Goal: Information Seeking & Learning: Learn about a topic

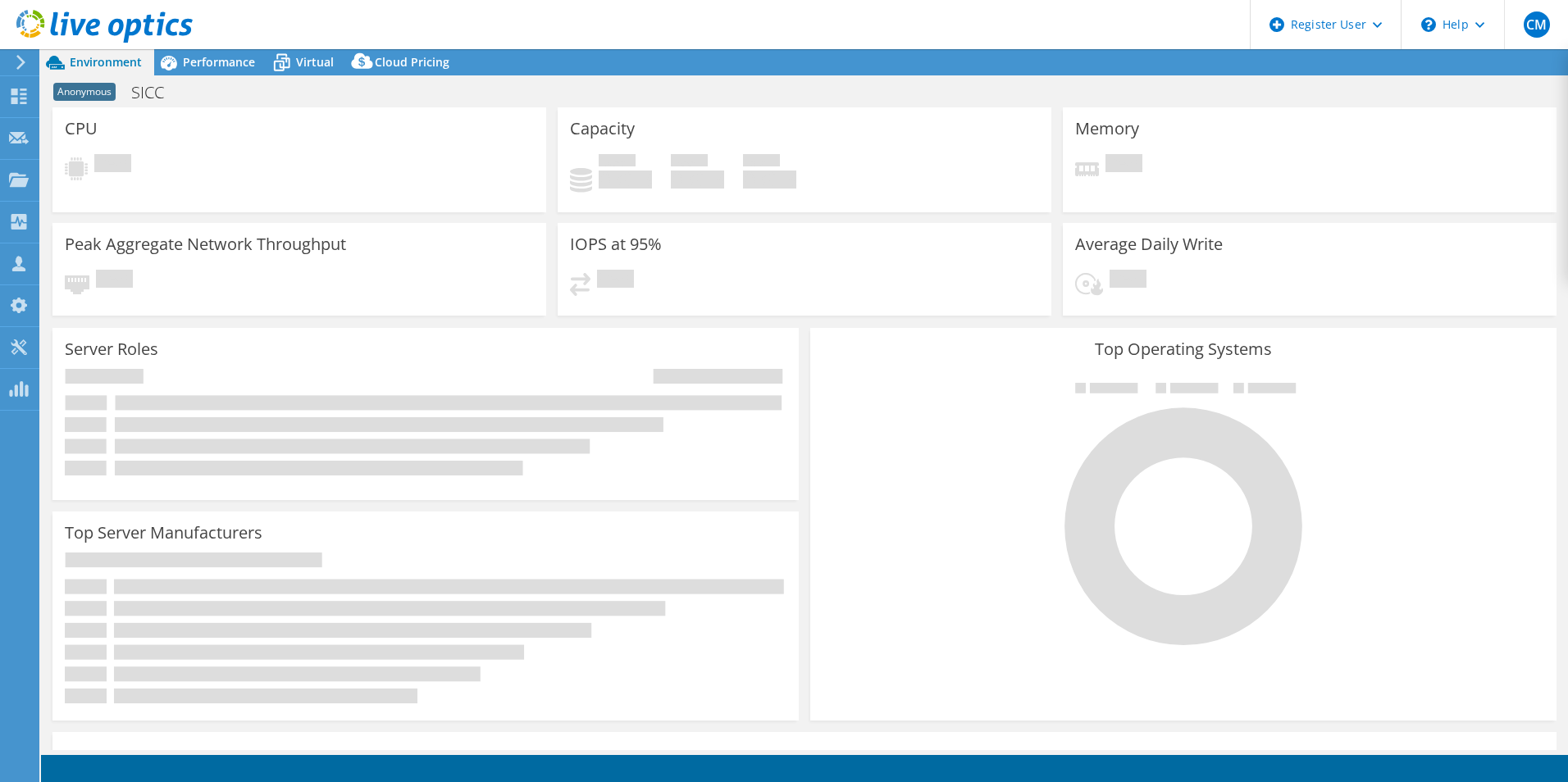
select select "EUFrankfurt"
select select "USD"
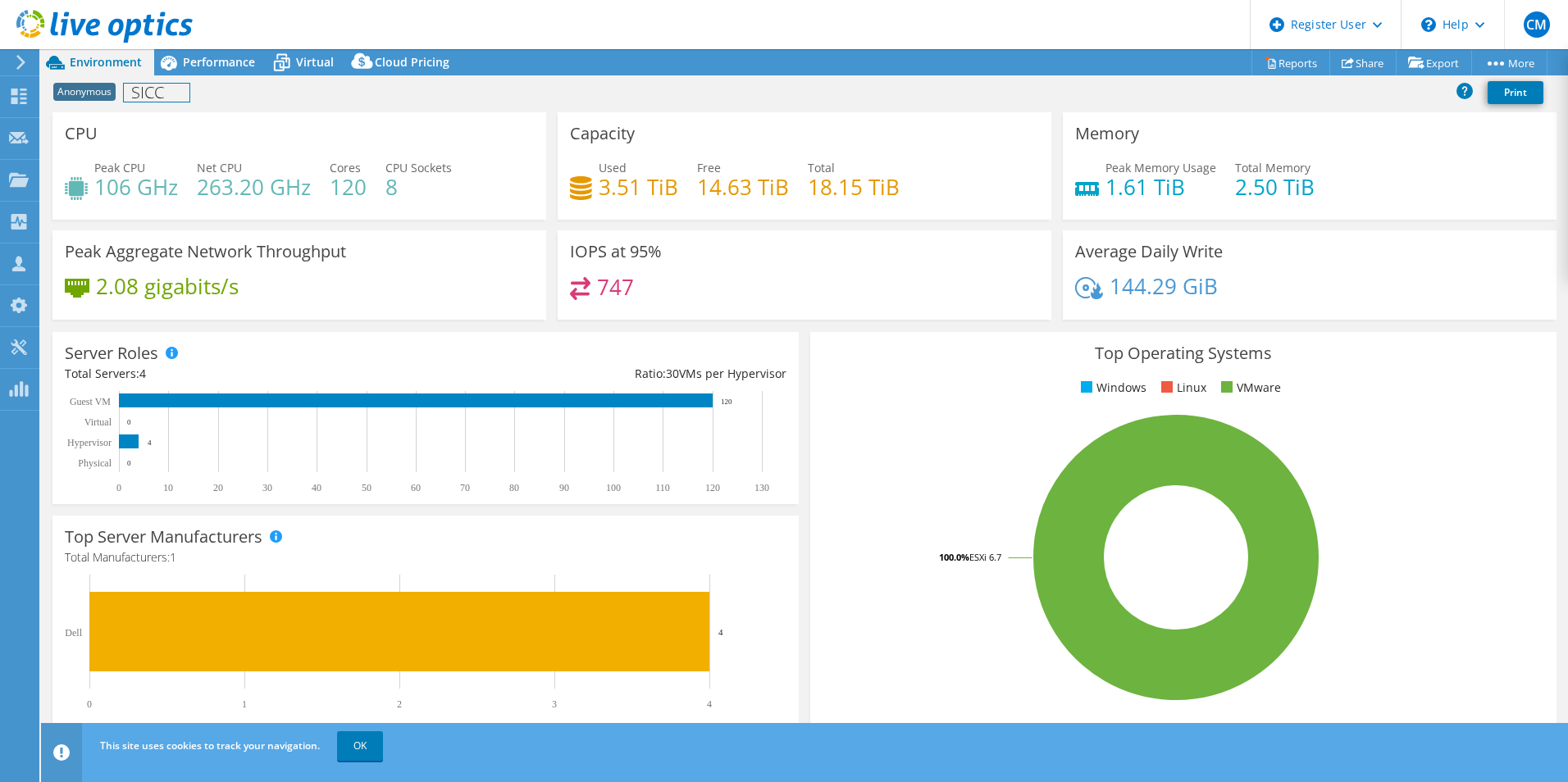
click at [137, 96] on h1 "SICC" at bounding box center [156, 92] width 66 height 18
click at [196, 73] on div "Performance" at bounding box center [211, 63] width 113 height 26
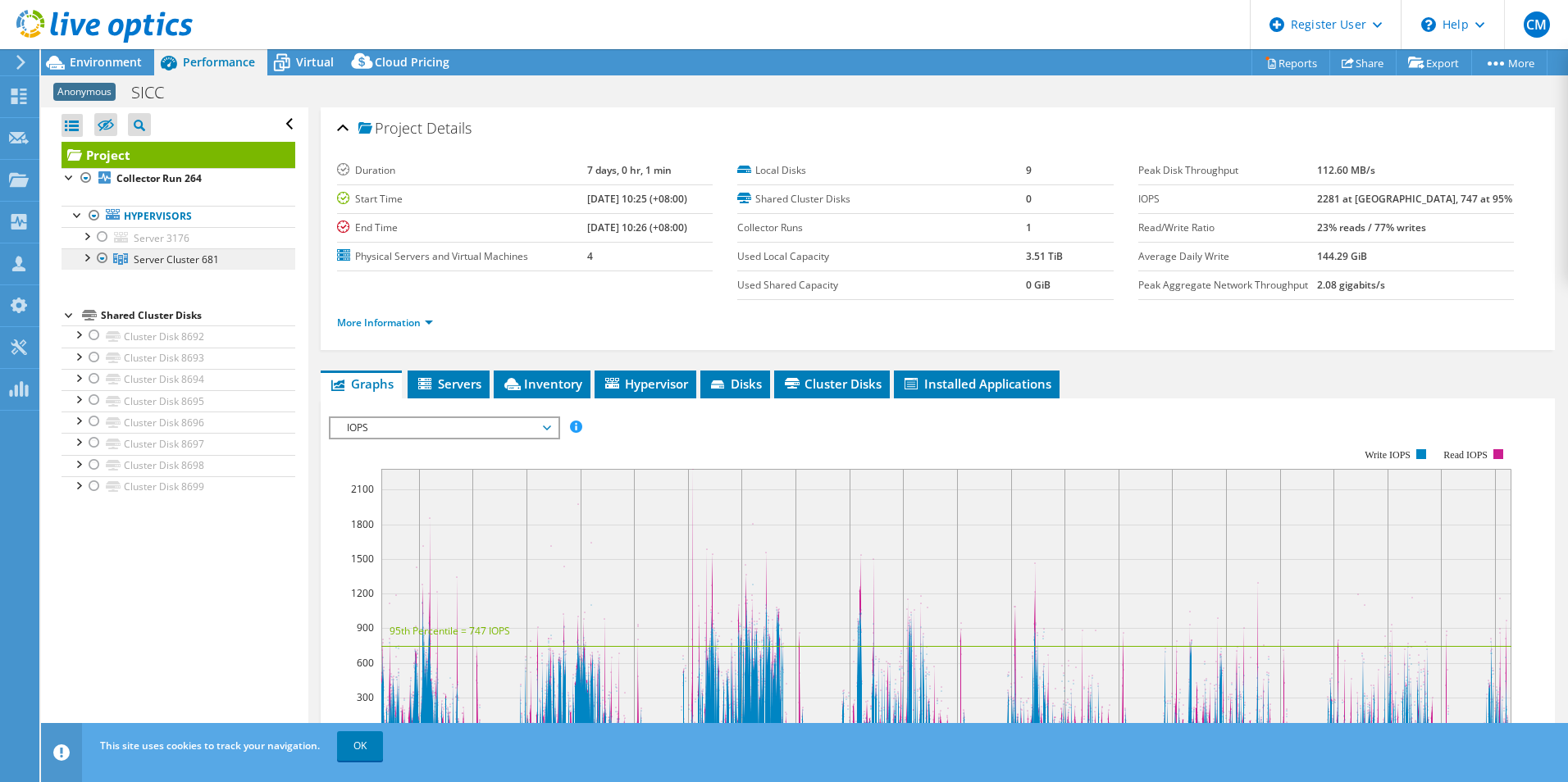
click at [189, 265] on span "Server Cluster 681" at bounding box center [176, 259] width 85 height 14
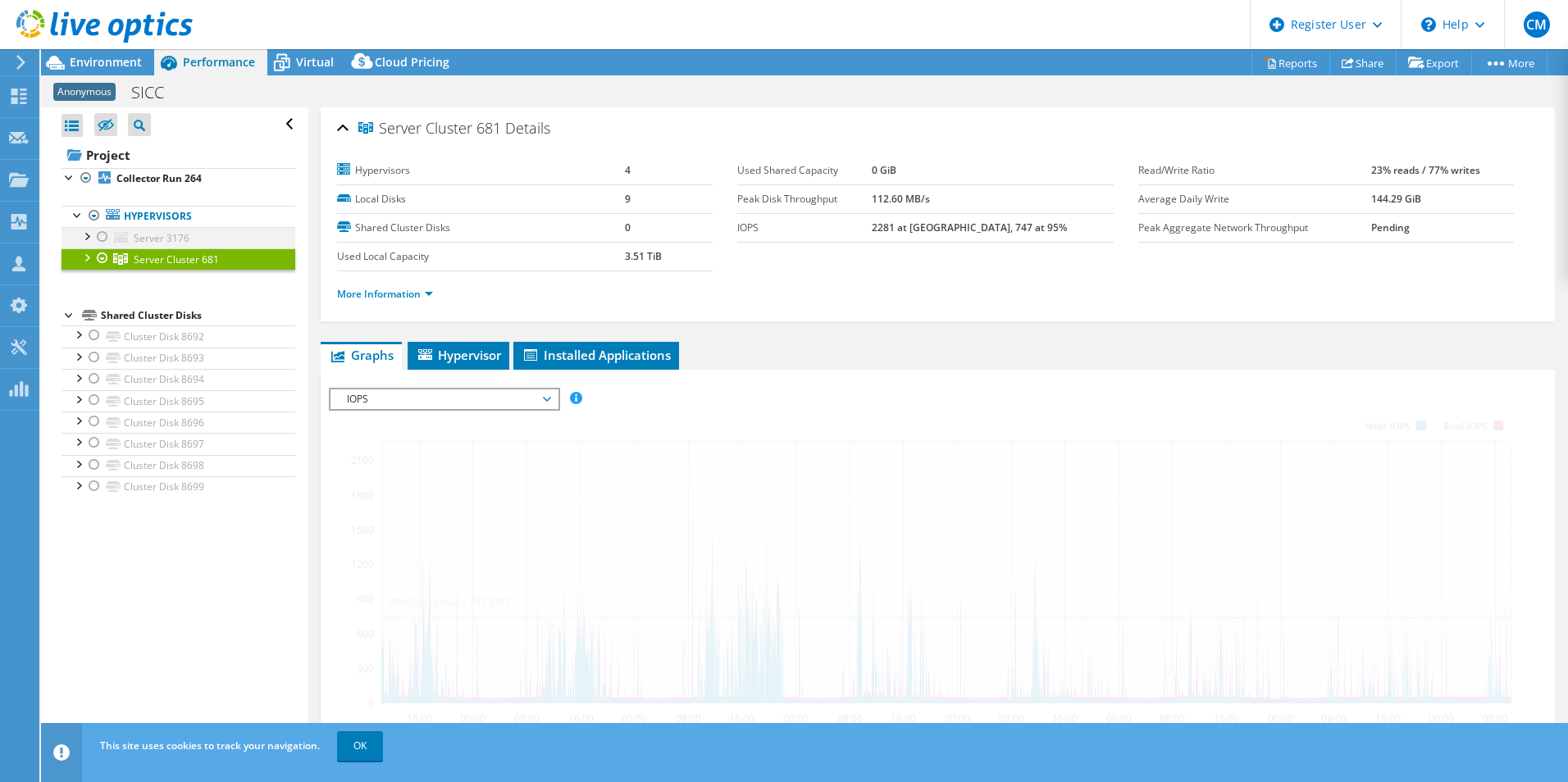
click at [101, 237] on div at bounding box center [103, 236] width 17 height 20
click at [103, 247] on ul "Hypervisors Server 3176 Disk 105760 Disk 105761" at bounding box center [179, 237] width 234 height 97
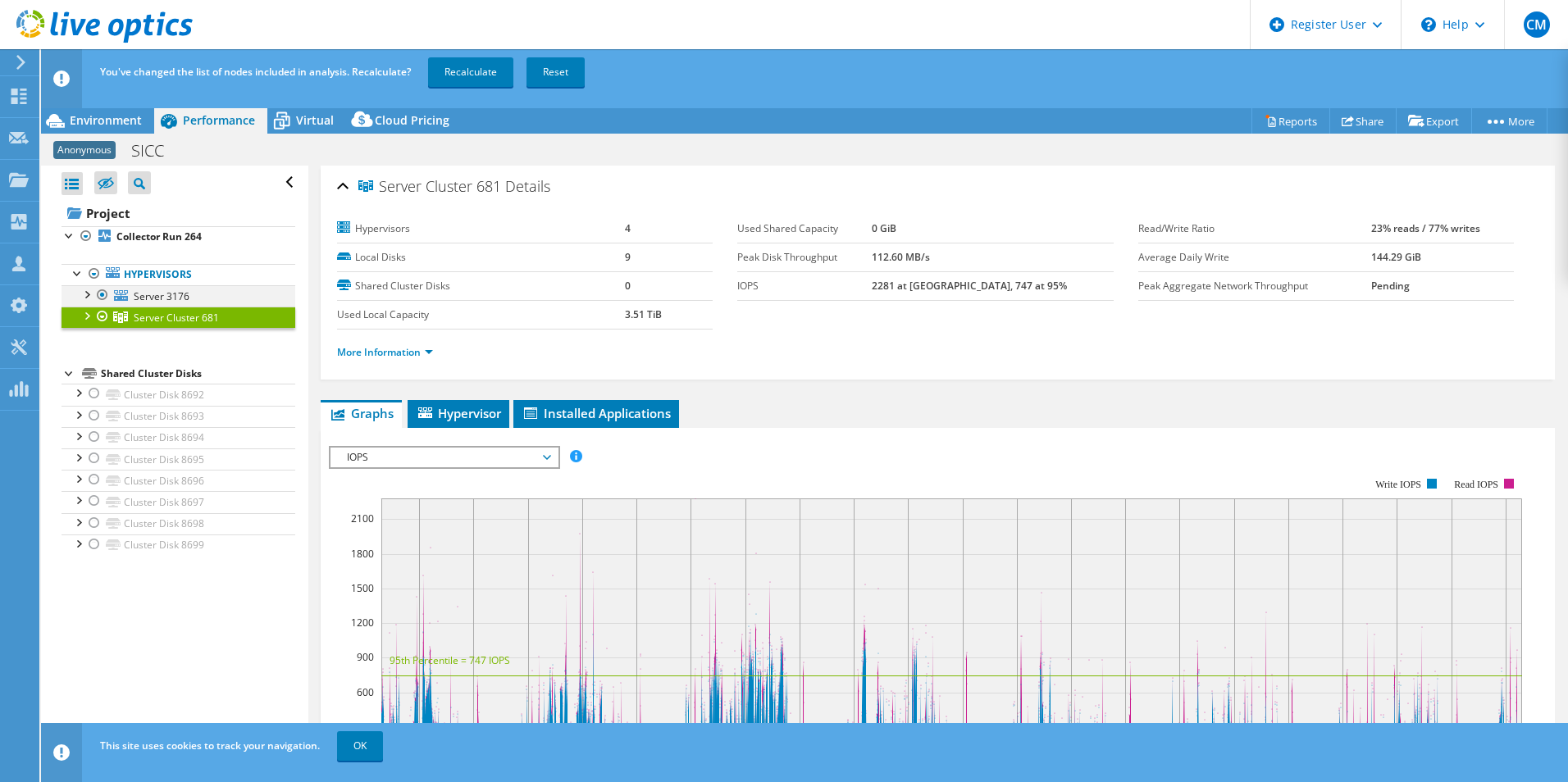
click at [101, 296] on div at bounding box center [103, 295] width 17 height 20
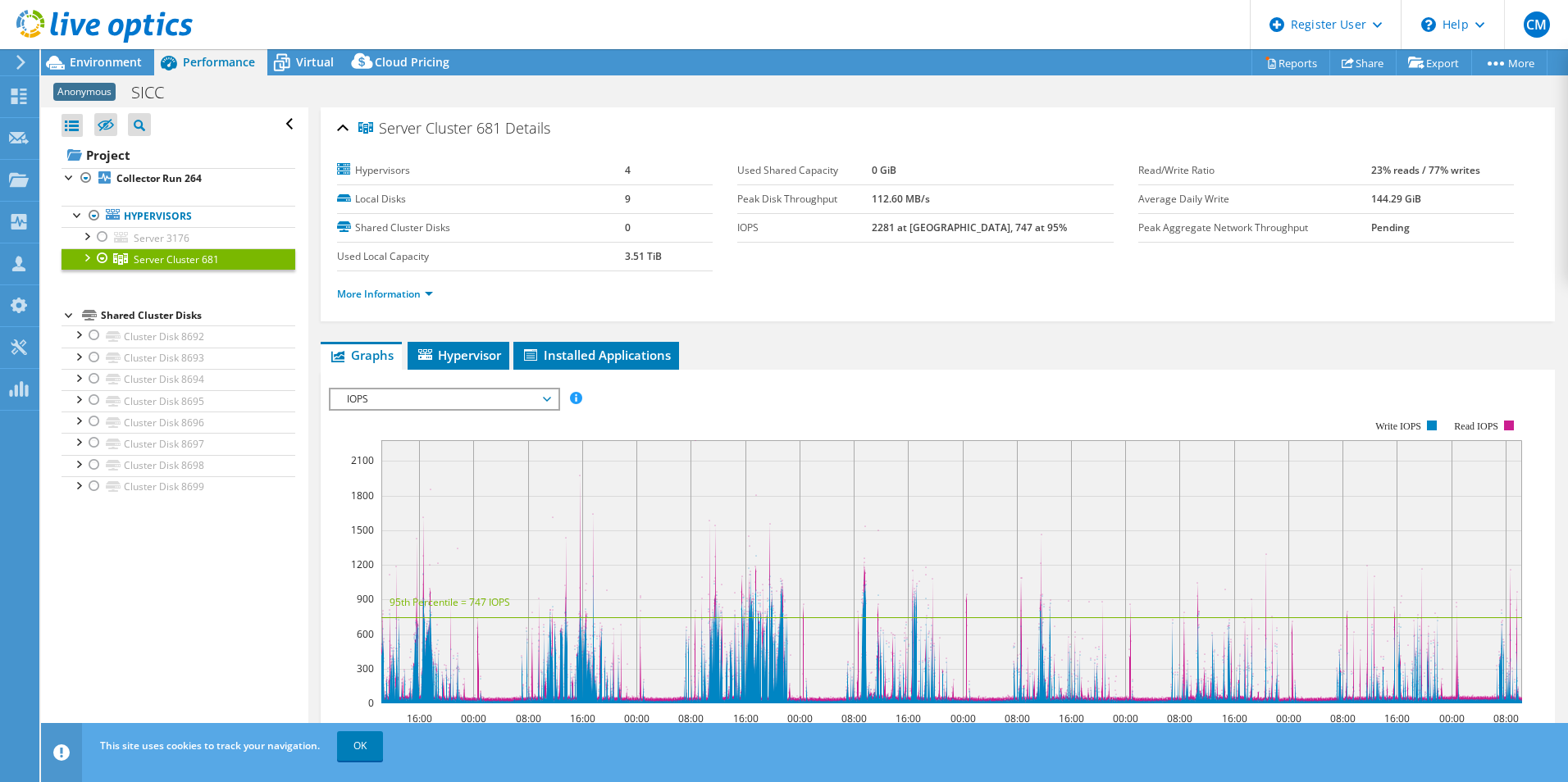
click at [89, 260] on div at bounding box center [86, 257] width 17 height 17
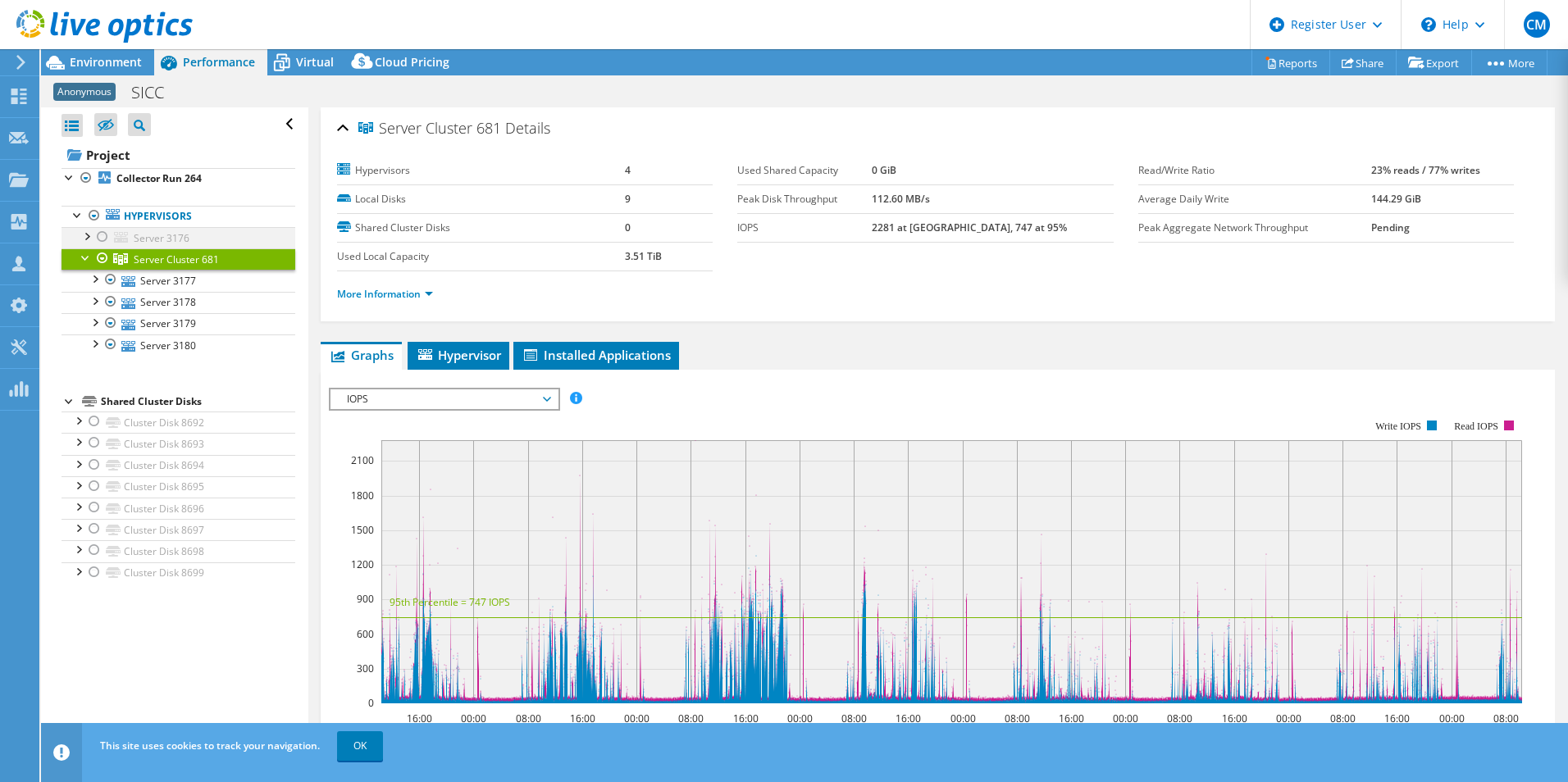
click at [91, 229] on div at bounding box center [86, 235] width 17 height 17
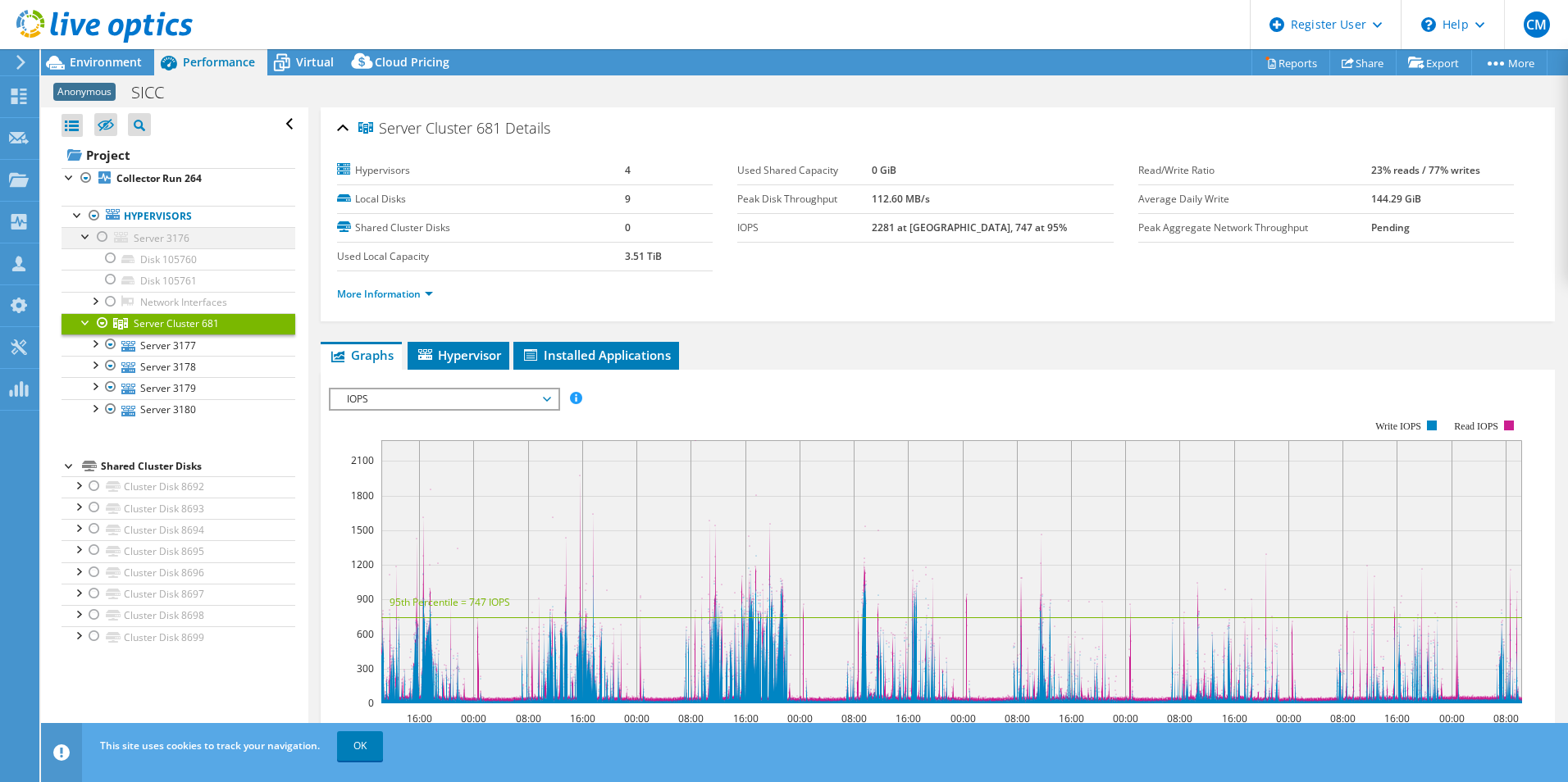
click at [91, 229] on div at bounding box center [86, 235] width 17 height 17
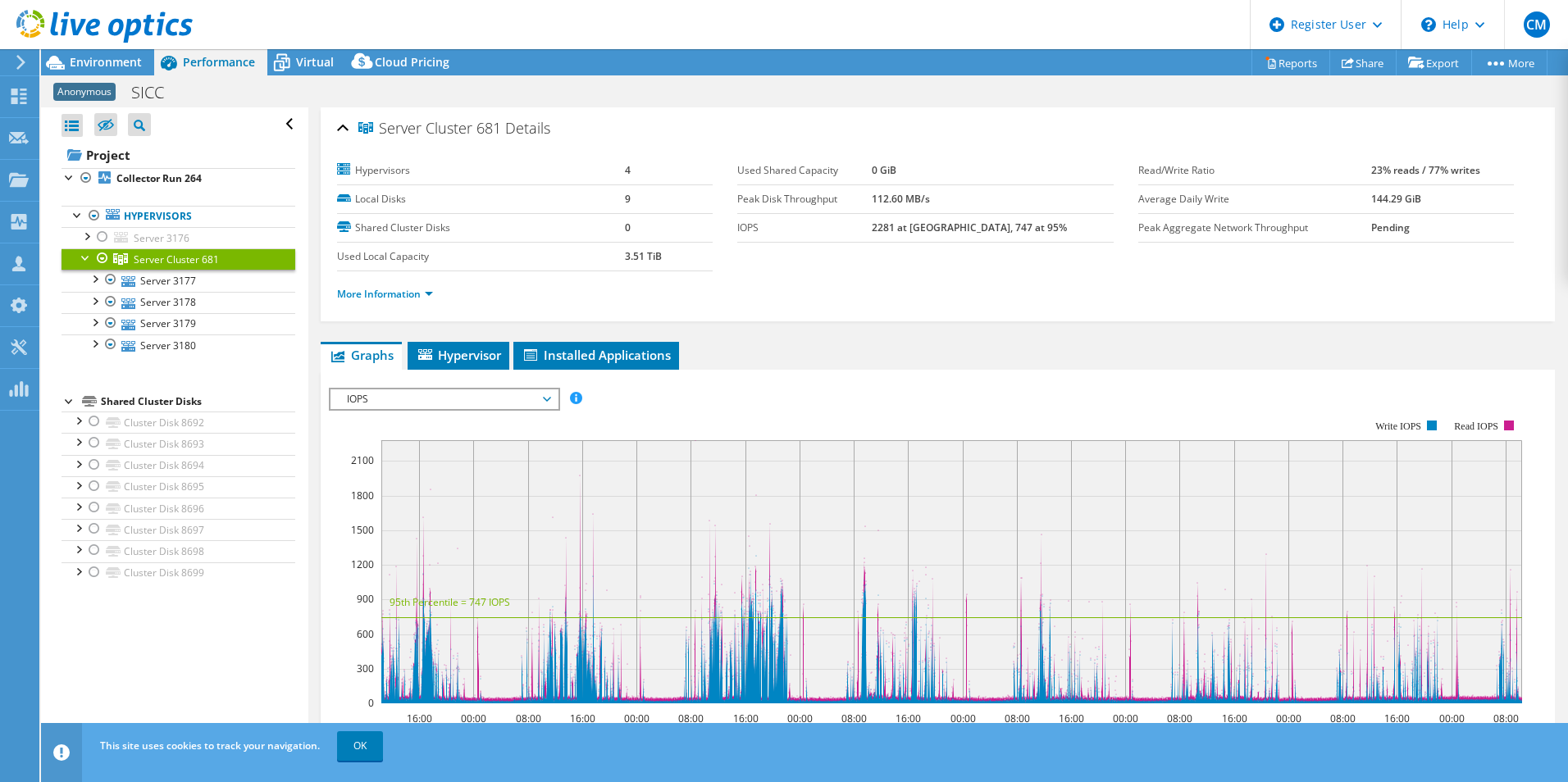
click at [88, 258] on div at bounding box center [86, 257] width 17 height 17
click at [102, 259] on div at bounding box center [103, 258] width 17 height 20
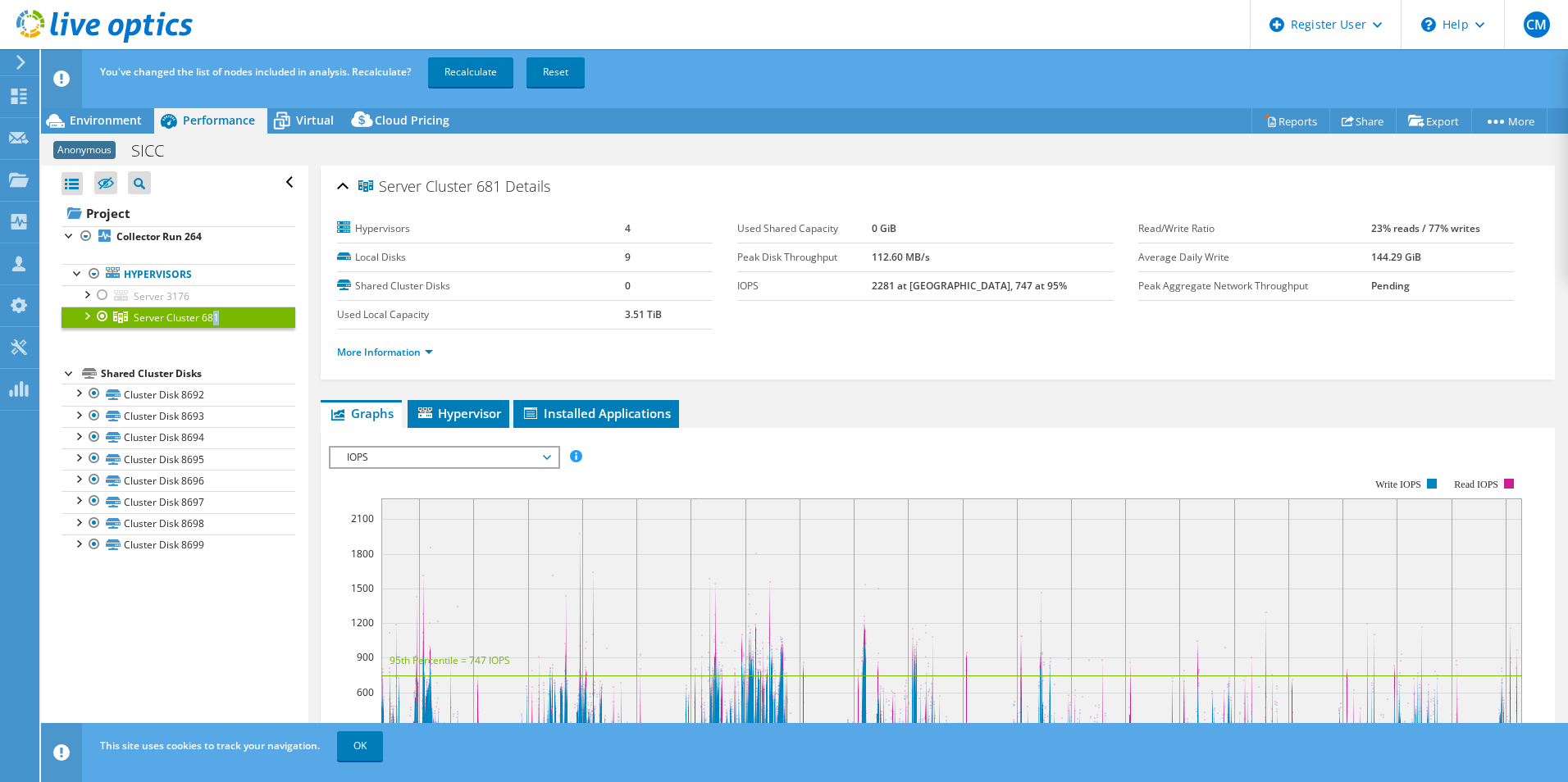
click at [137, 342] on ul "Hypervisors Server 3176 Disk 105760 Disk 105761" at bounding box center [179, 296] width 234 height 97
click at [140, 345] on ul "Hypervisors Server 3176 Disk 105760 Disk 105761" at bounding box center [179, 296] width 234 height 97
click at [170, 348] on div "Project Collector Run 264 Hypervisors Server 3176" at bounding box center [179, 378] width 234 height 356
click at [105, 316] on div at bounding box center [103, 316] width 17 height 20
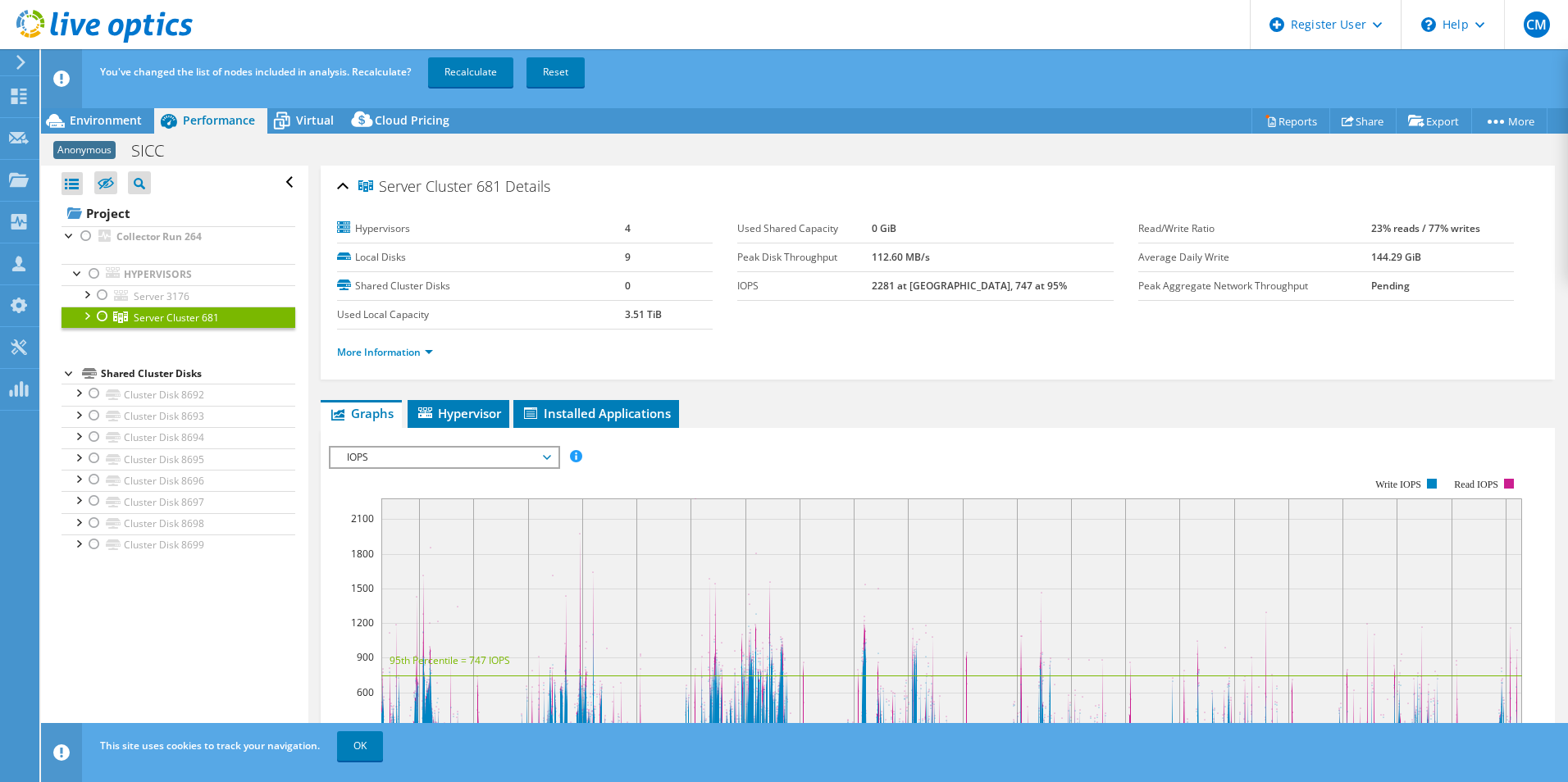
click at [105, 321] on div at bounding box center [103, 316] width 17 height 20
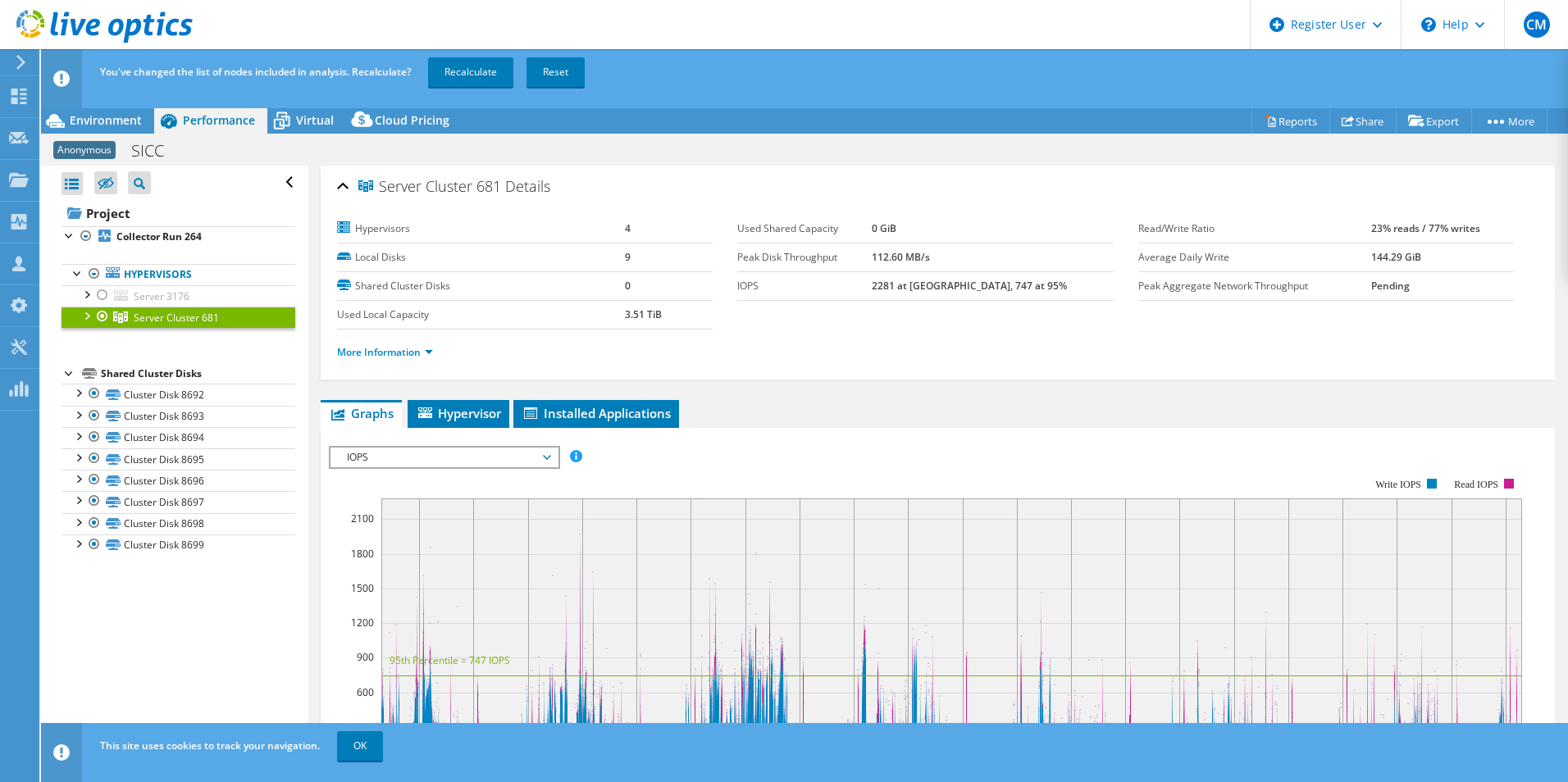
click at [168, 351] on div "Project Collector Run 264 Hypervisors Server 3176" at bounding box center [179, 378] width 234 height 356
click at [70, 371] on div at bounding box center [70, 373] width 17 height 17
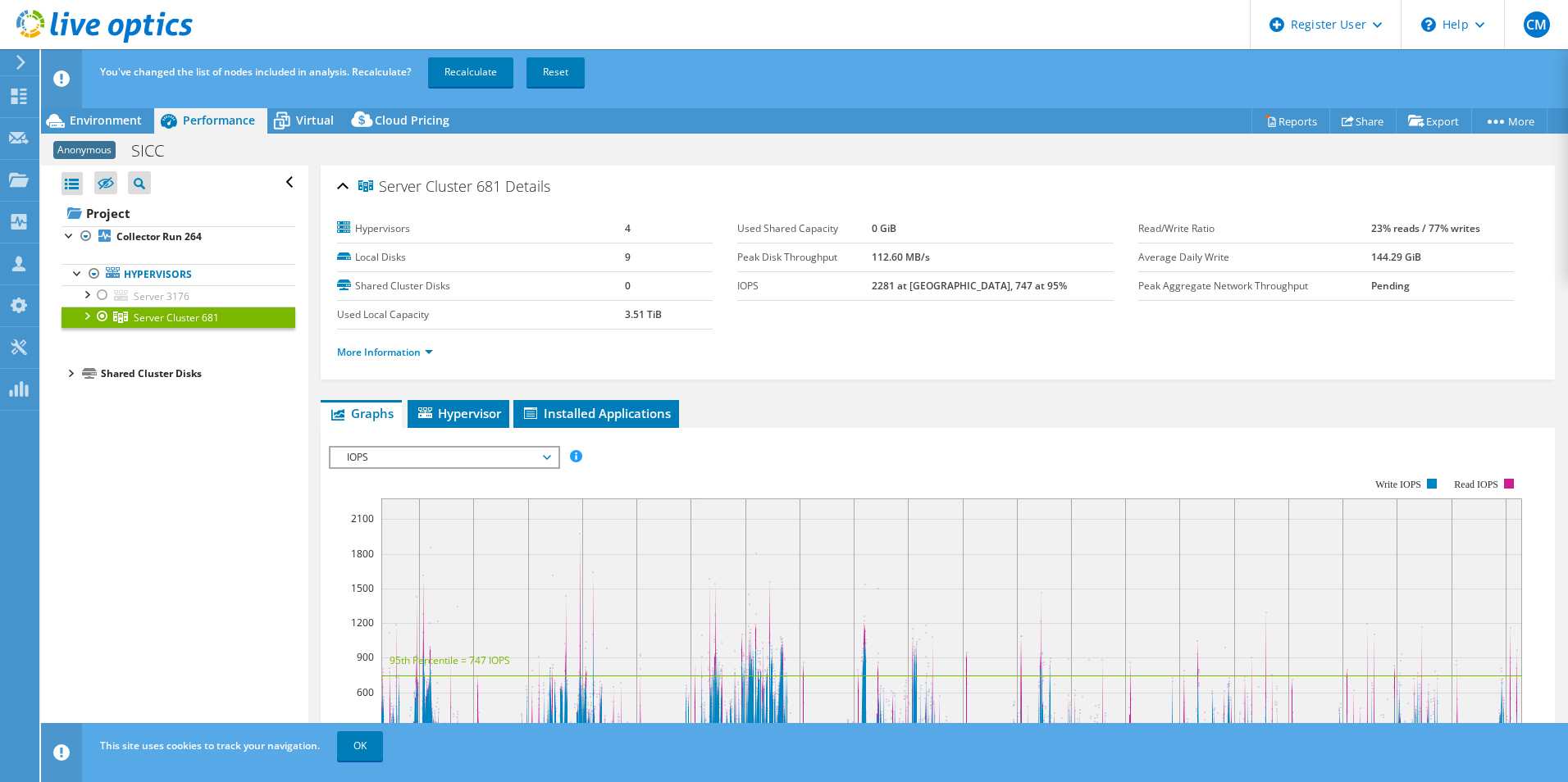
click at [72, 376] on div at bounding box center [70, 373] width 17 height 17
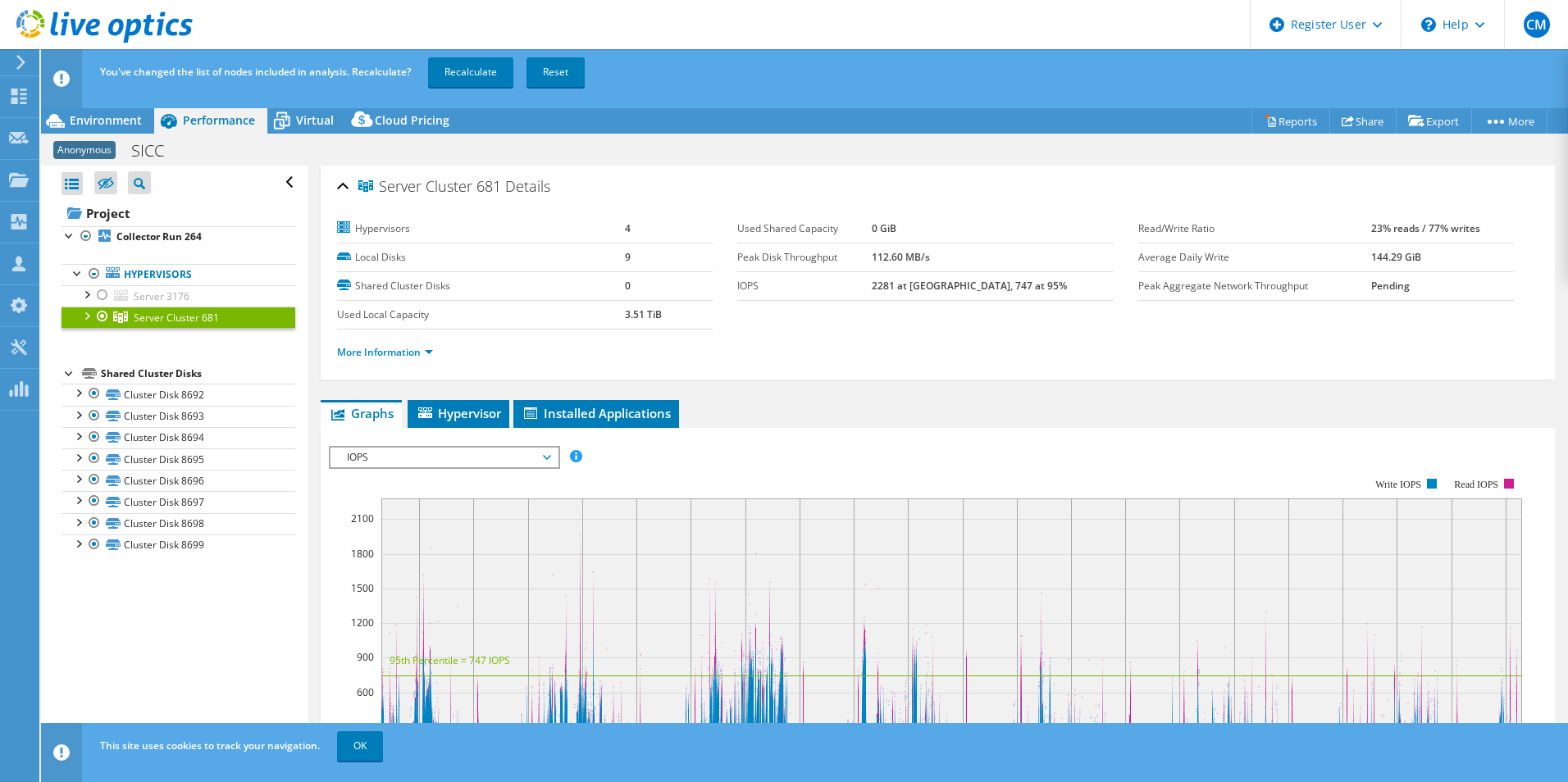
click at [72, 376] on div at bounding box center [70, 373] width 17 height 17
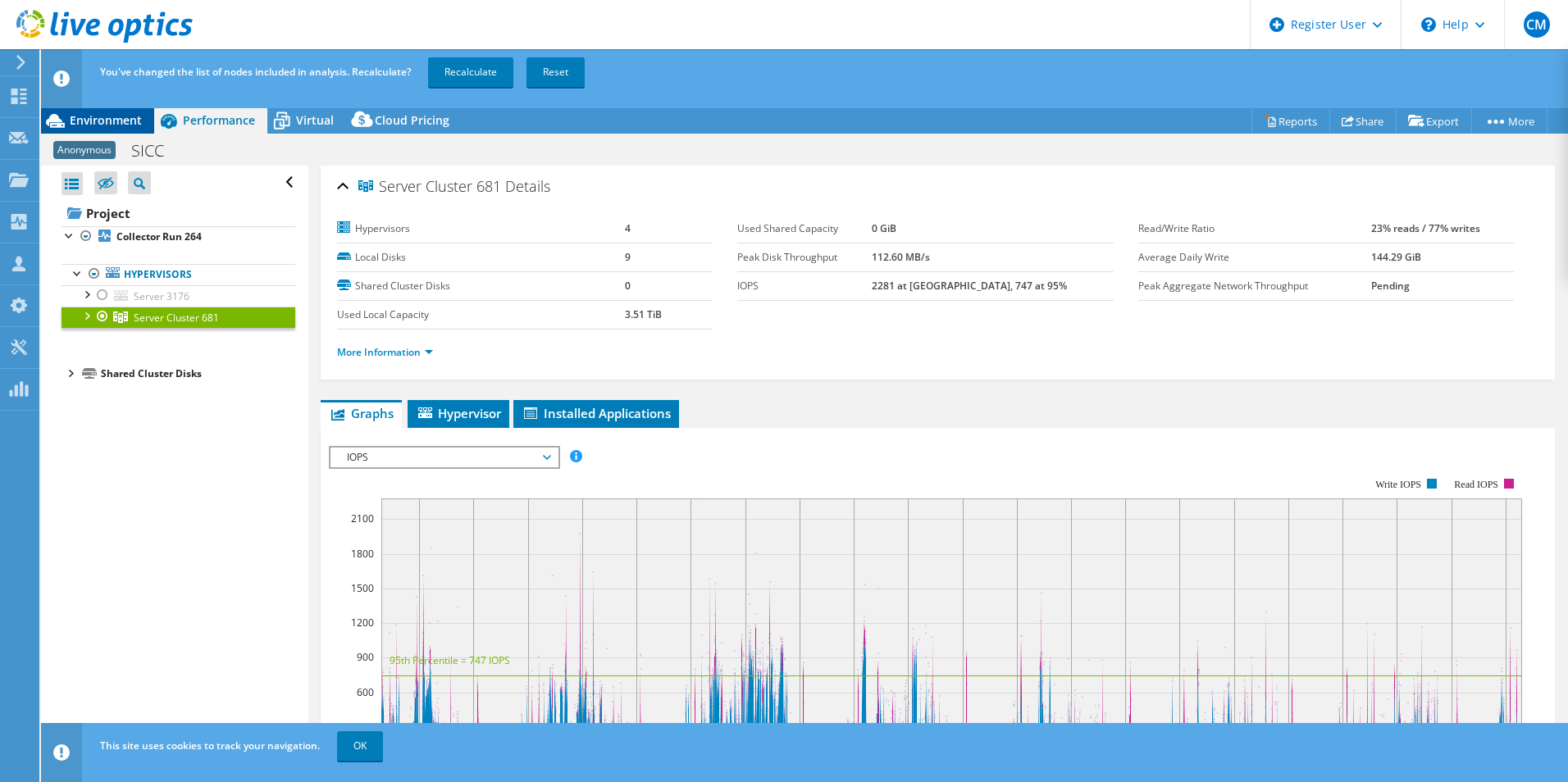
click at [69, 118] on span "Environment" at bounding box center [105, 120] width 72 height 16
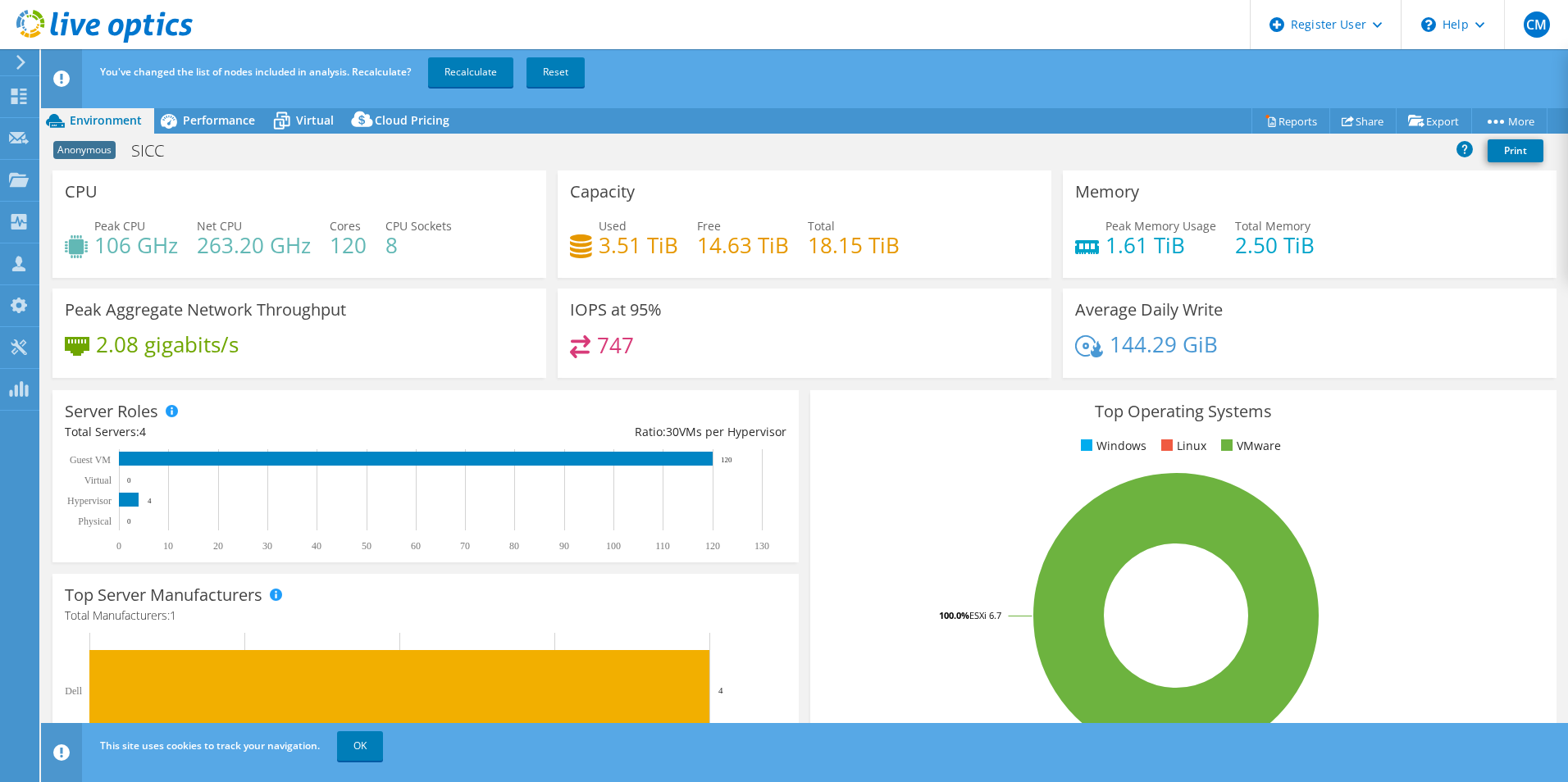
click at [150, 115] on div "Environment" at bounding box center [97, 121] width 113 height 26
click at [182, 111] on icon at bounding box center [169, 121] width 29 height 29
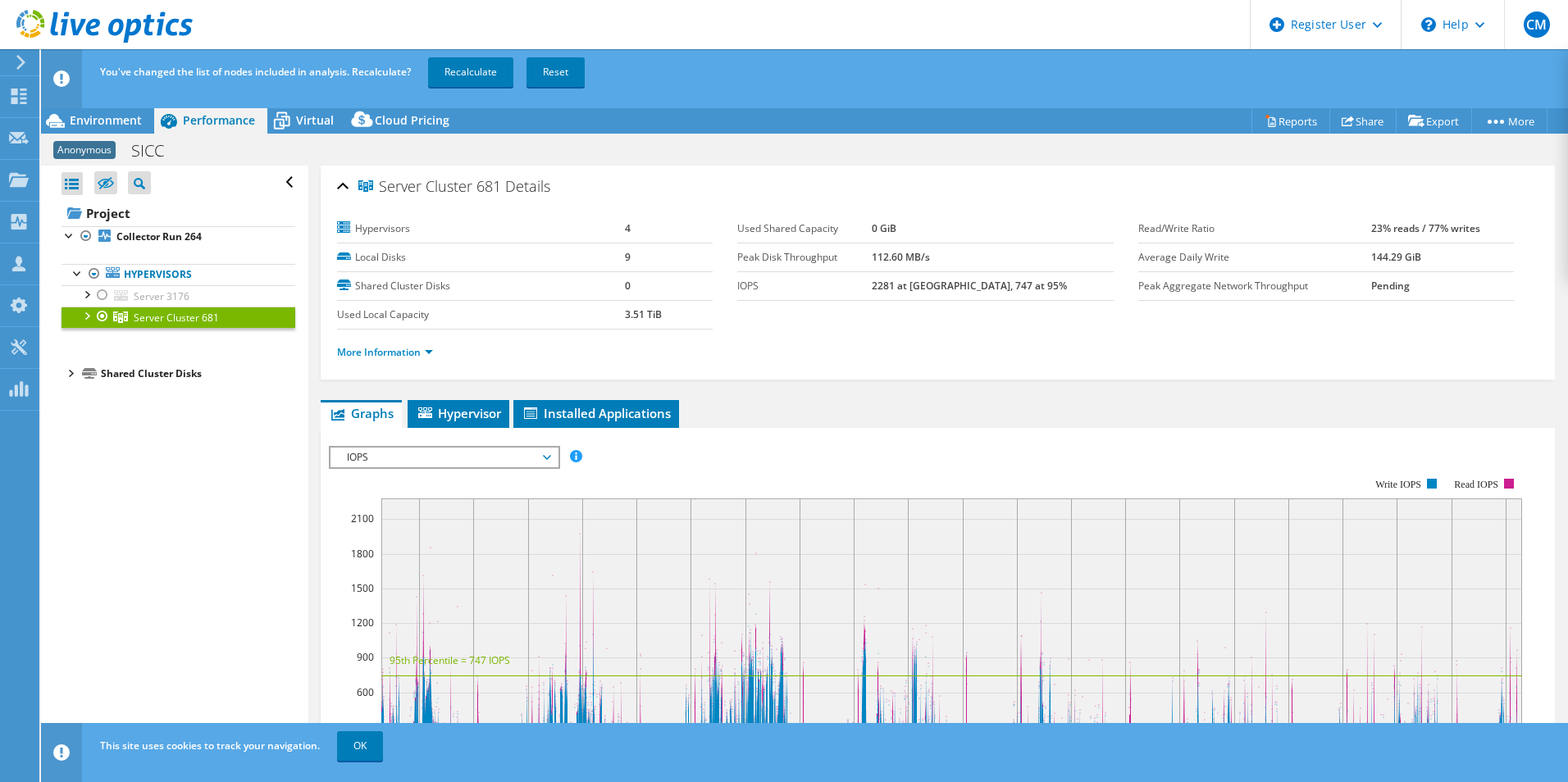
click at [175, 377] on div "Shared Cluster Disks" at bounding box center [198, 374] width 194 height 20
click at [71, 376] on div at bounding box center [70, 373] width 17 height 17
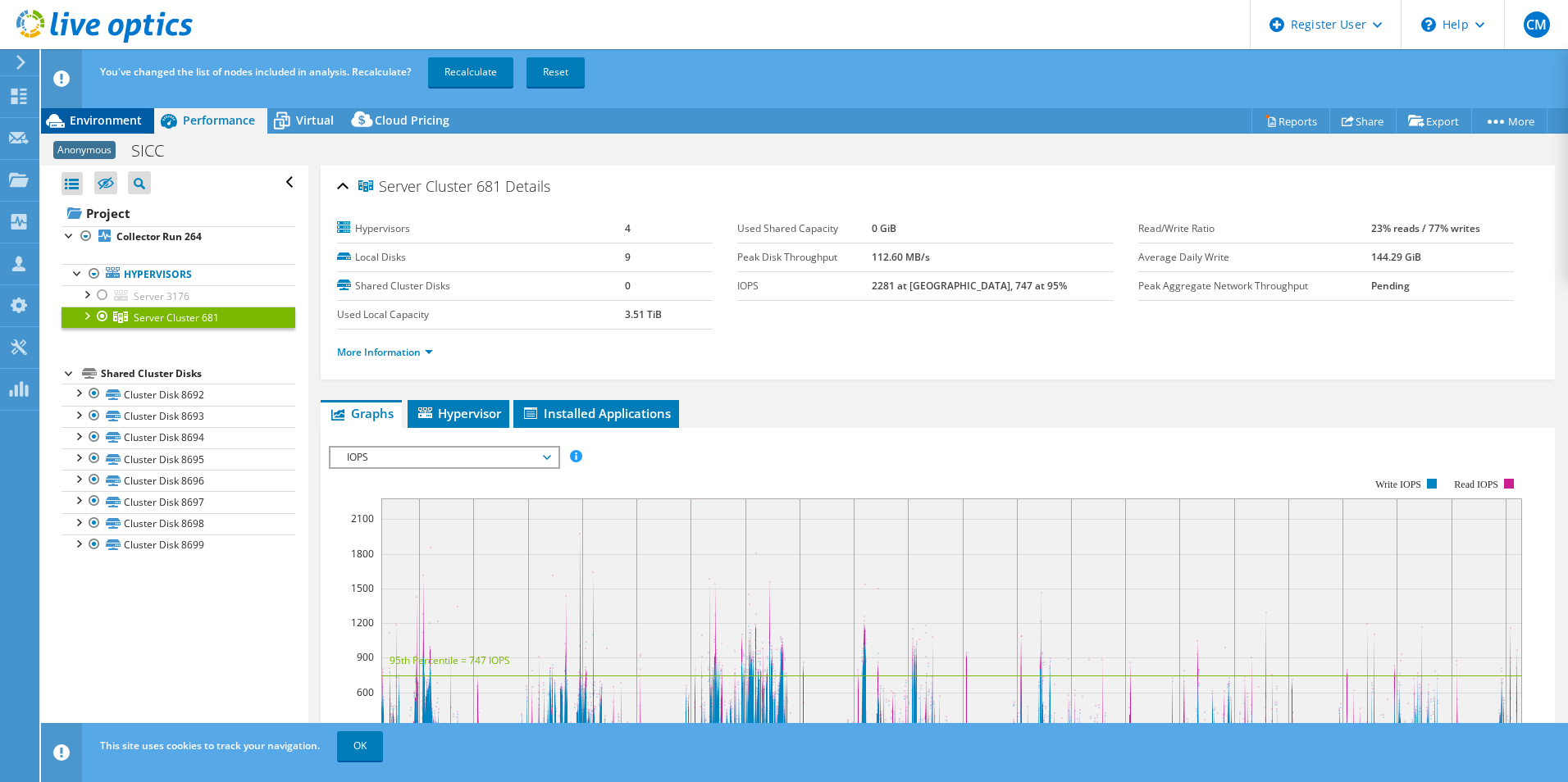
click at [96, 118] on span "Environment" at bounding box center [105, 120] width 72 height 16
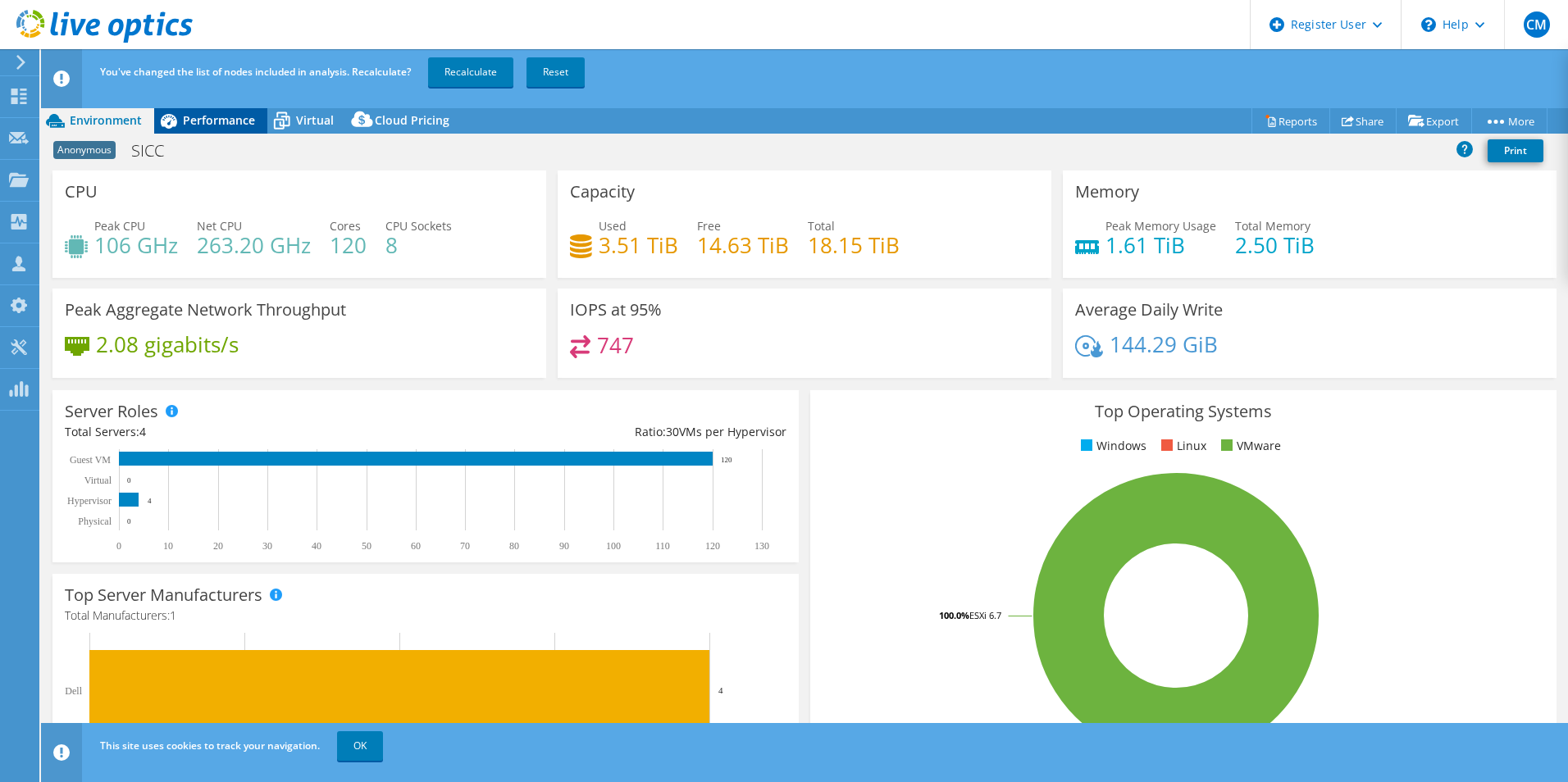
click at [180, 116] on icon at bounding box center [169, 121] width 29 height 29
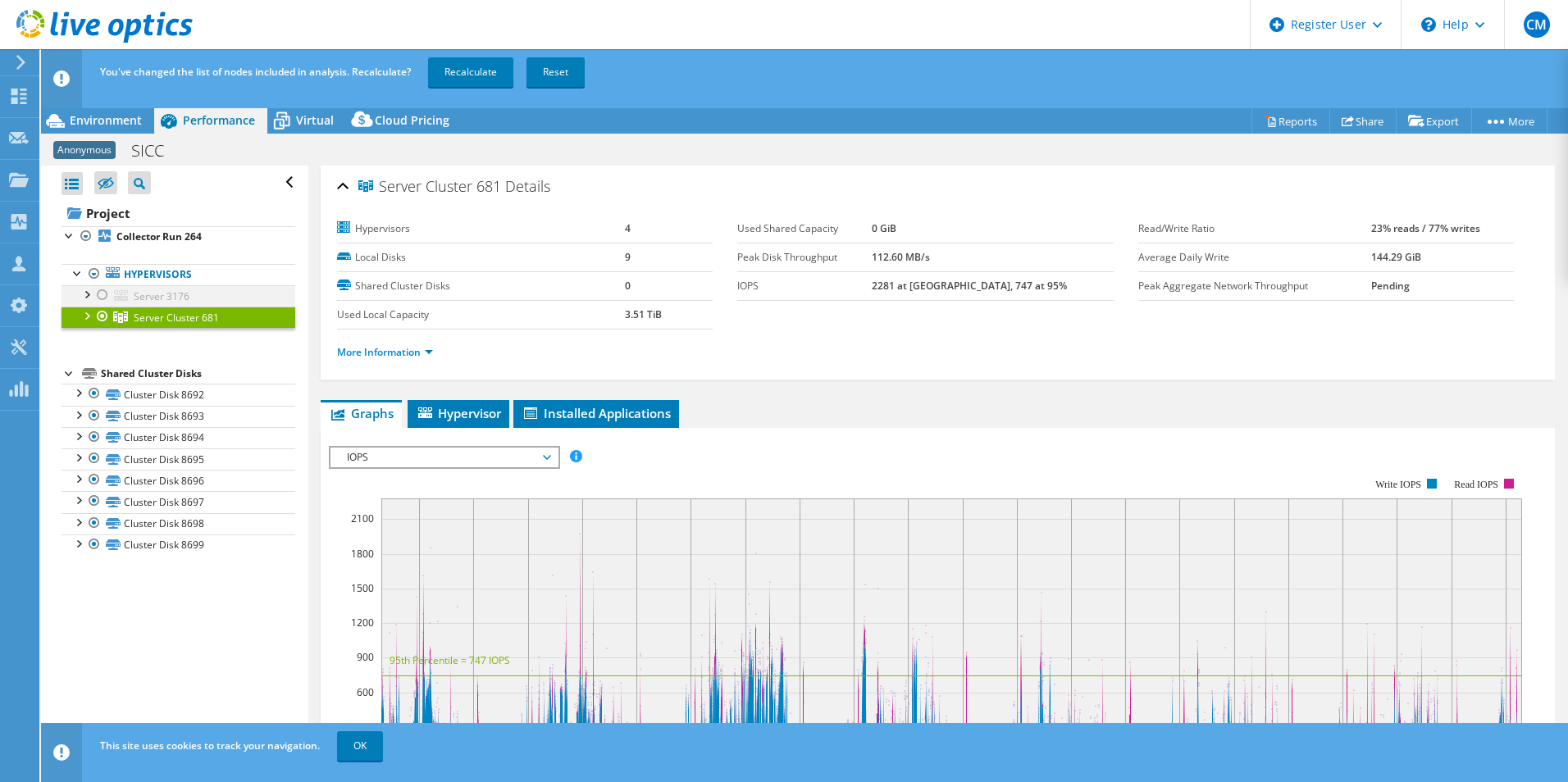
click at [98, 298] on div at bounding box center [103, 295] width 17 height 20
click at [93, 113] on span "Environment" at bounding box center [105, 120] width 72 height 16
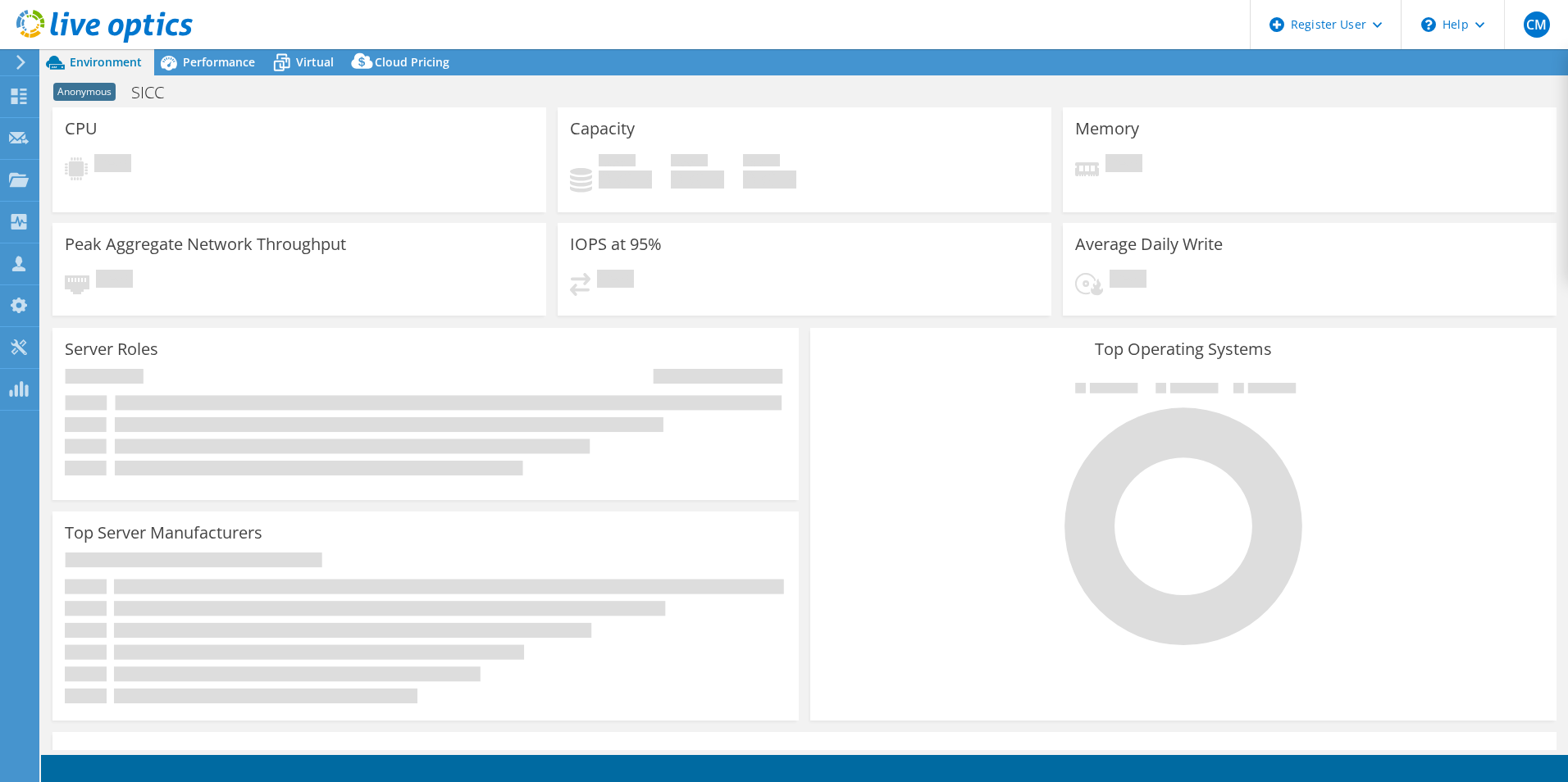
select select "USD"
select select "EUFrankfurt"
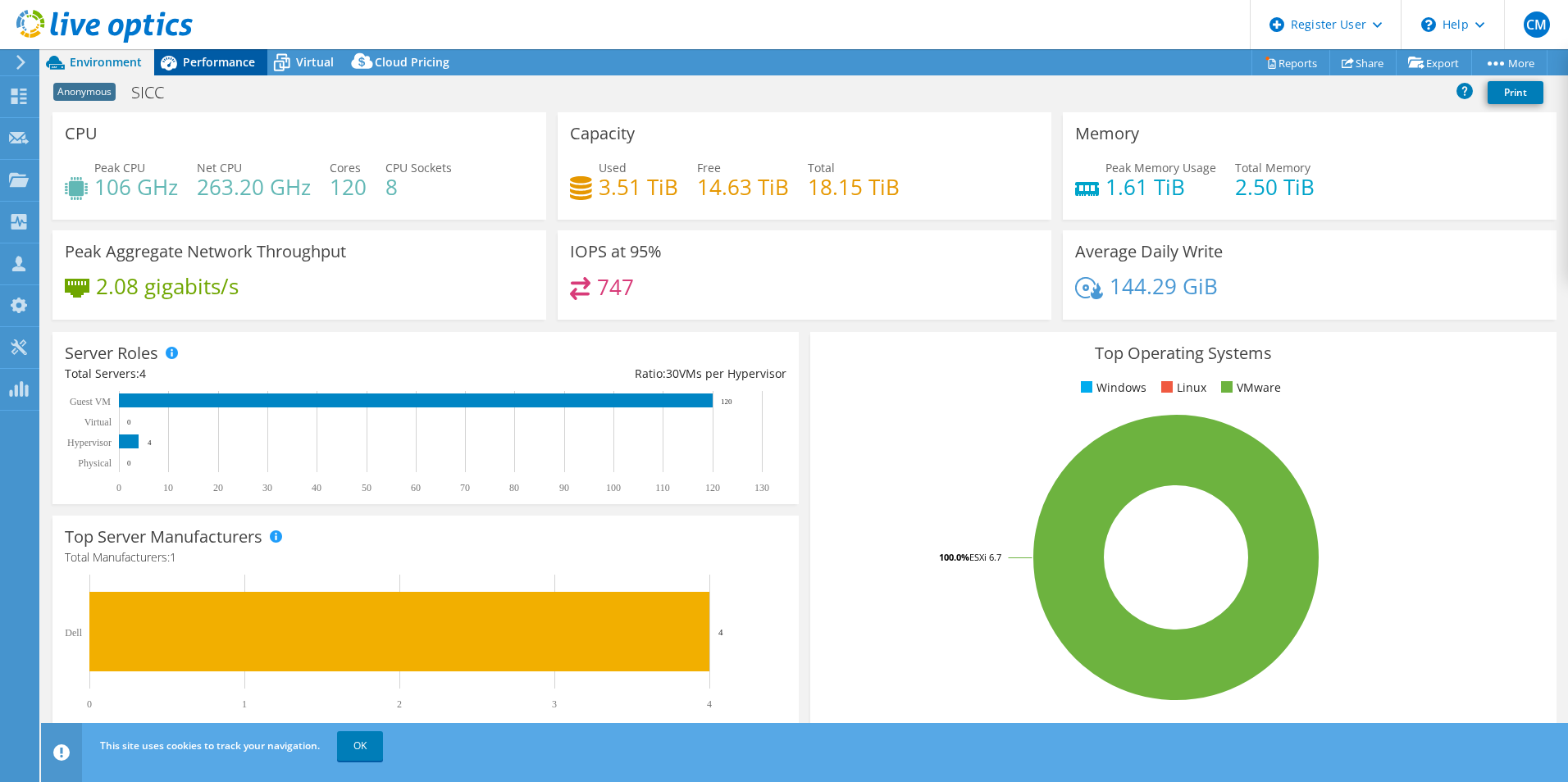
click at [218, 70] on div "Performance" at bounding box center [211, 63] width 113 height 26
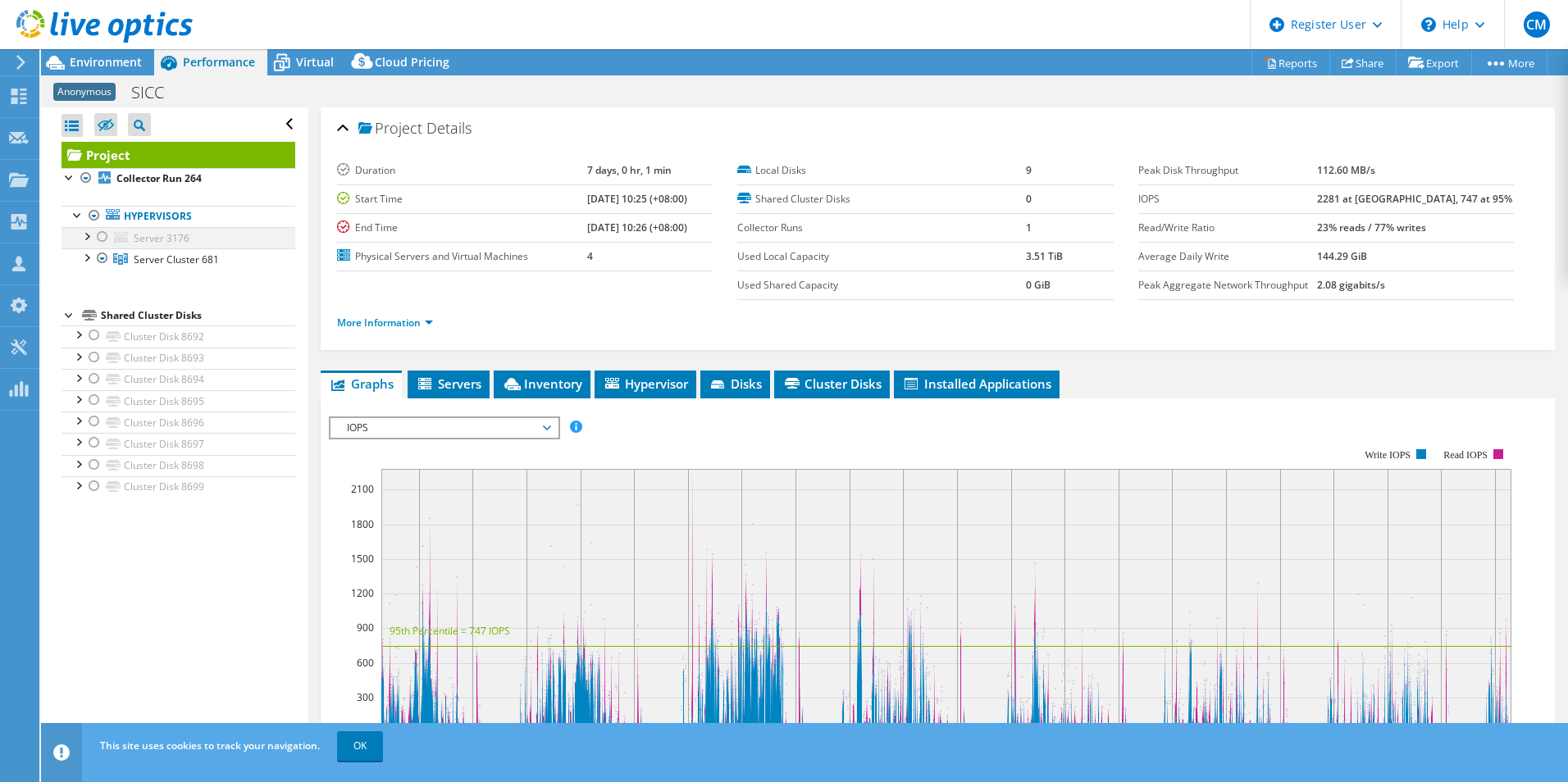
click at [102, 237] on div at bounding box center [103, 236] width 17 height 20
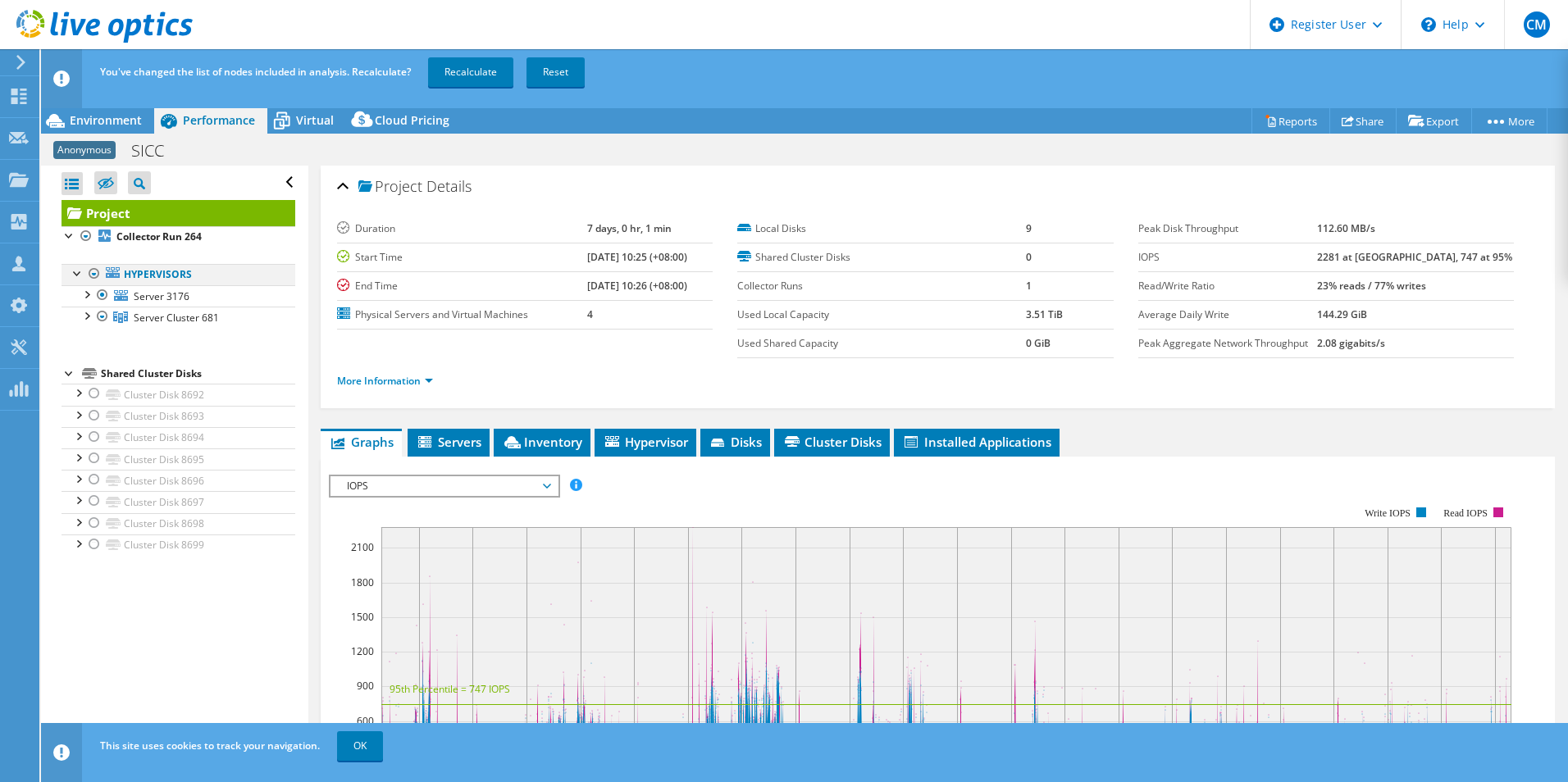
click at [94, 273] on div at bounding box center [95, 273] width 17 height 20
click at [93, 272] on div at bounding box center [95, 273] width 17 height 20
click at [93, 273] on div at bounding box center [95, 273] width 17 height 20
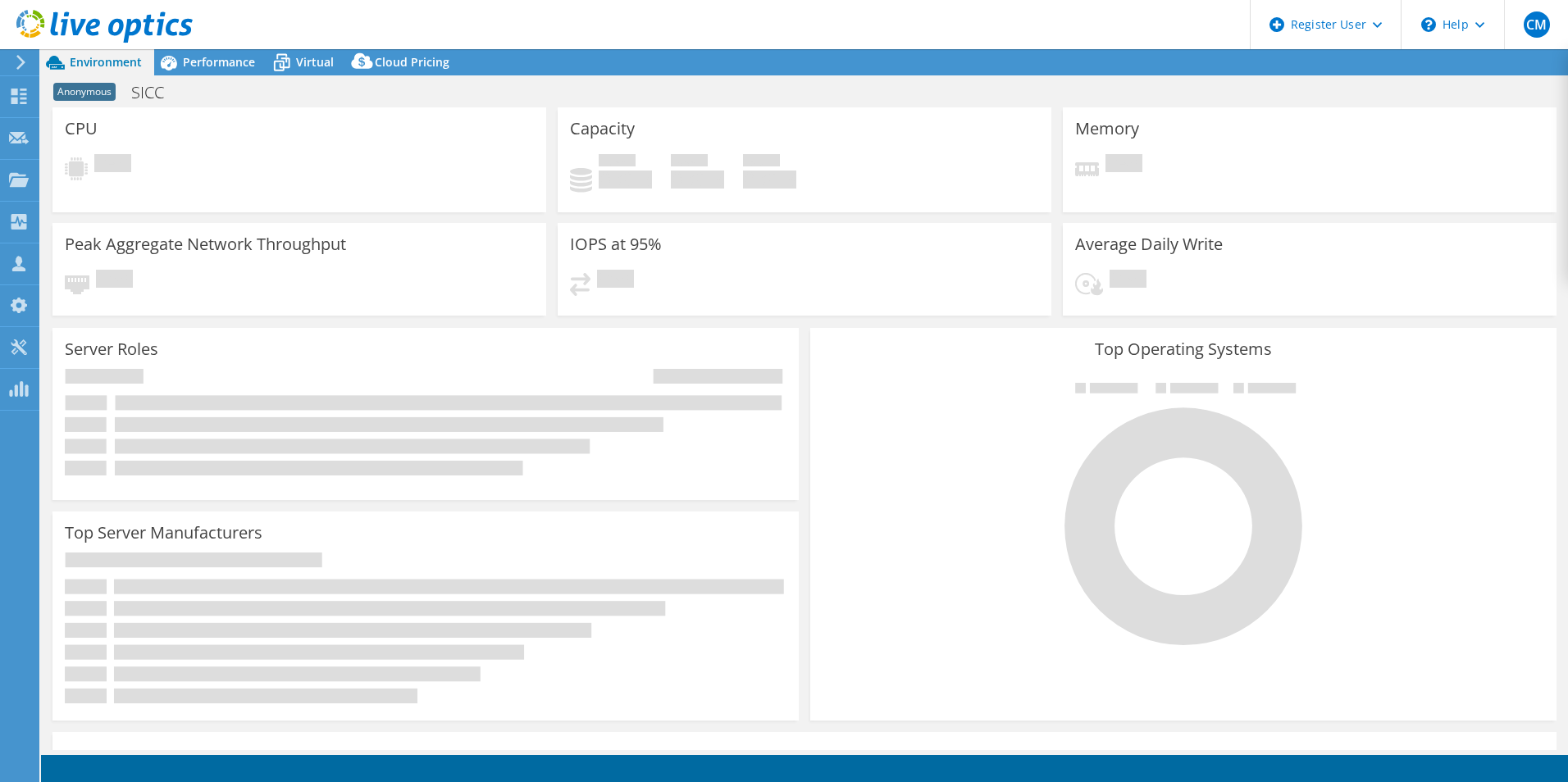
select select "EUFrankfurt"
select select "USD"
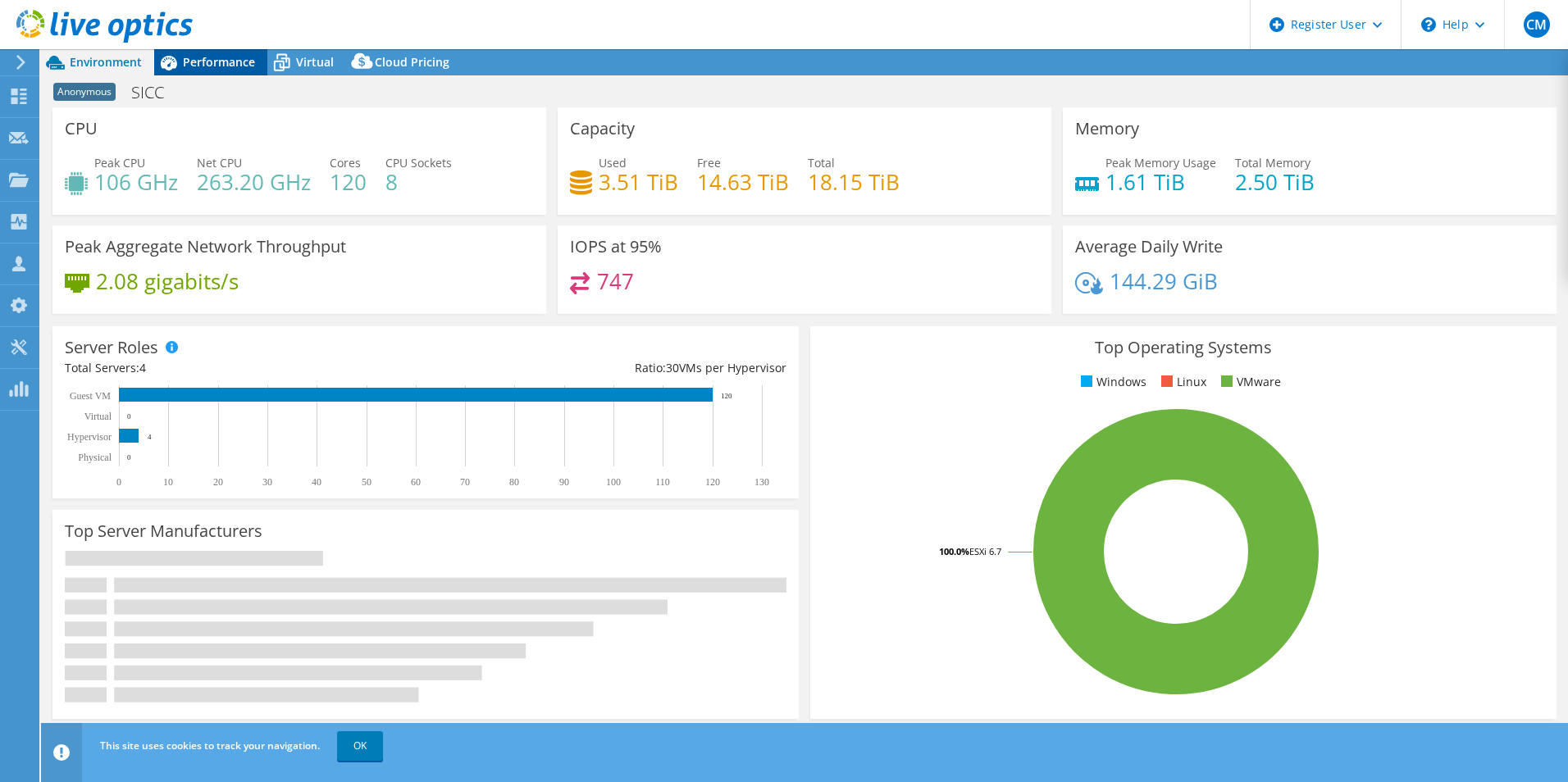
click at [208, 69] on span "Performance" at bounding box center [218, 62] width 72 height 16
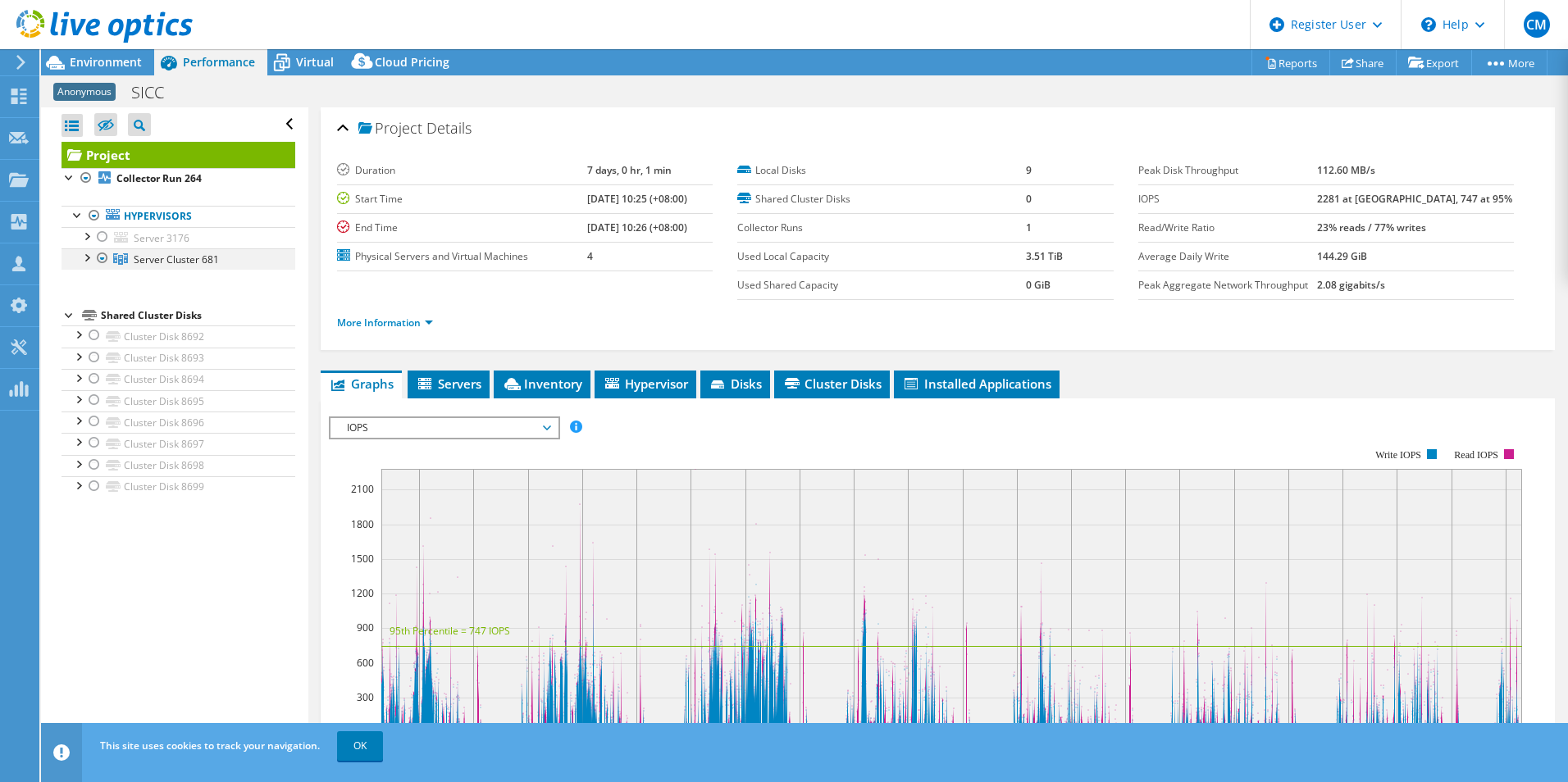
click at [103, 260] on div at bounding box center [103, 258] width 17 height 20
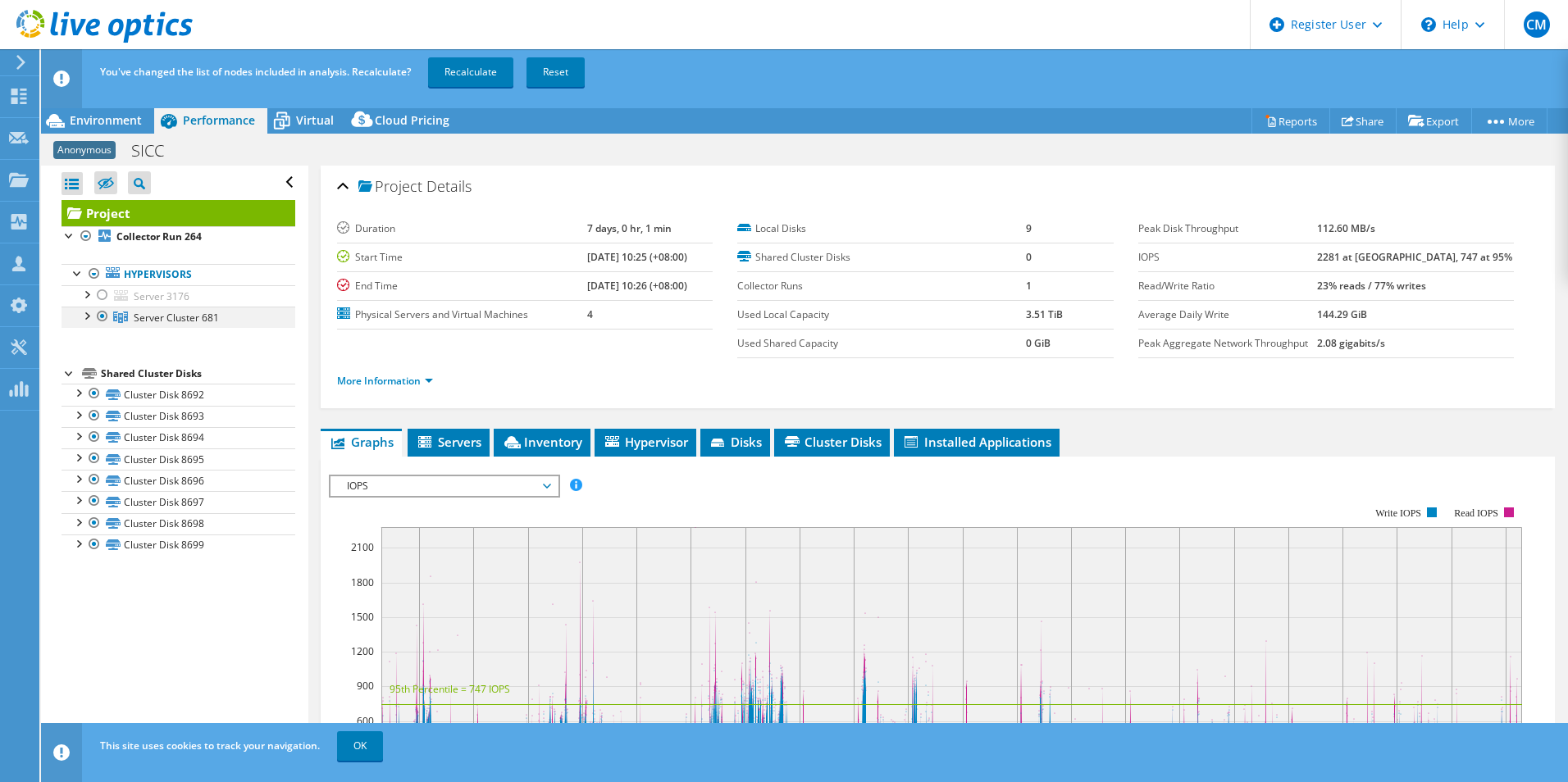
click at [99, 314] on div at bounding box center [103, 316] width 17 height 20
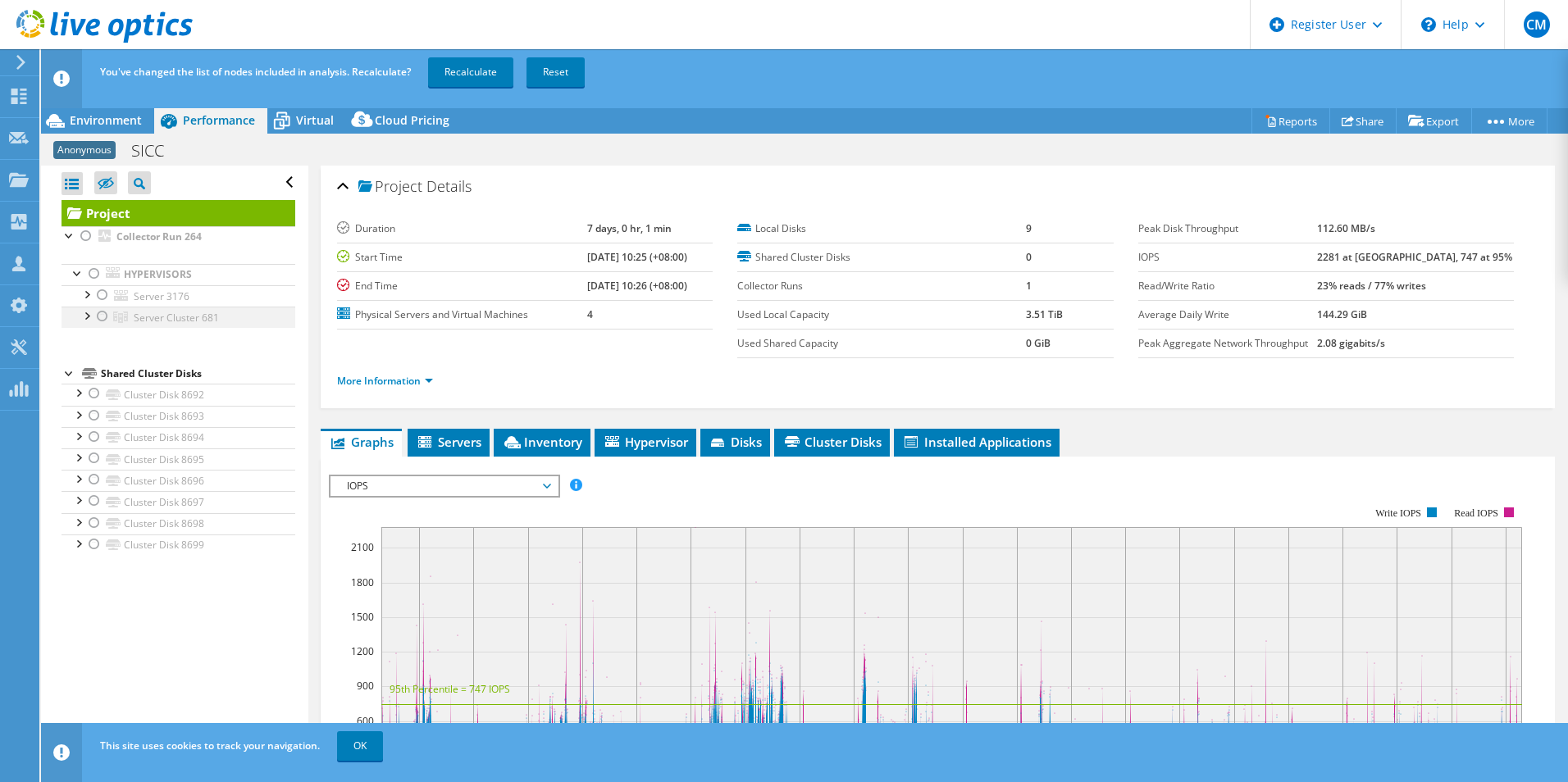
click at [102, 319] on div at bounding box center [103, 316] width 17 height 20
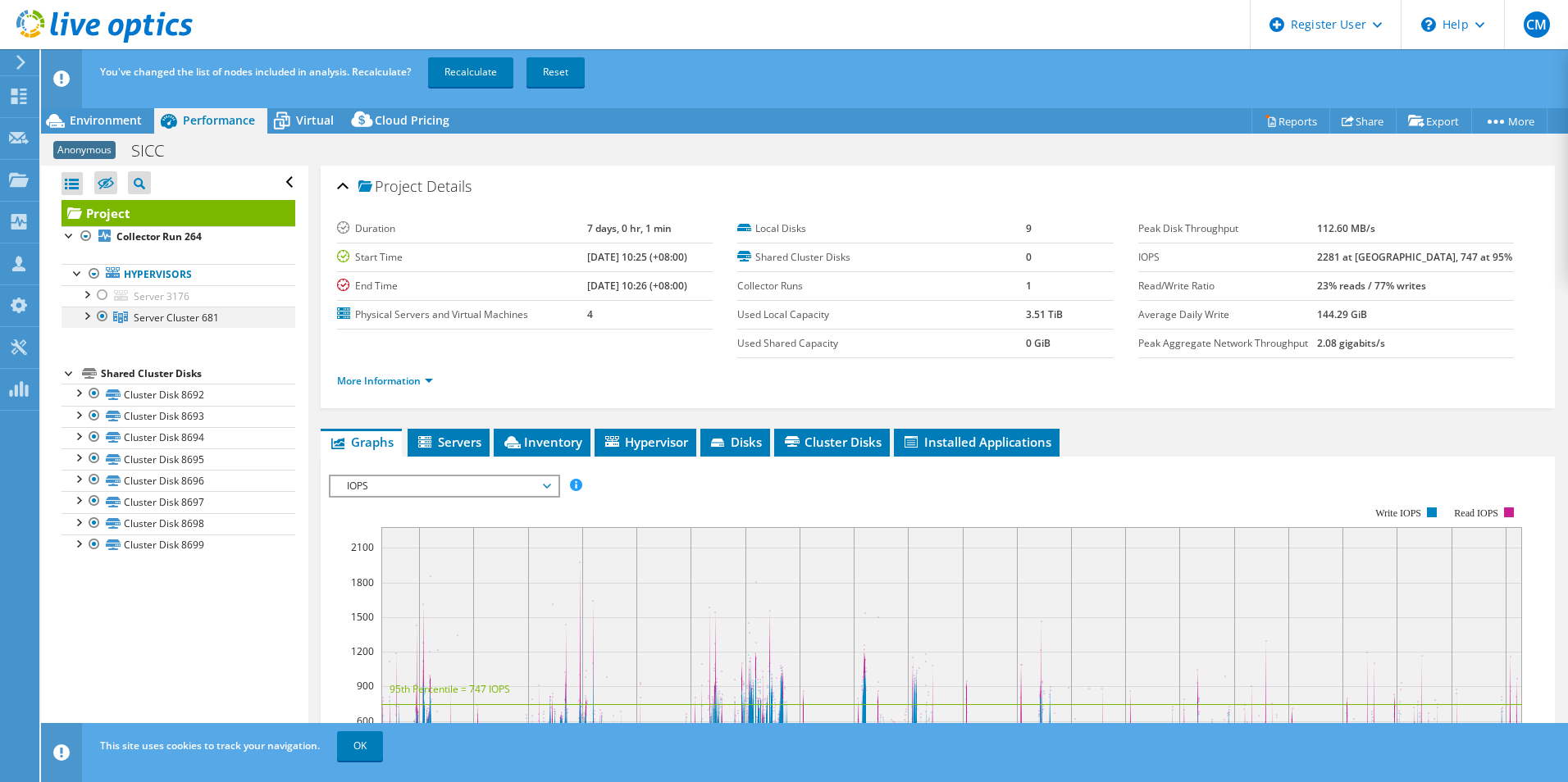
click at [102, 319] on div at bounding box center [103, 316] width 17 height 20
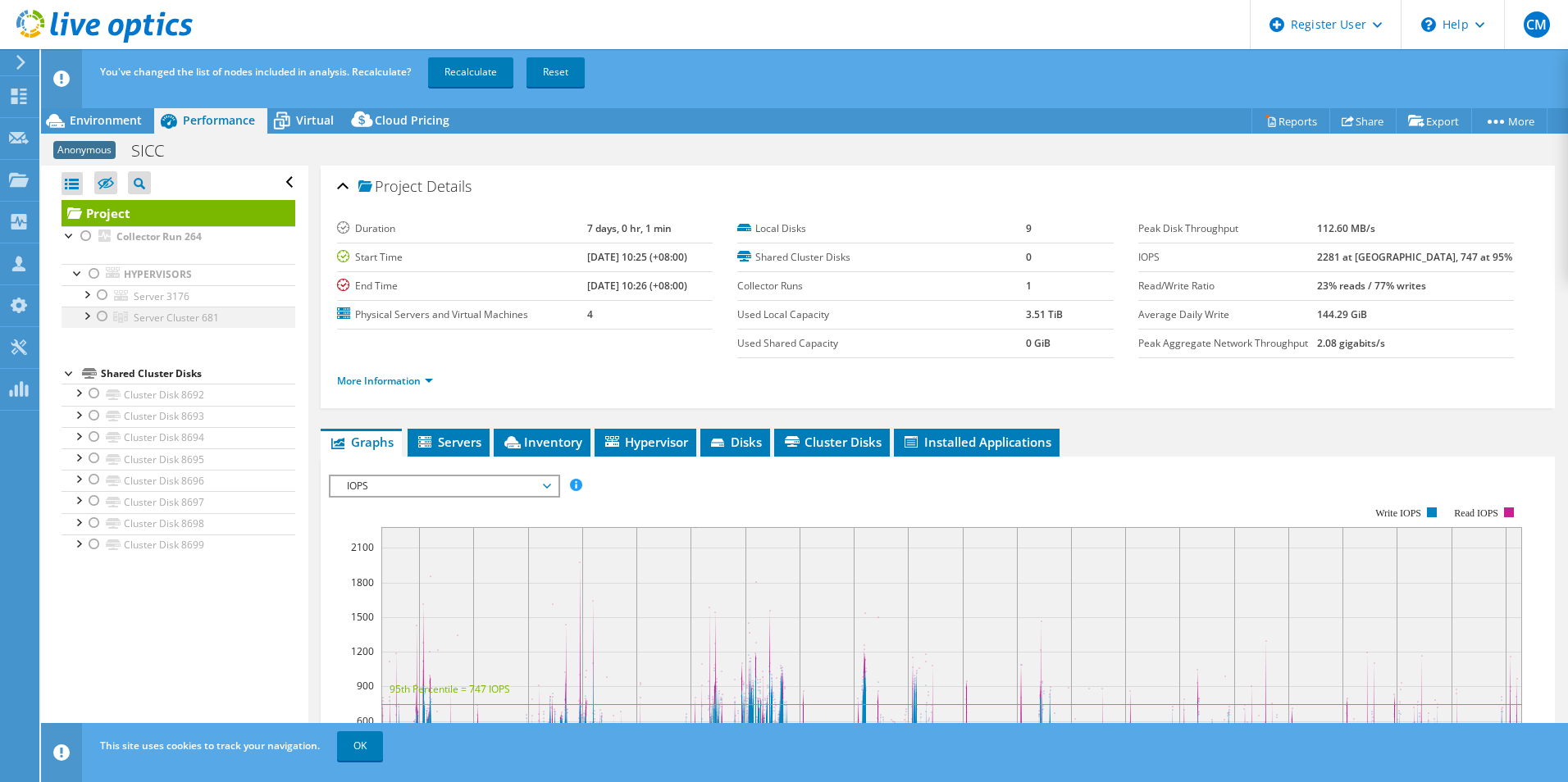
click at [102, 319] on div at bounding box center [103, 316] width 17 height 20
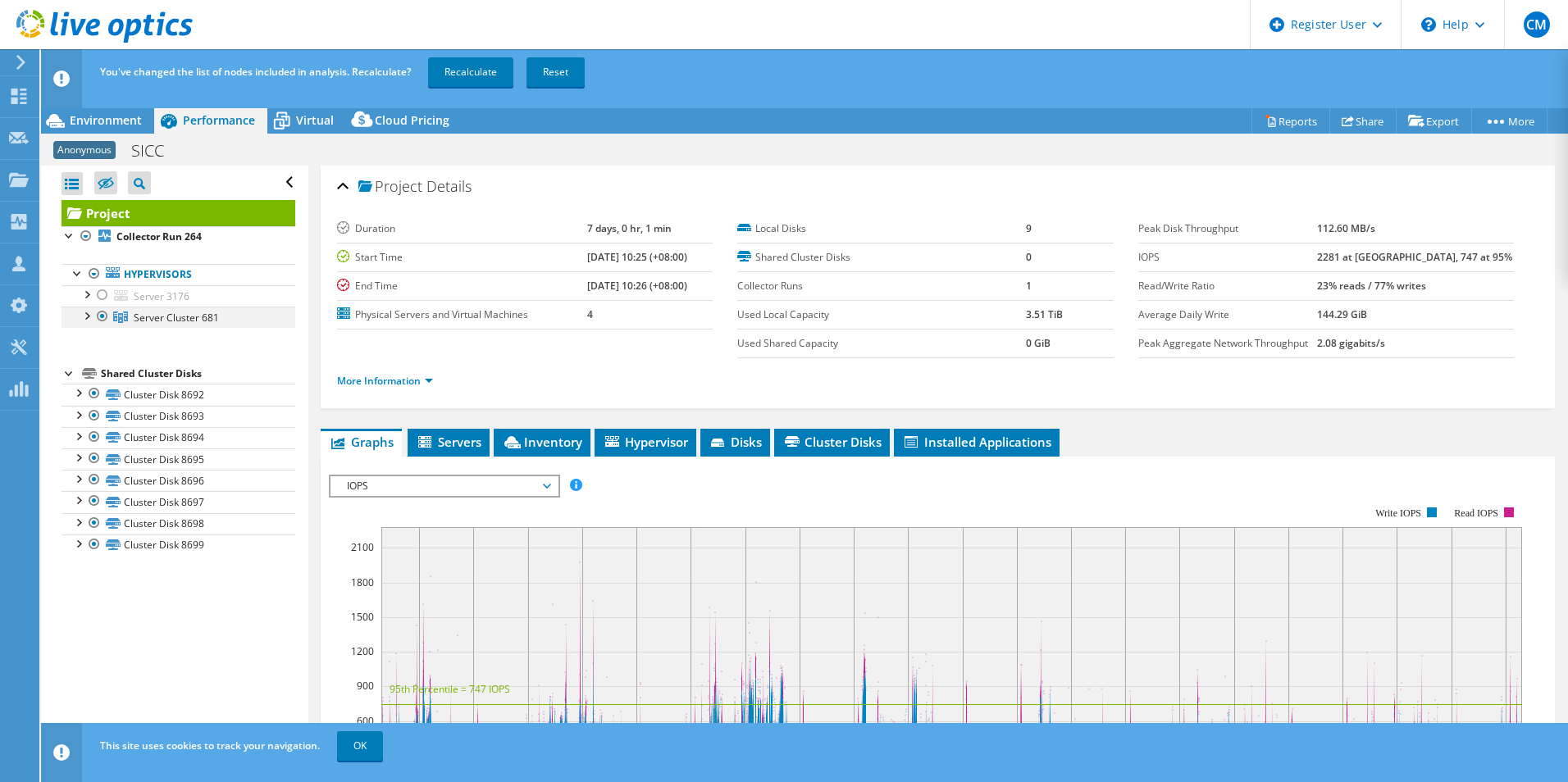
click at [102, 319] on div at bounding box center [103, 316] width 17 height 20
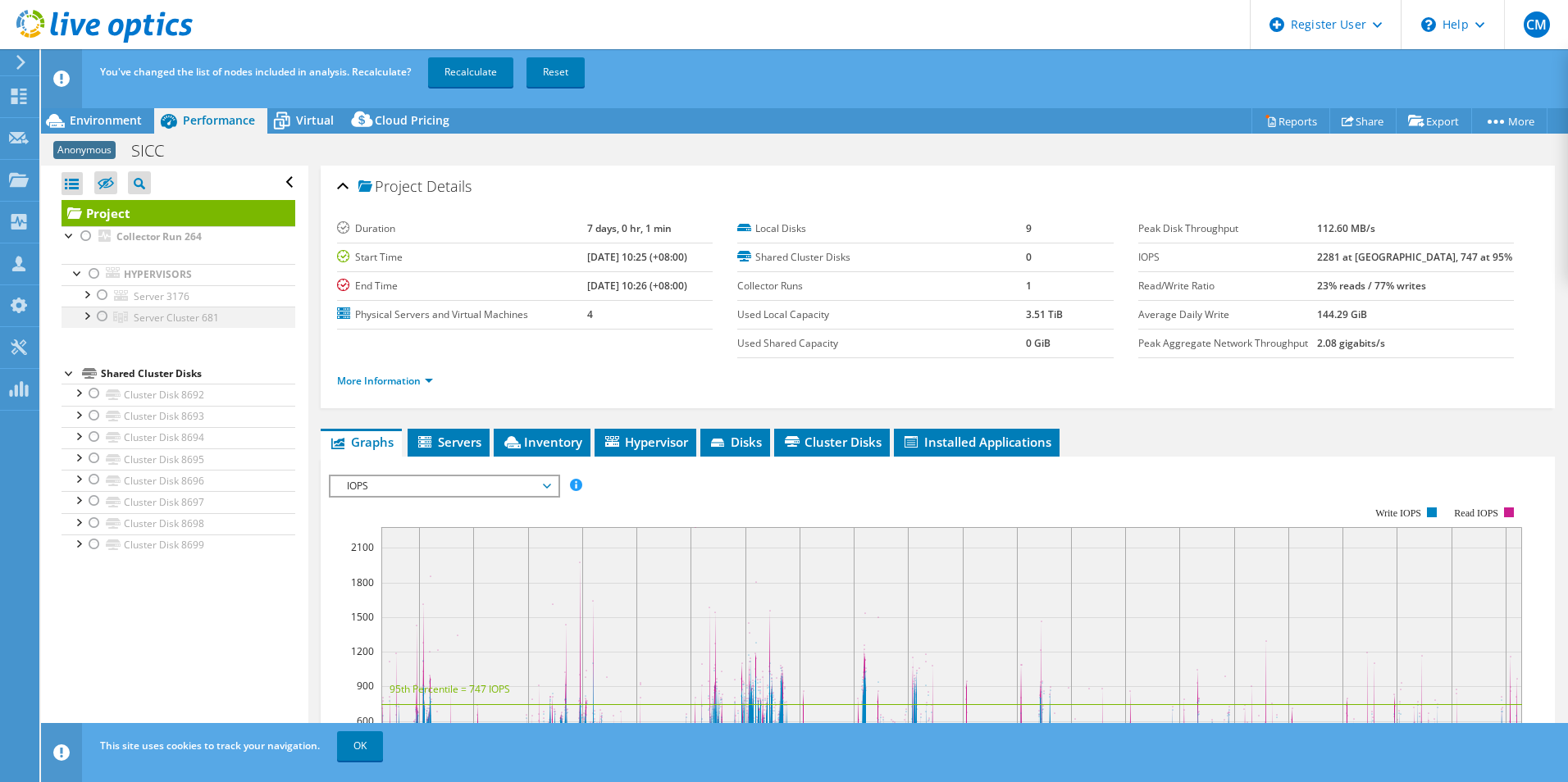
click at [102, 319] on div at bounding box center [103, 316] width 17 height 20
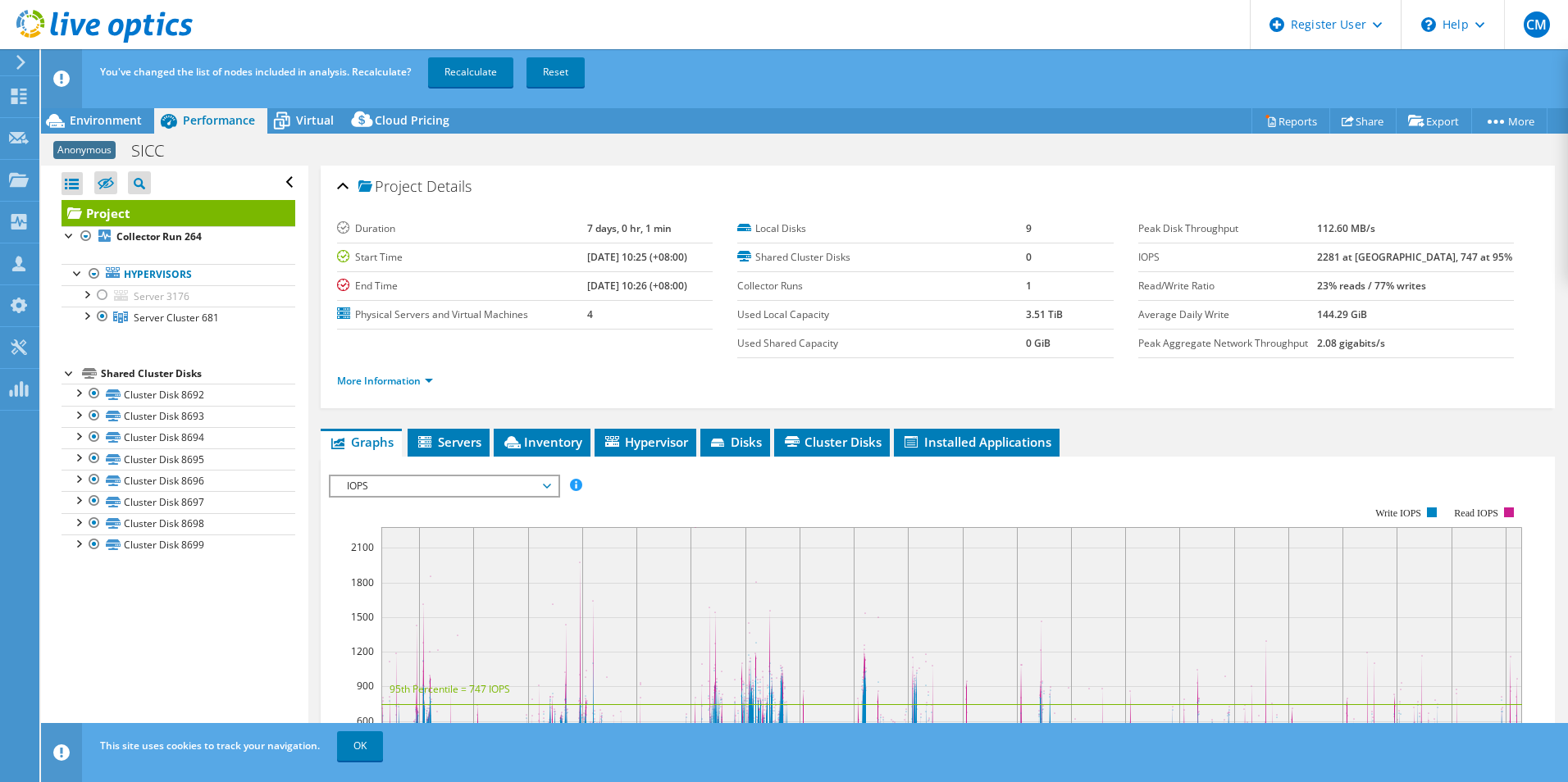
drag, startPoint x: 106, startPoint y: 332, endPoint x: 72, endPoint y: 352, distance: 39.4
click at [63, 355] on div "Project Collector Run 264 Hypervisors Server 3176" at bounding box center [179, 378] width 234 height 356
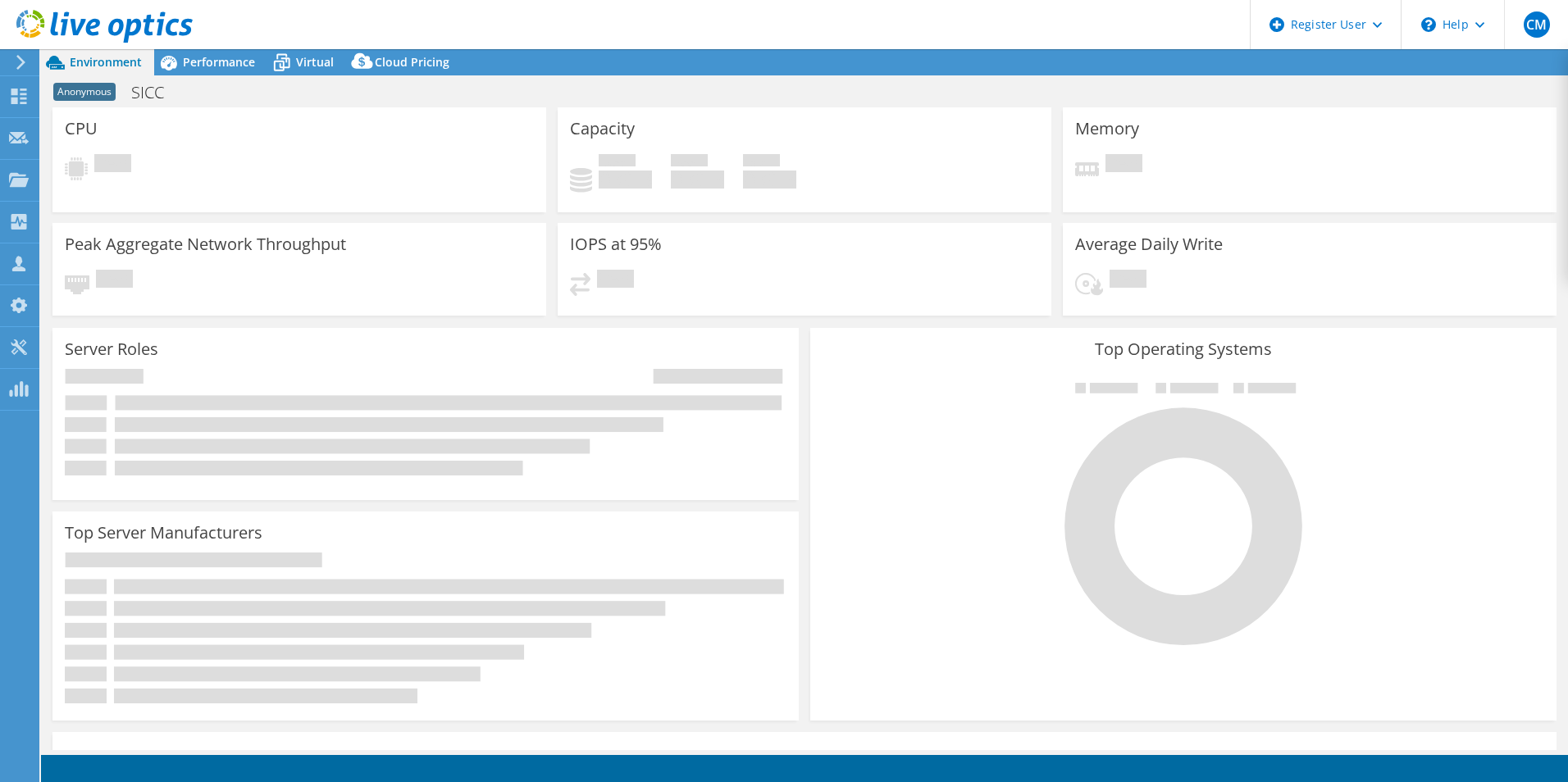
select select "EUFrankfurt"
select select "USD"
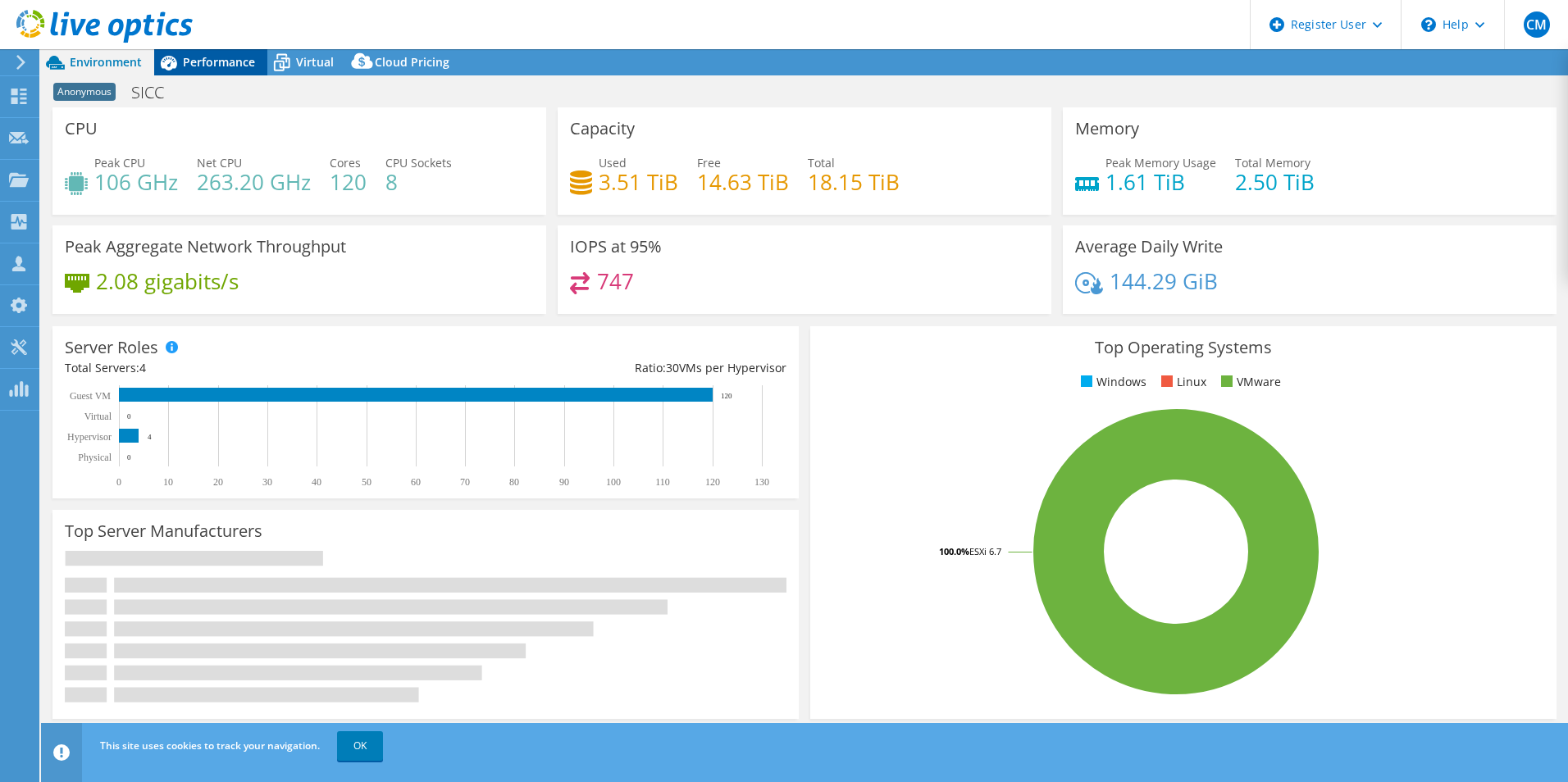
click at [203, 60] on span "Performance" at bounding box center [218, 62] width 72 height 16
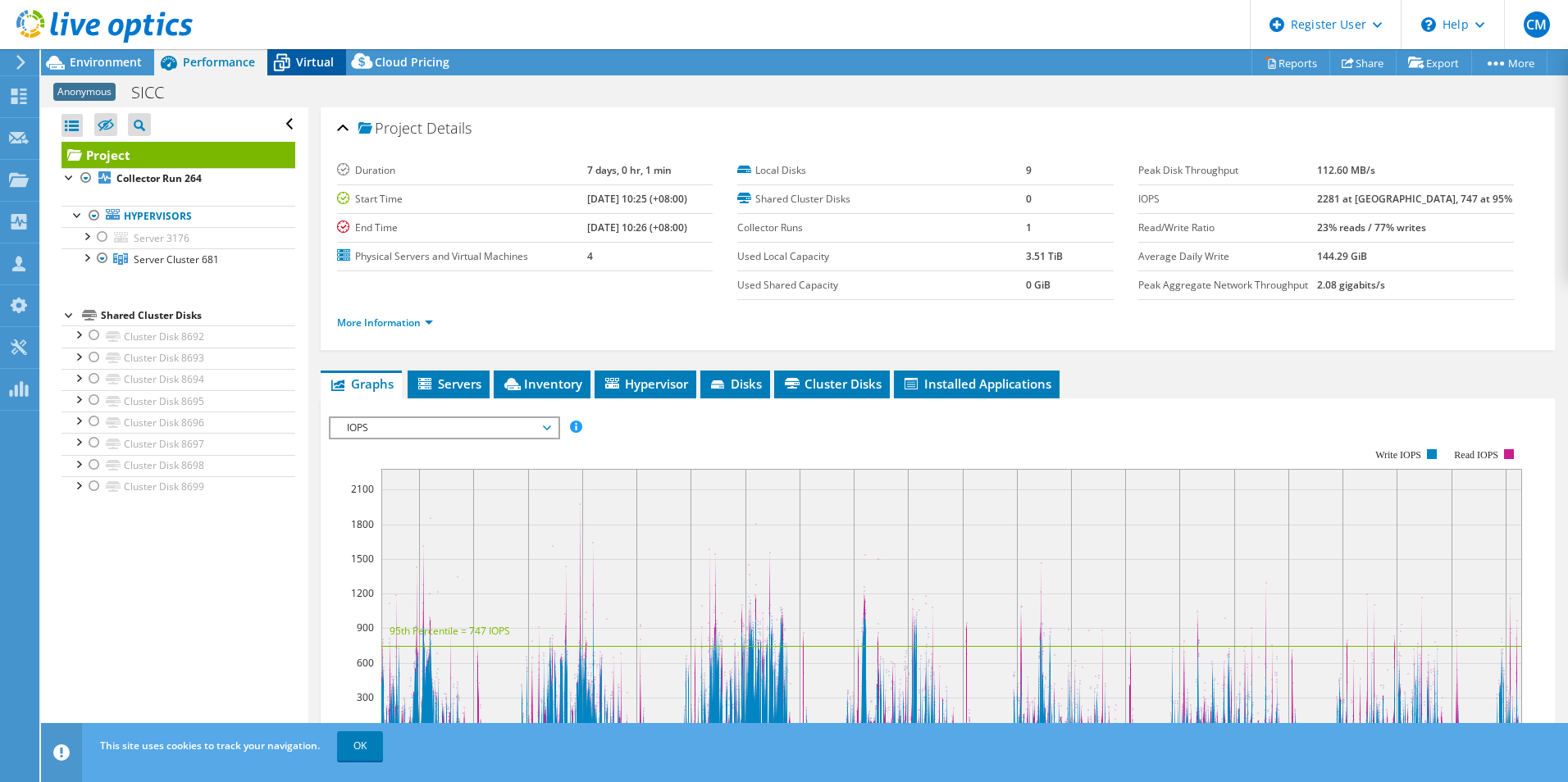
click at [317, 68] on span "Virtual" at bounding box center [315, 62] width 37 height 16
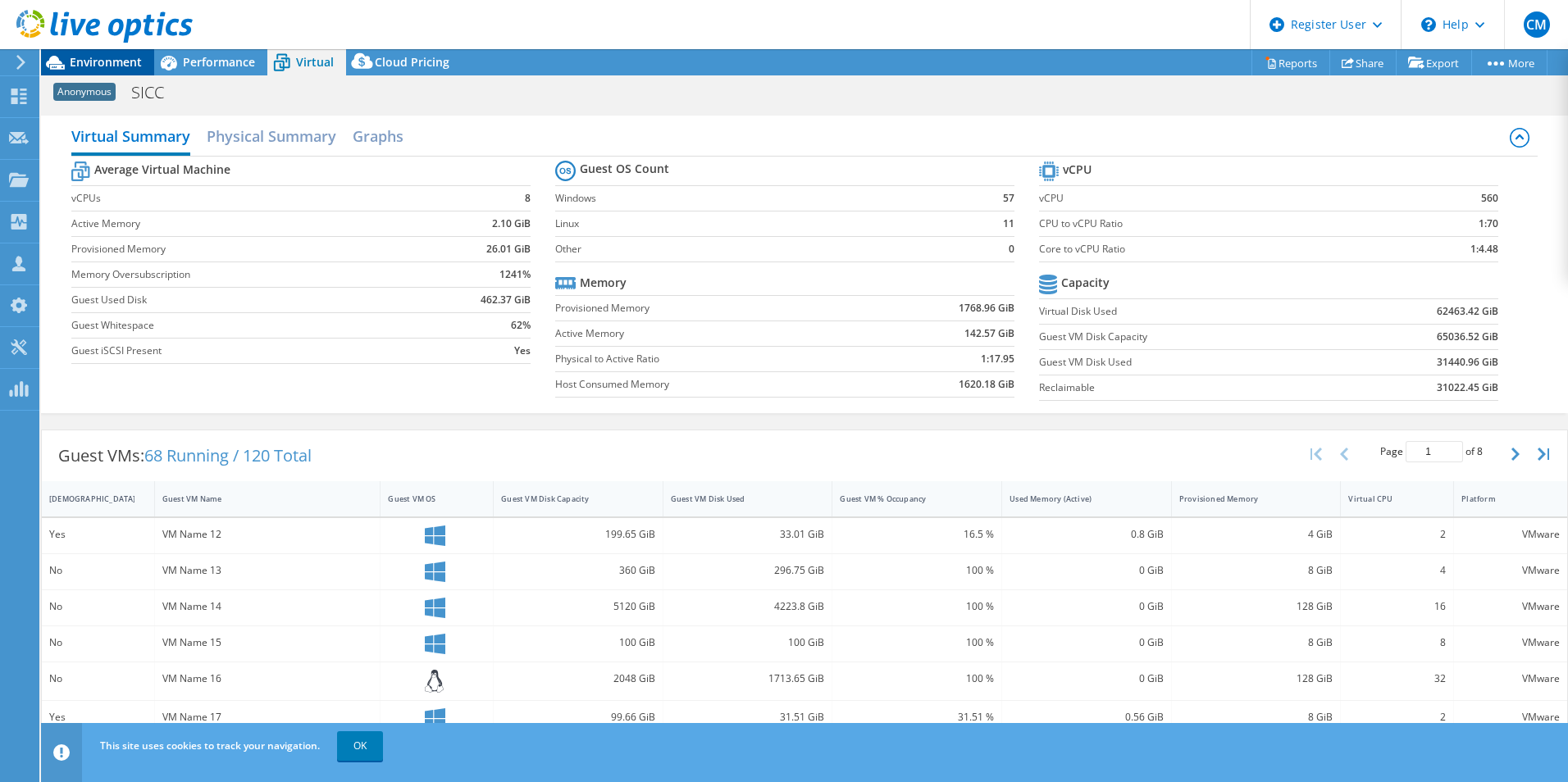
click at [70, 59] on span "Environment" at bounding box center [105, 62] width 72 height 16
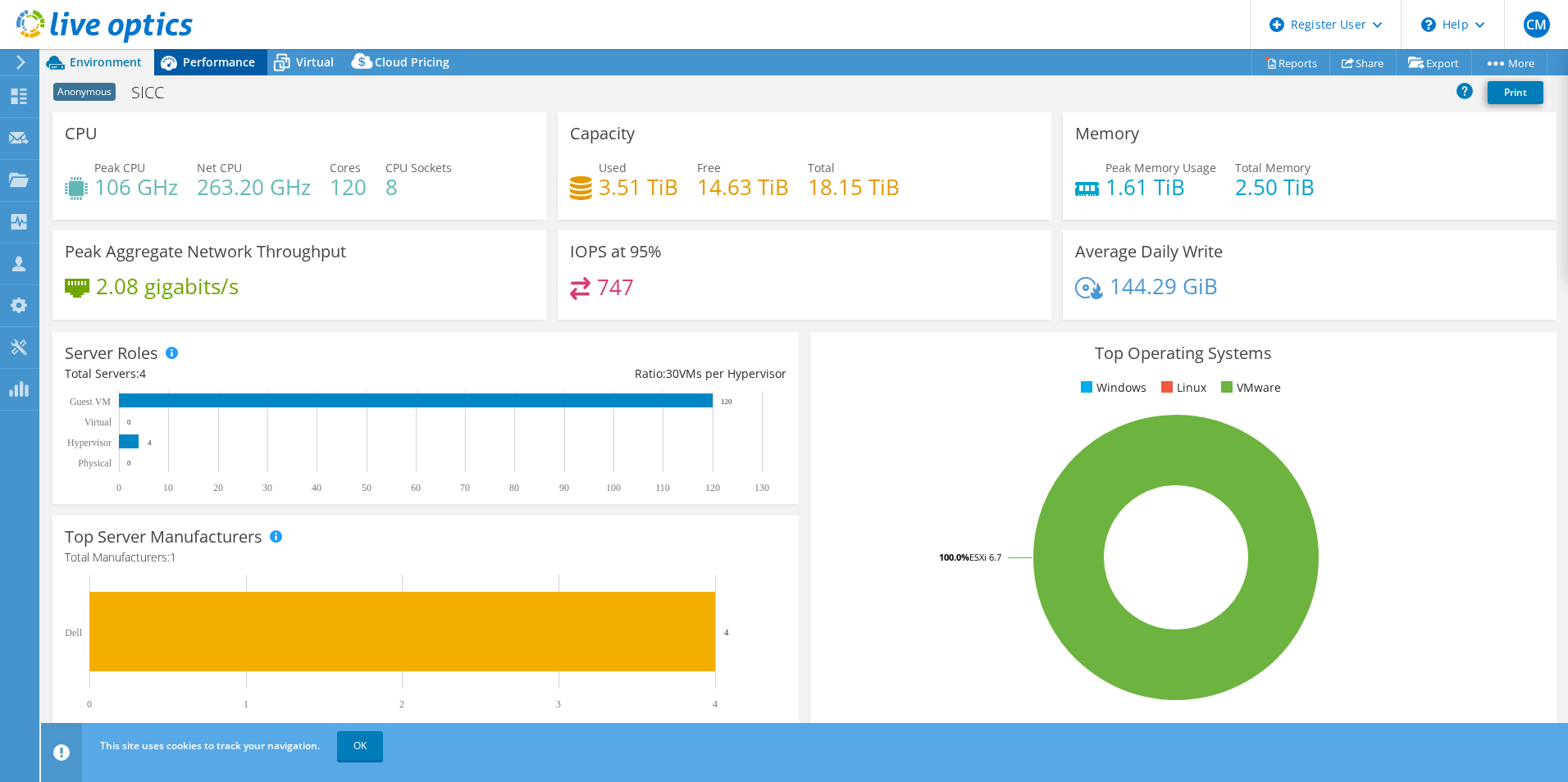
click at [218, 63] on span "Performance" at bounding box center [218, 62] width 72 height 16
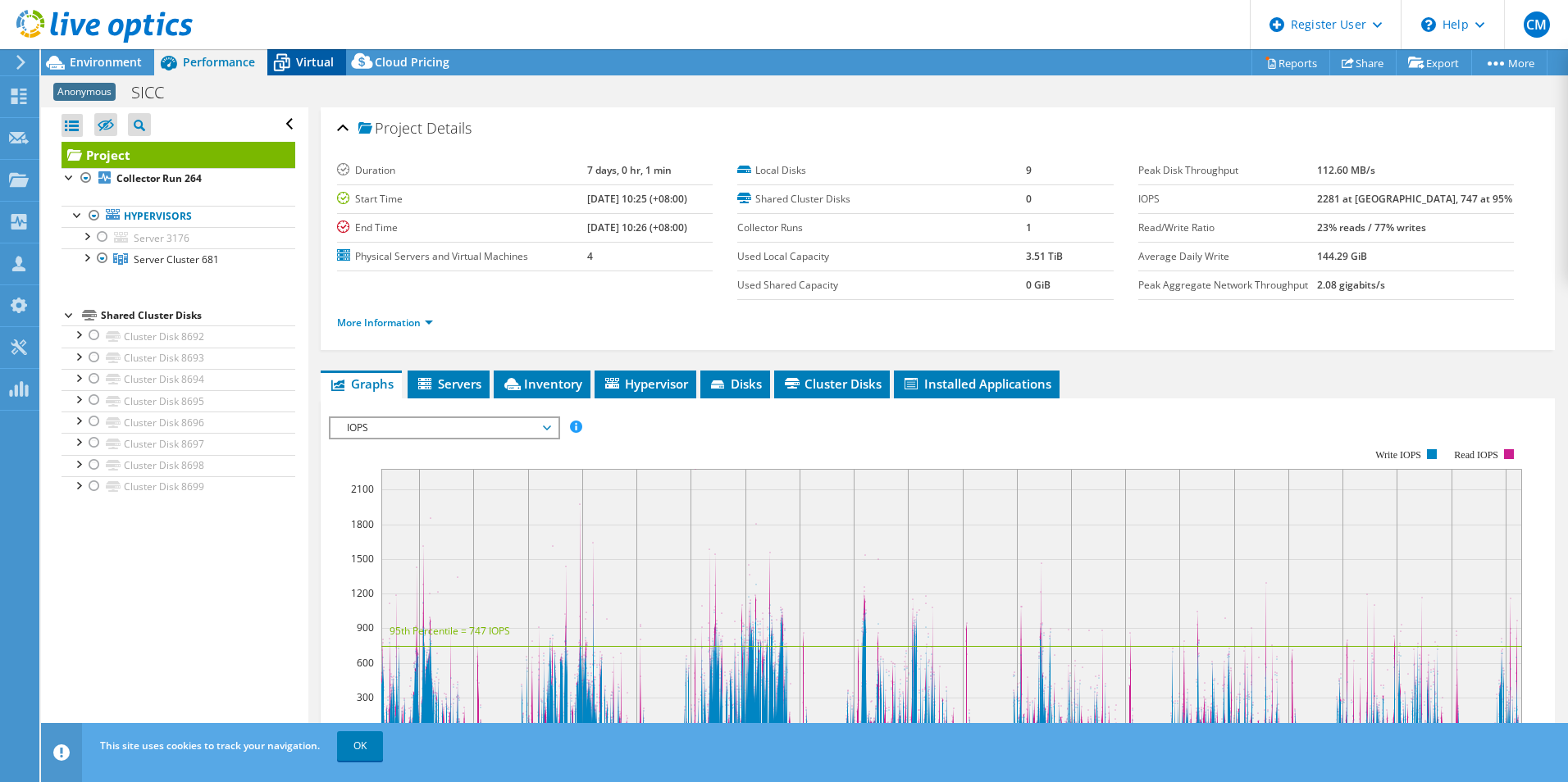
click at [308, 63] on span "Virtual" at bounding box center [315, 62] width 37 height 16
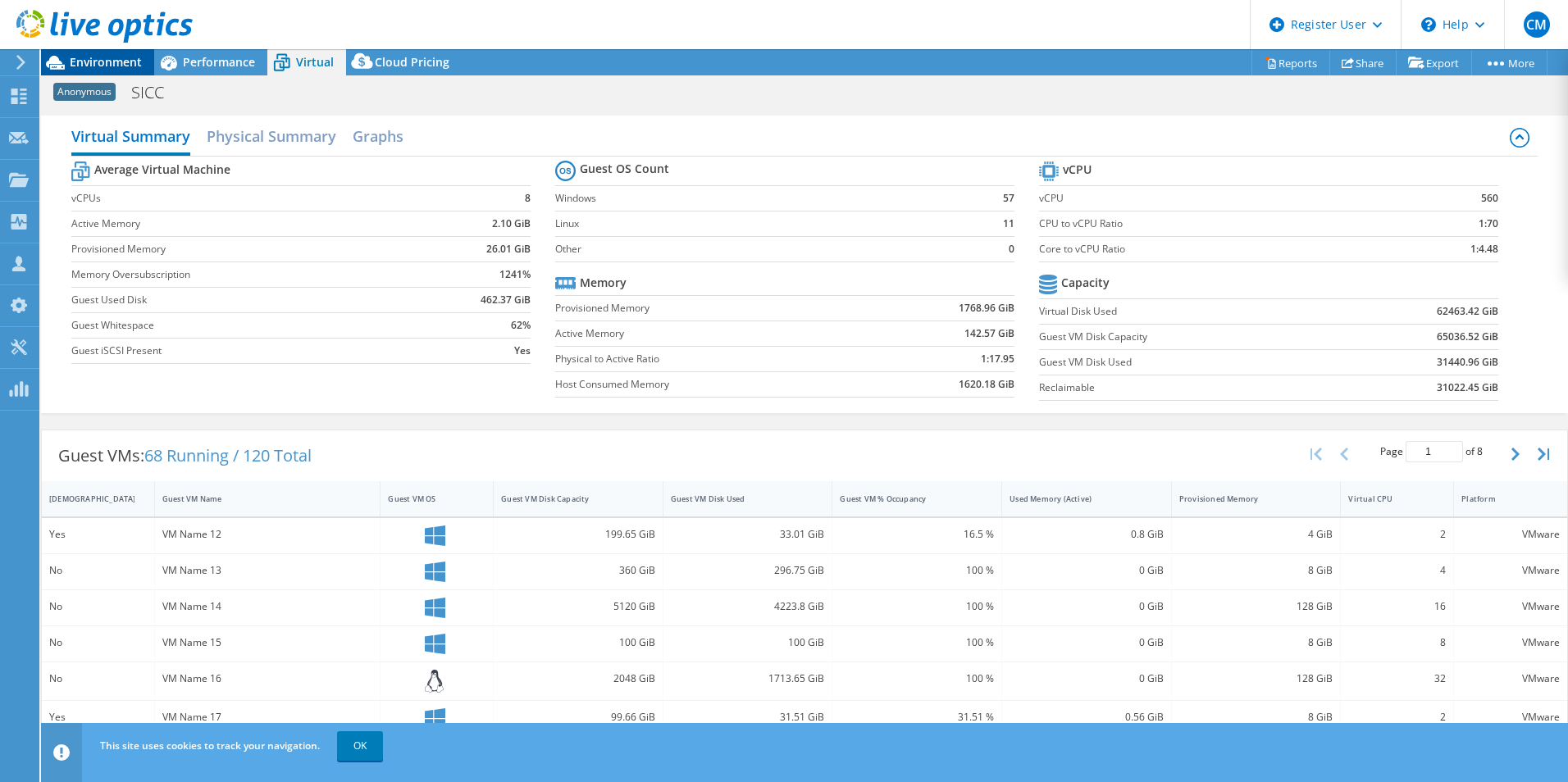
click at [94, 63] on span "Environment" at bounding box center [105, 62] width 72 height 16
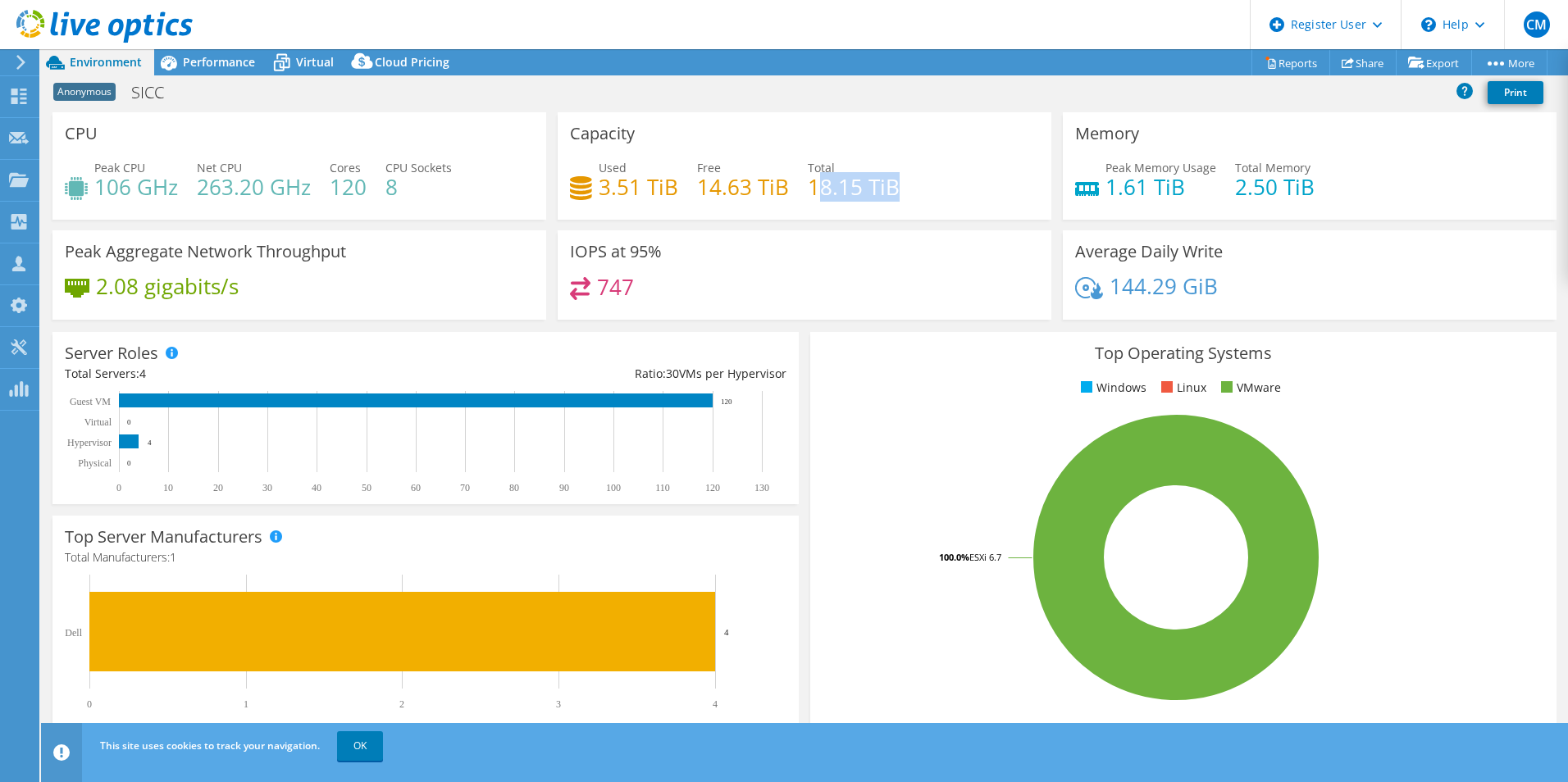
drag, startPoint x: 814, startPoint y: 187, endPoint x: 945, endPoint y: 179, distance: 131.2
click at [945, 179] on div "Used 3.51 TiB Free 14.63 TiB Total 18.15 TiB" at bounding box center [804, 185] width 469 height 53
click at [943, 178] on div "Used 3.51 TiB Free 14.63 TiB Total 18.15 TiB" at bounding box center [804, 185] width 469 height 53
drag, startPoint x: 593, startPoint y: 185, endPoint x: 703, endPoint y: 183, distance: 110.0
click at [703, 183] on div "Used 3.51 TiB Free 14.63 TiB Total 18.15 TiB" at bounding box center [804, 185] width 469 height 53
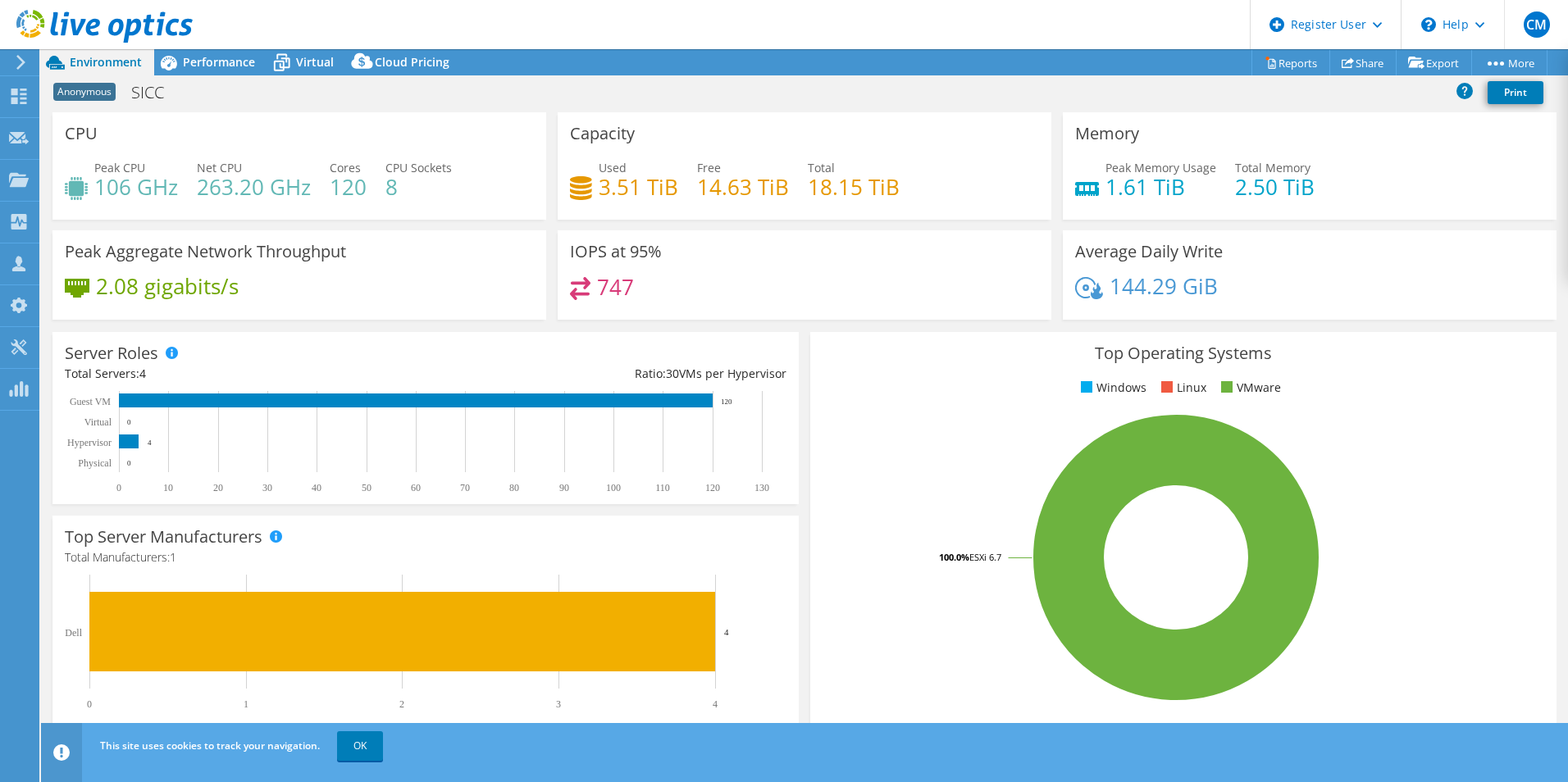
drag, startPoint x: 703, startPoint y: 183, endPoint x: 708, endPoint y: 215, distance: 32.4
click at [708, 215] on div "Capacity Used 3.51 TiB Free 14.63 TiB Total 18.15 TiB" at bounding box center [804, 166] width 494 height 108
click at [274, 59] on icon at bounding box center [281, 63] width 29 height 29
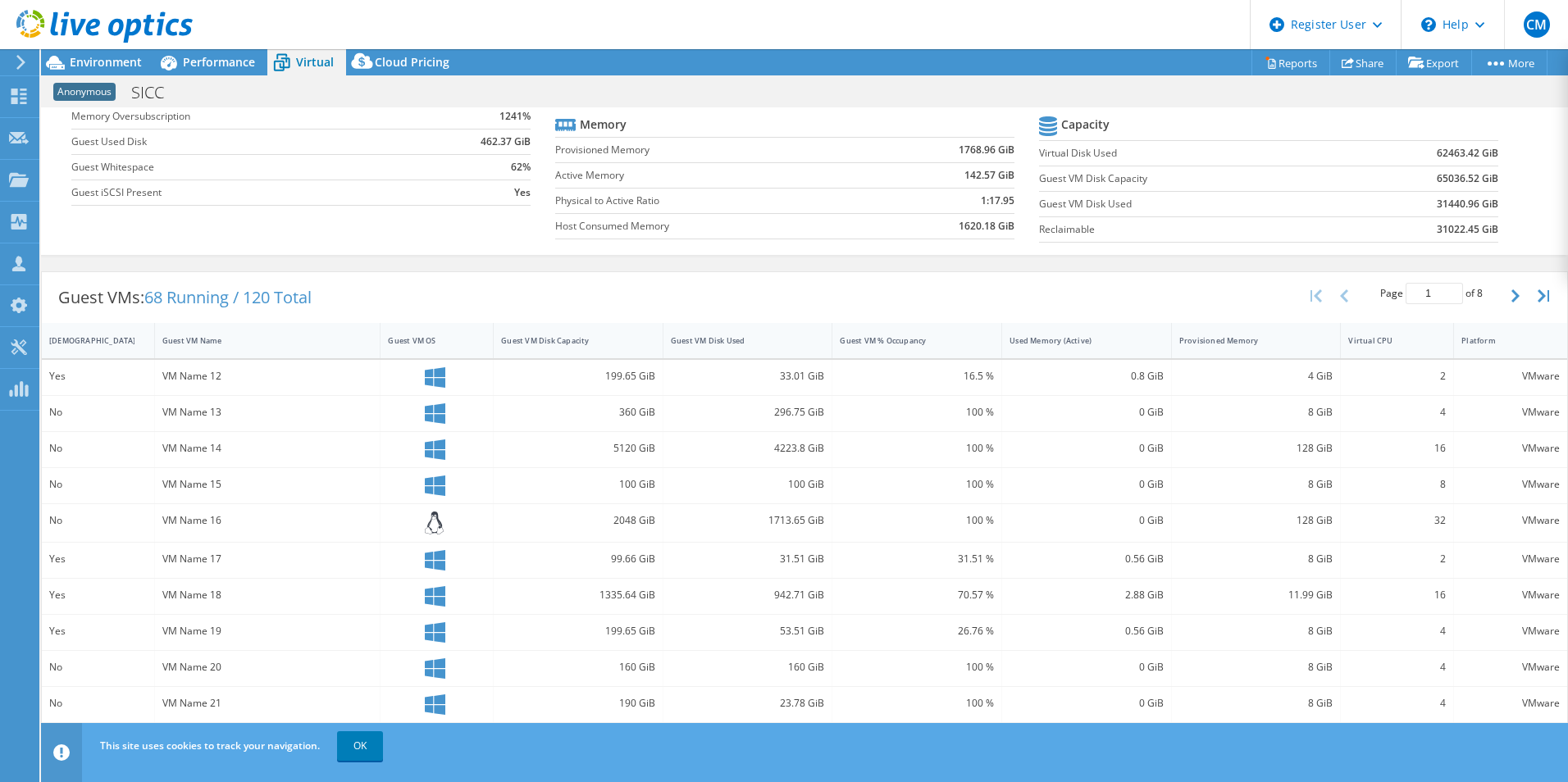
scroll to position [167, 0]
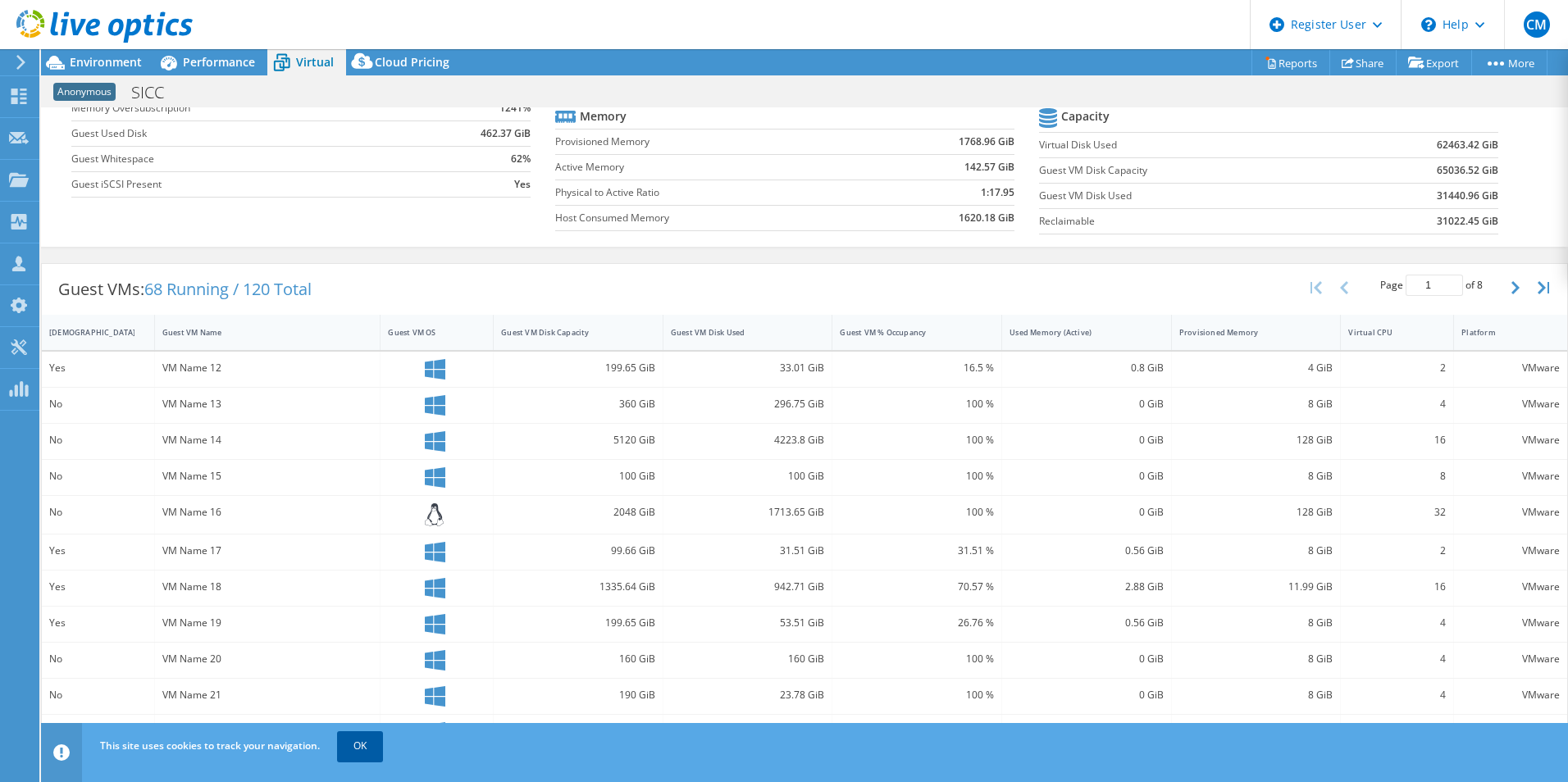
click at [371, 738] on link "OK" at bounding box center [360, 746] width 46 height 30
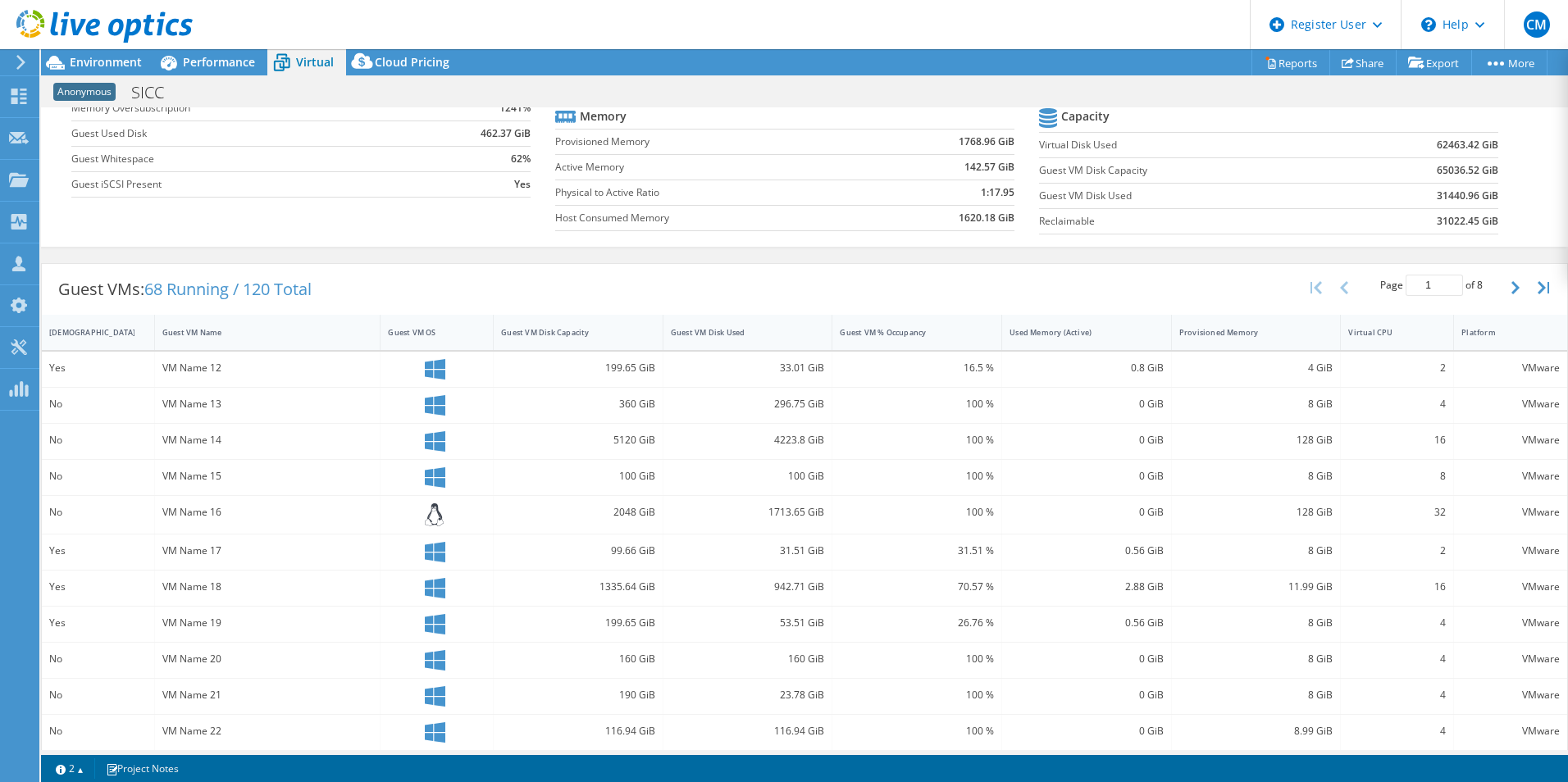
drag, startPoint x: 311, startPoint y: 751, endPoint x: 429, endPoint y: 754, distance: 118.0
click at [378, 754] on div "Project Actions Project Actions Reports Share Export vSAN ReadyNode Sizer" at bounding box center [805, 416] width 1527 height 733
drag, startPoint x: 429, startPoint y: 754, endPoint x: 555, endPoint y: 738, distance: 127.0
click at [491, 747] on div "Project Actions Project Actions Reports Share Export vSAN ReadyNode Sizer" at bounding box center [805, 416] width 1527 height 733
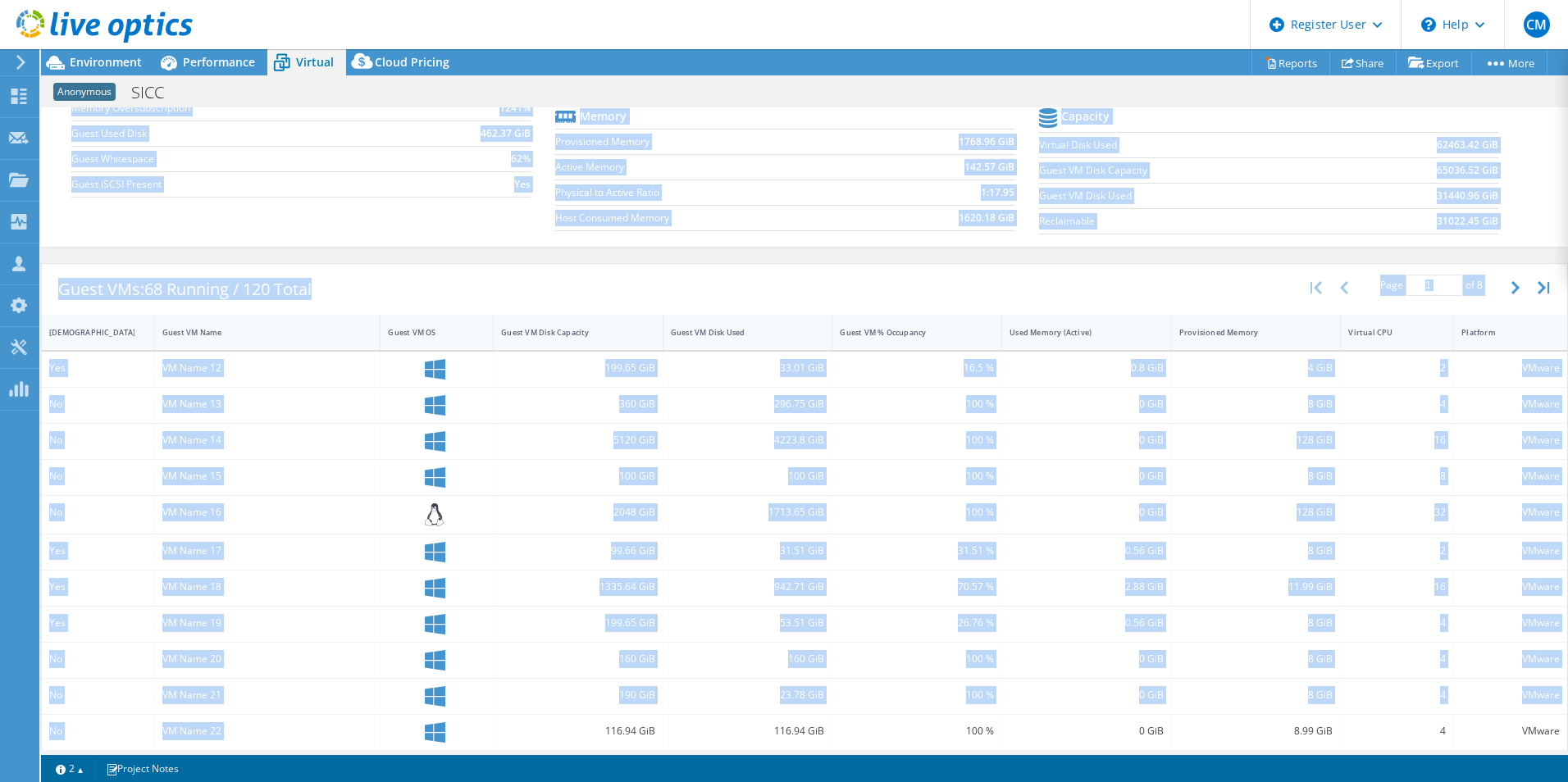
click at [1320, 685] on div "8 GiB" at bounding box center [1256, 697] width 170 height 36
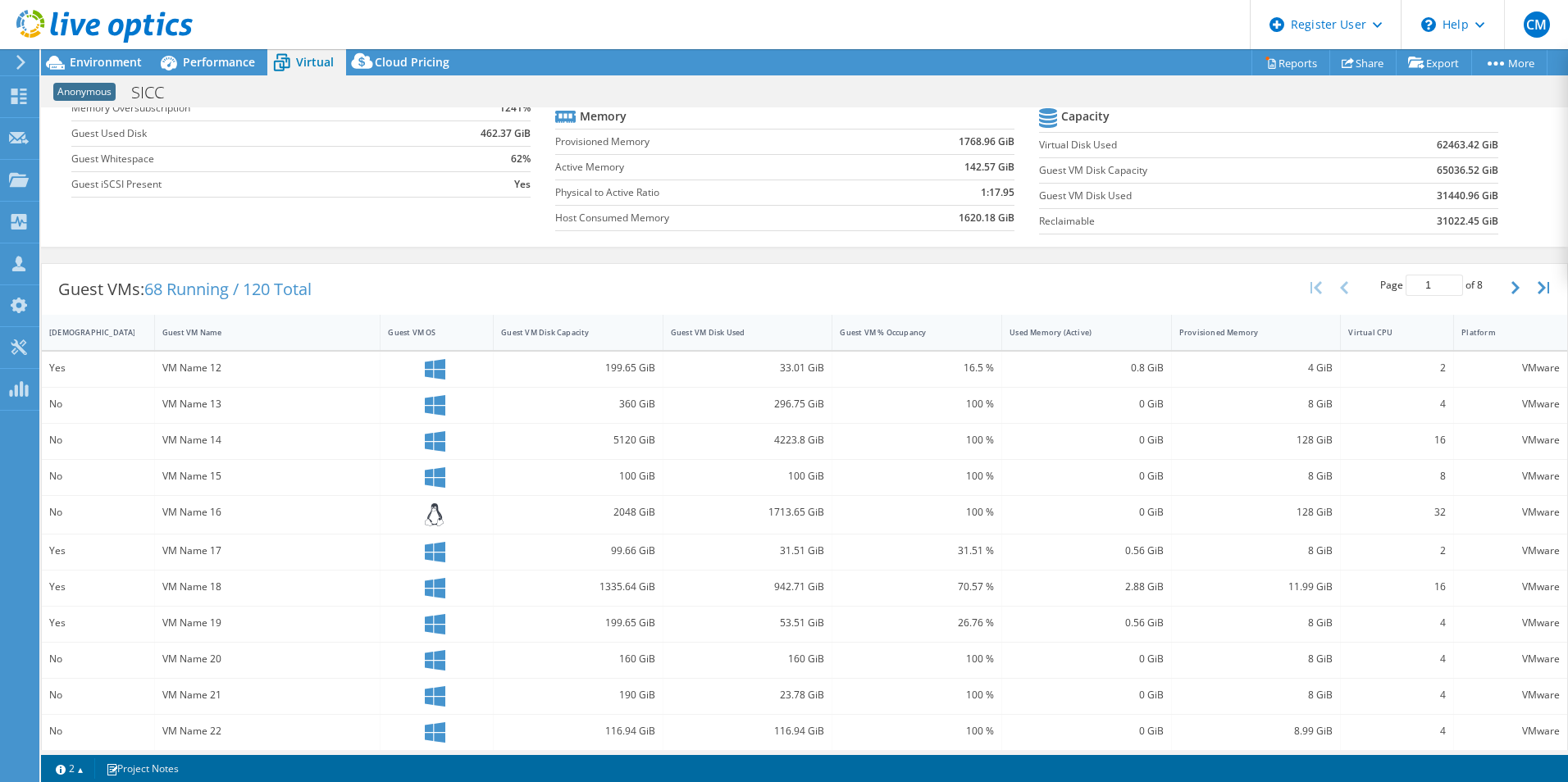
scroll to position [84, 0]
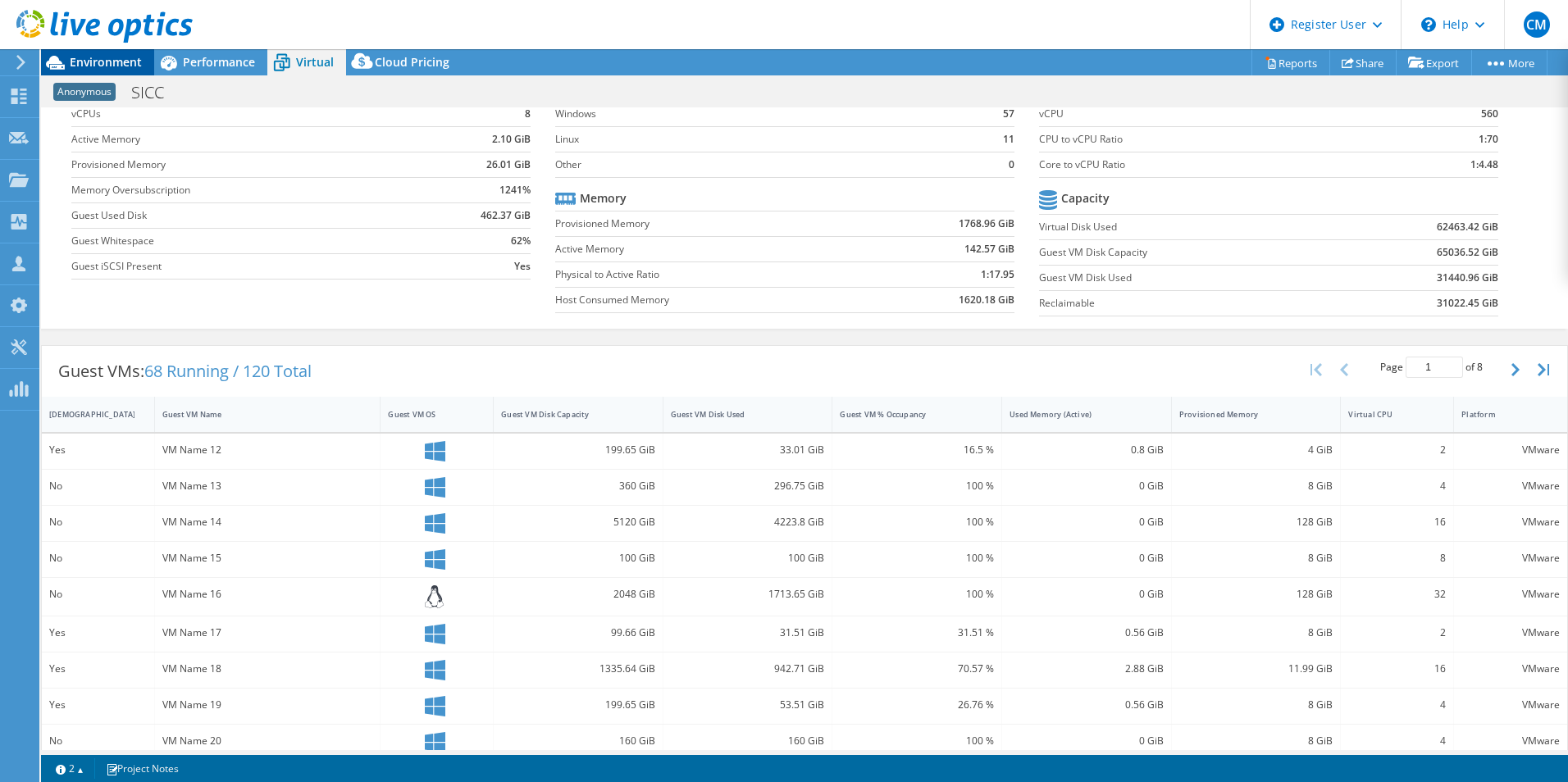
click at [100, 55] on span "Environment" at bounding box center [105, 62] width 72 height 16
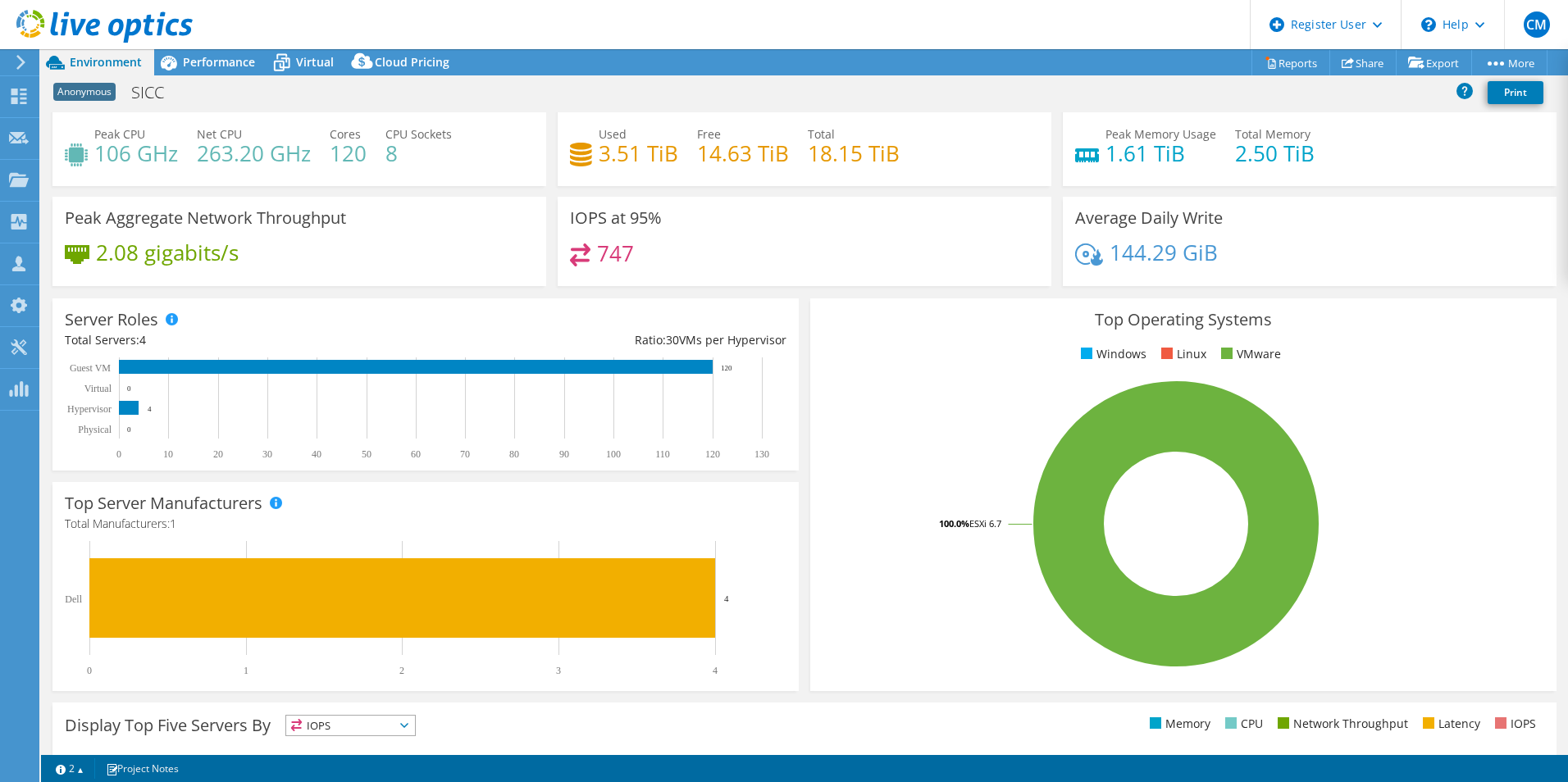
scroll to position [0, 0]
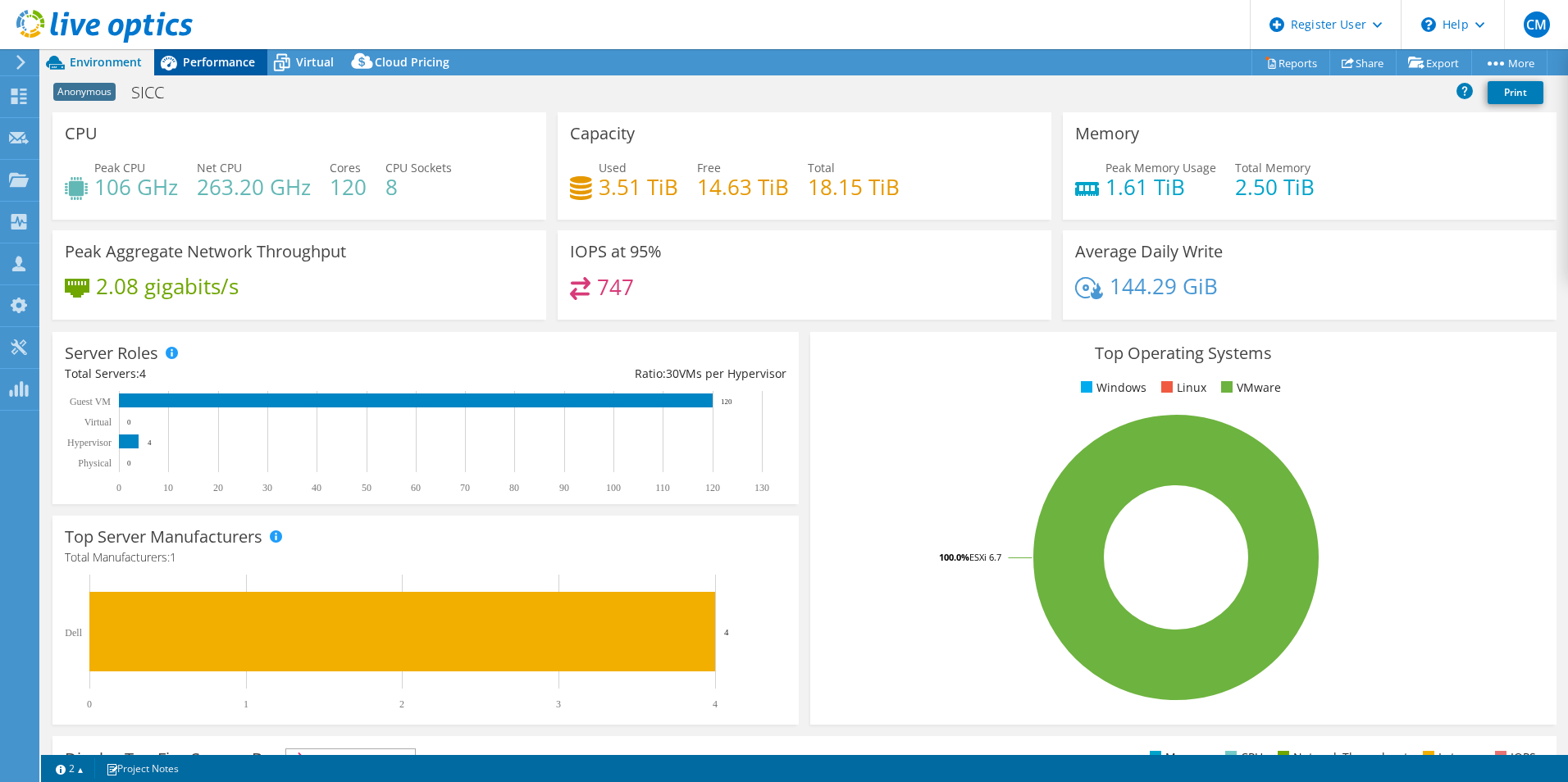
click at [193, 62] on span "Performance" at bounding box center [218, 62] width 72 height 16
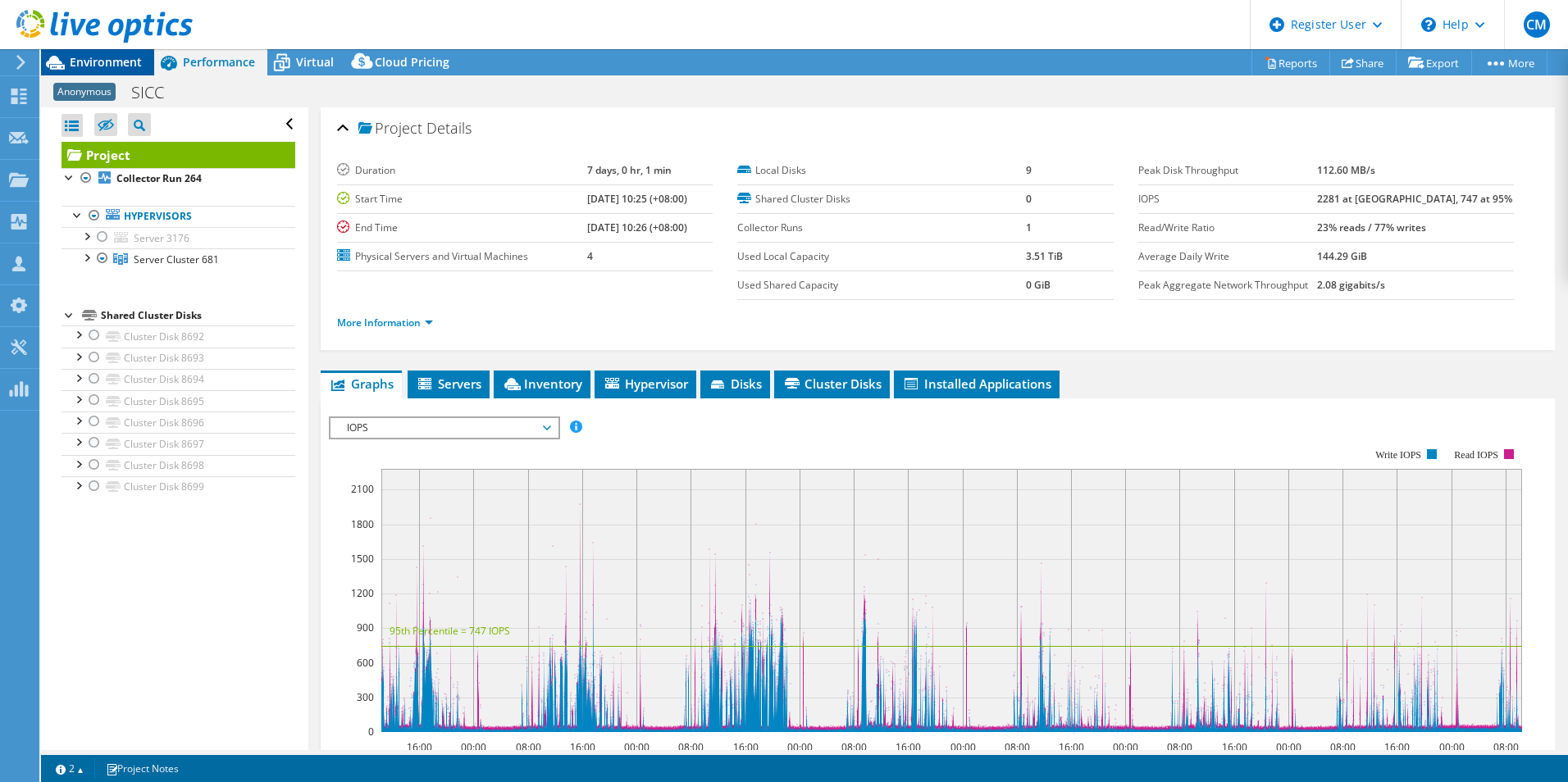
click at [73, 58] on span "Environment" at bounding box center [105, 62] width 72 height 16
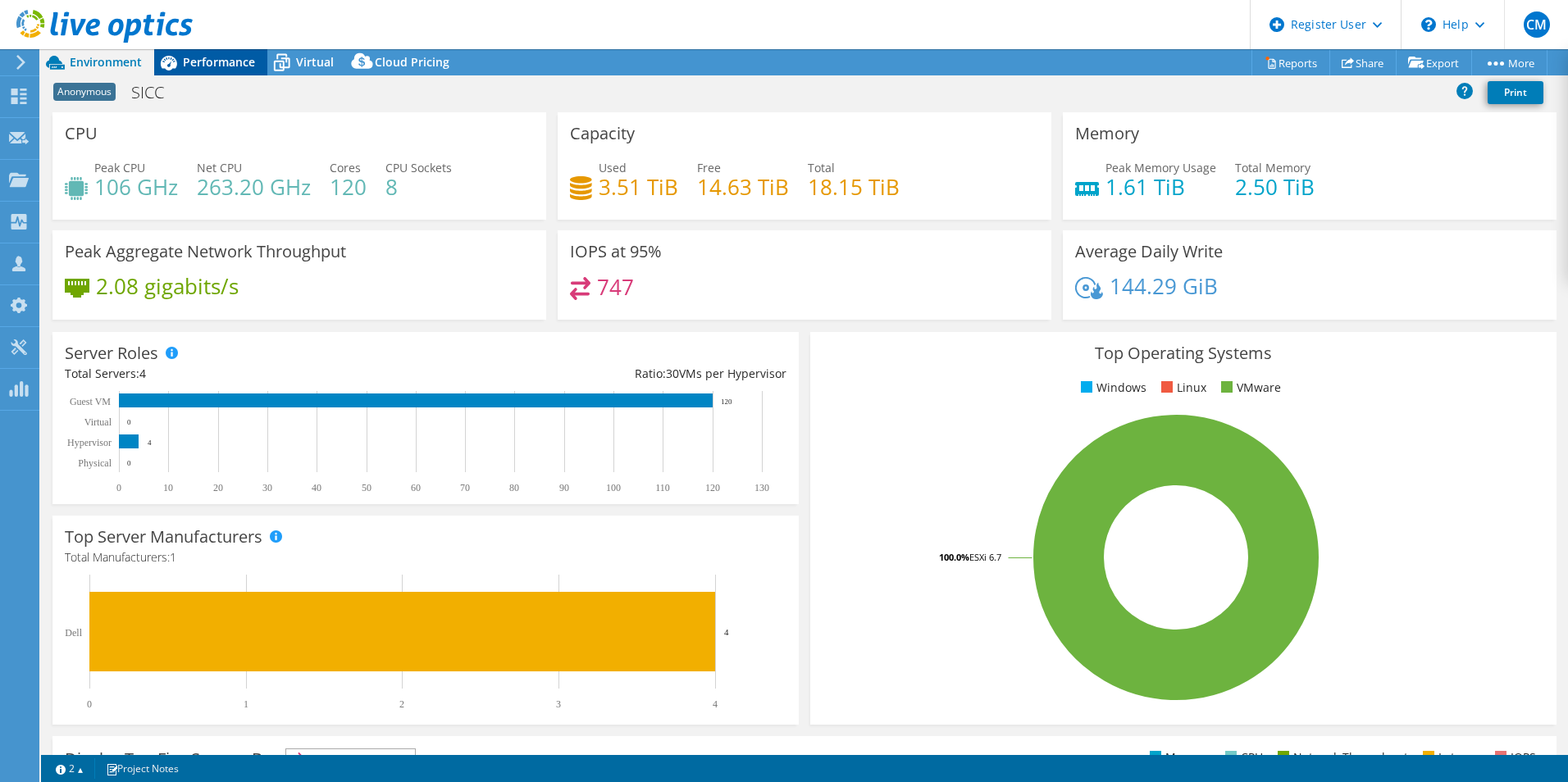
click at [209, 75] on div "Performance" at bounding box center [211, 63] width 113 height 26
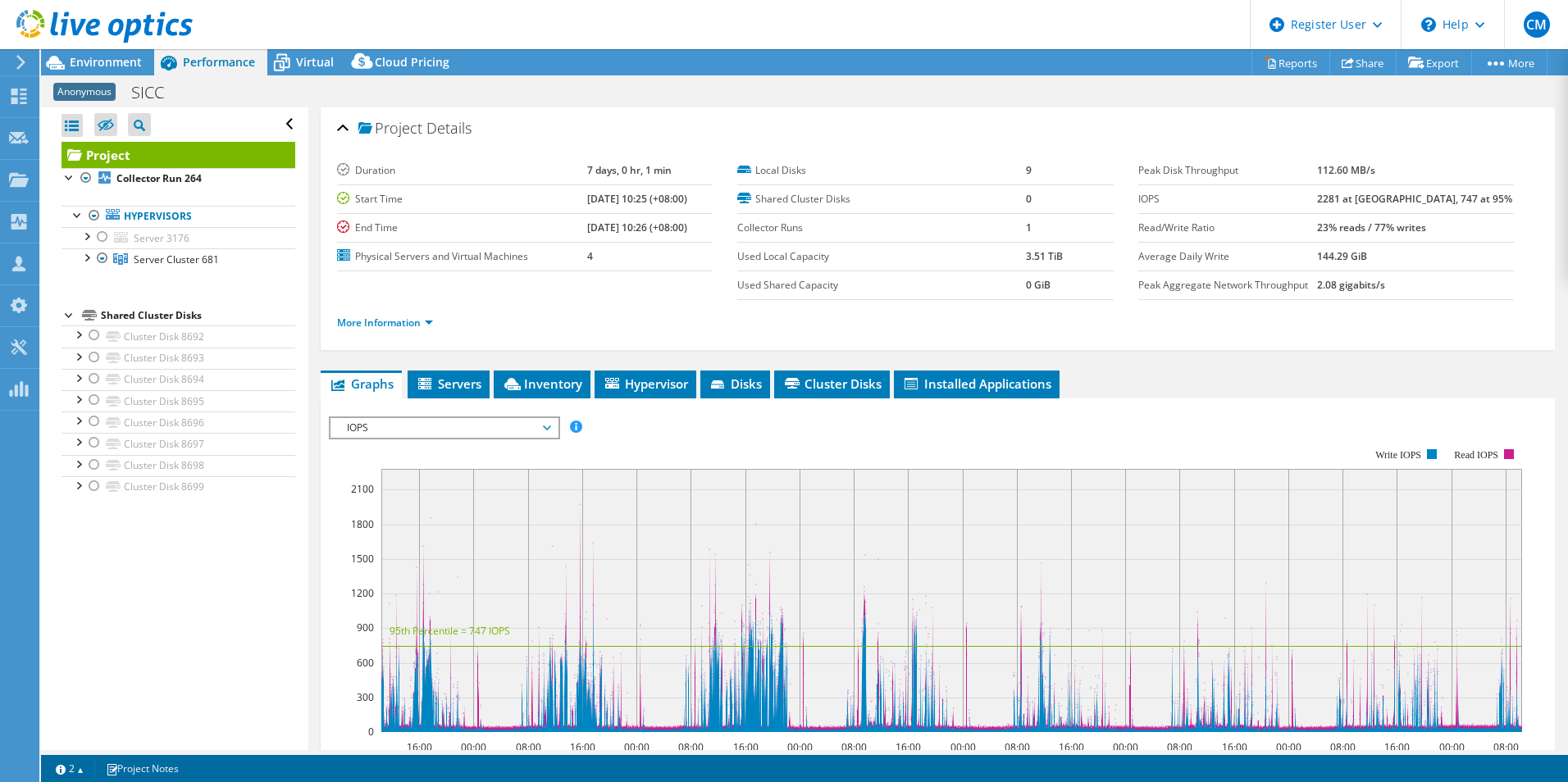
click at [468, 425] on span "IOPS" at bounding box center [444, 427] width 211 height 20
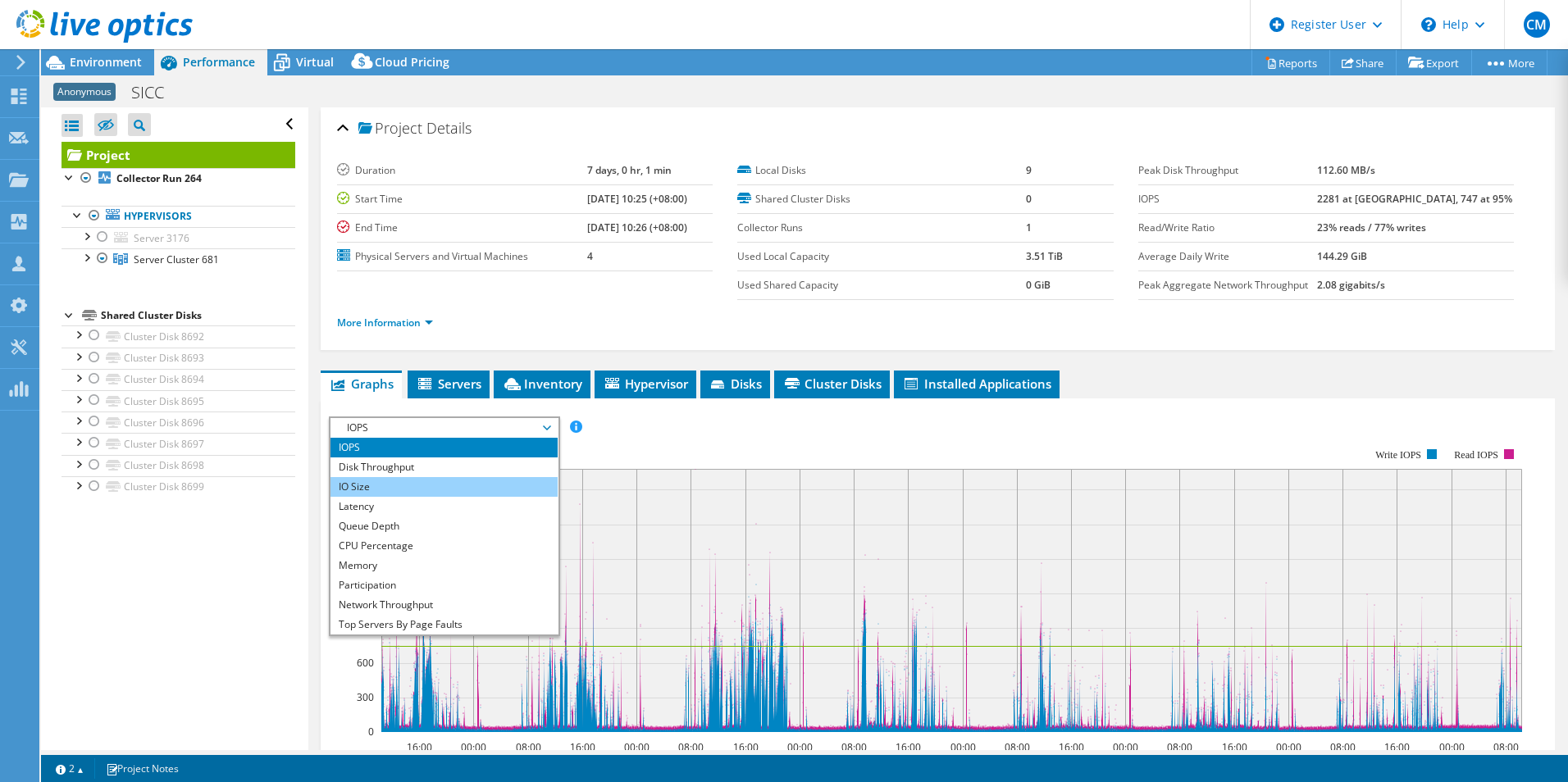
click at [449, 490] on li "IO Size" at bounding box center [444, 487] width 227 height 20
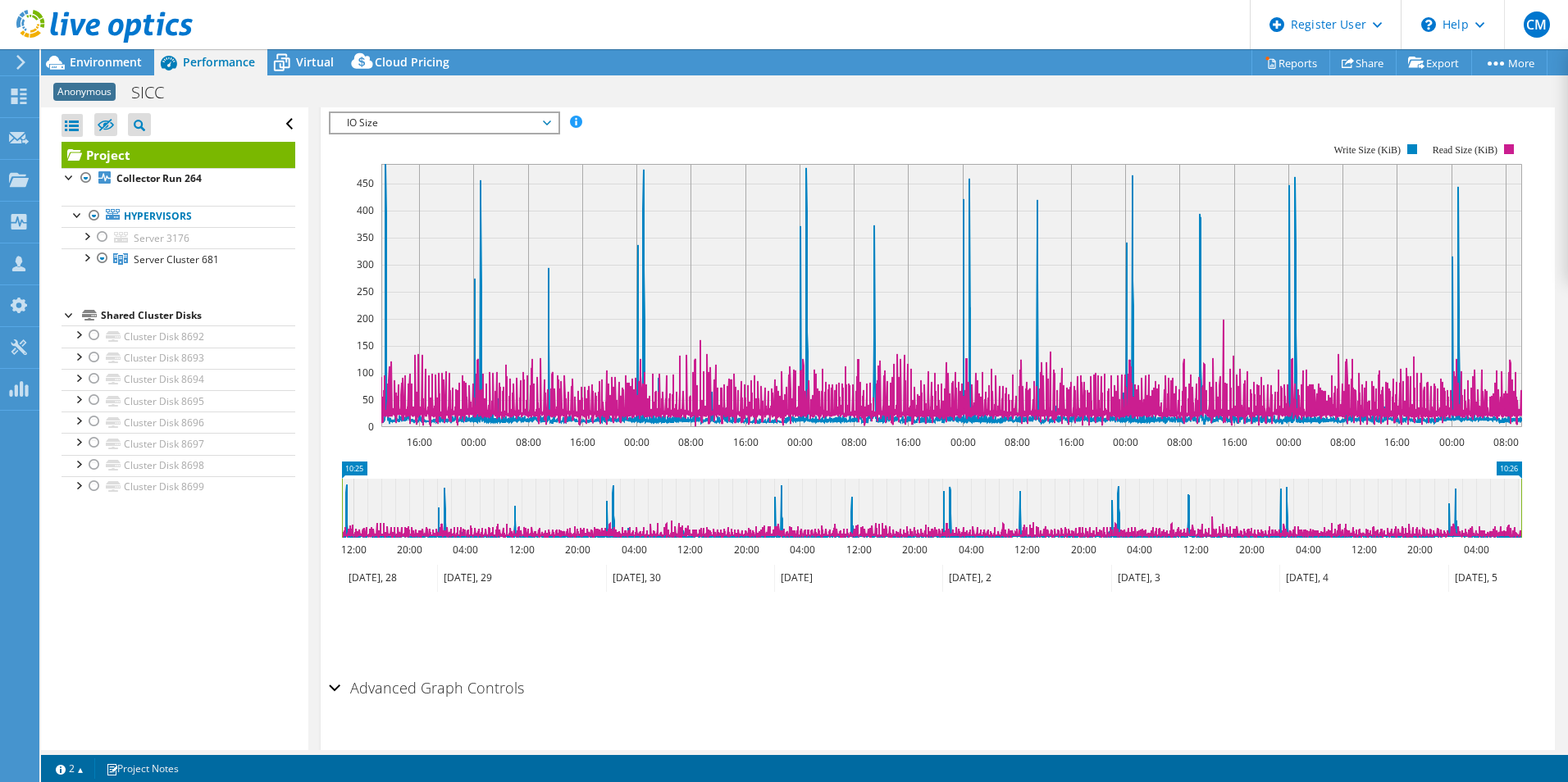
scroll to position [339, 0]
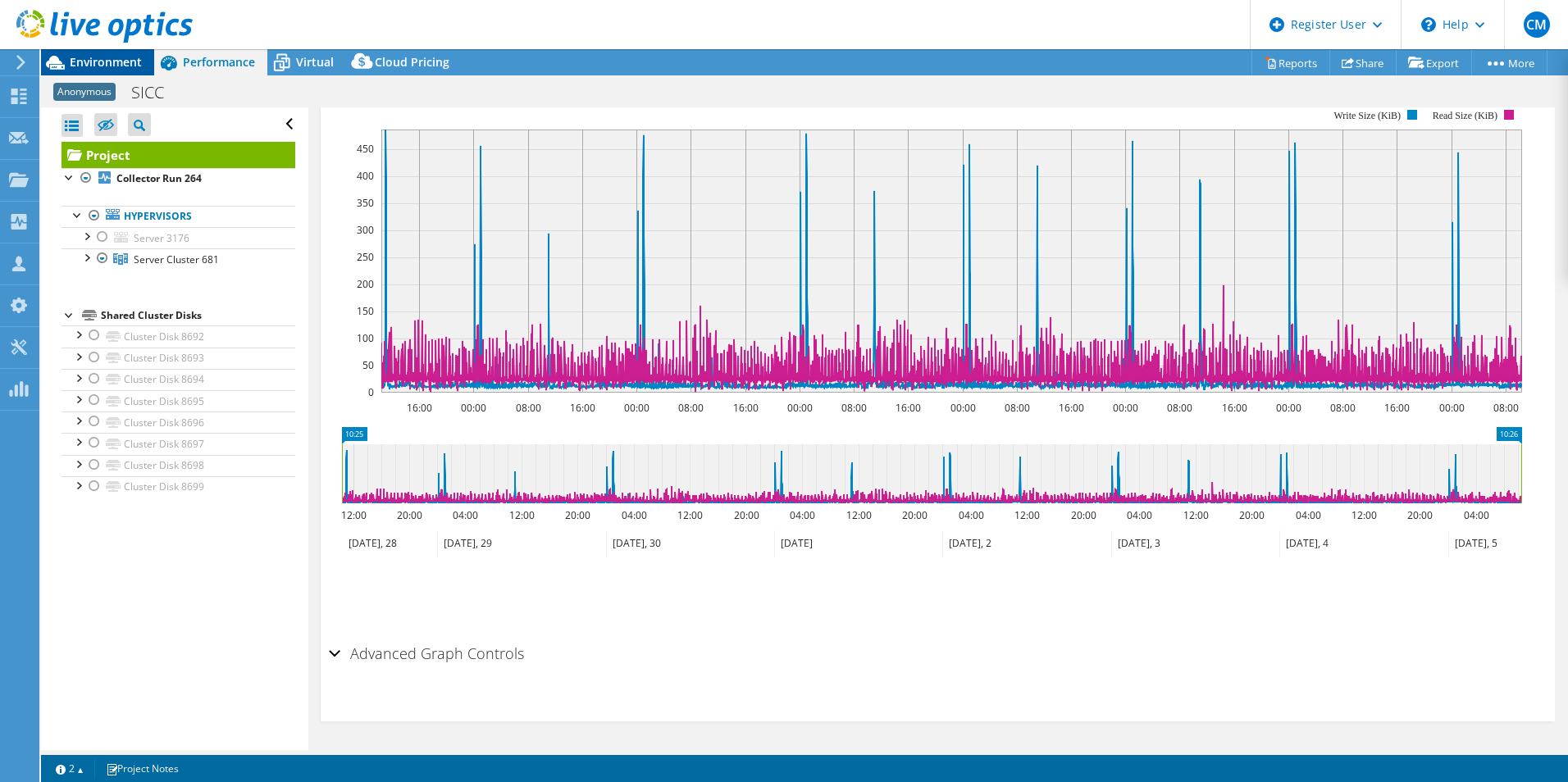
click at [104, 68] on span "Environment" at bounding box center [105, 62] width 72 height 16
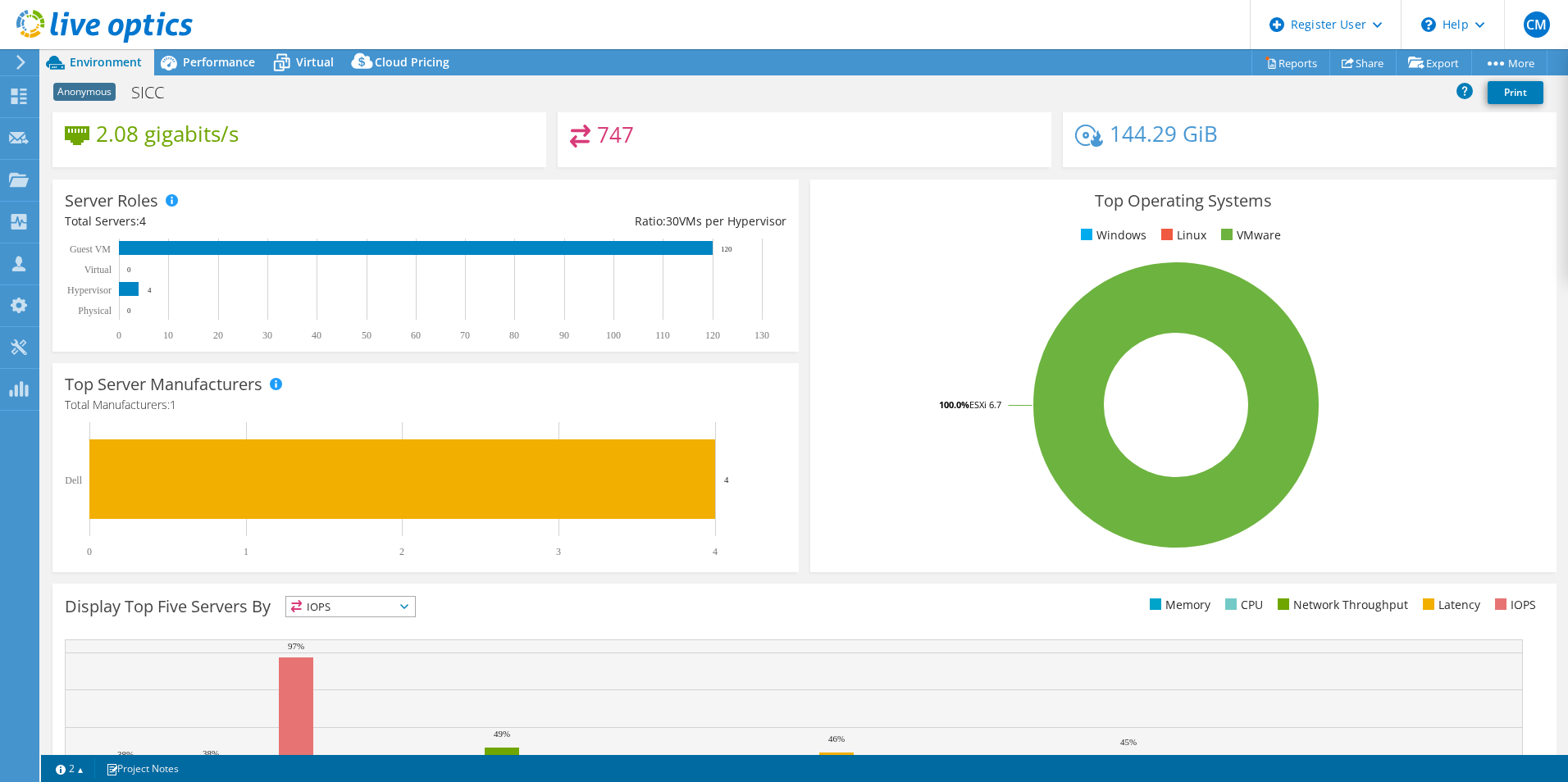
scroll to position [0, 0]
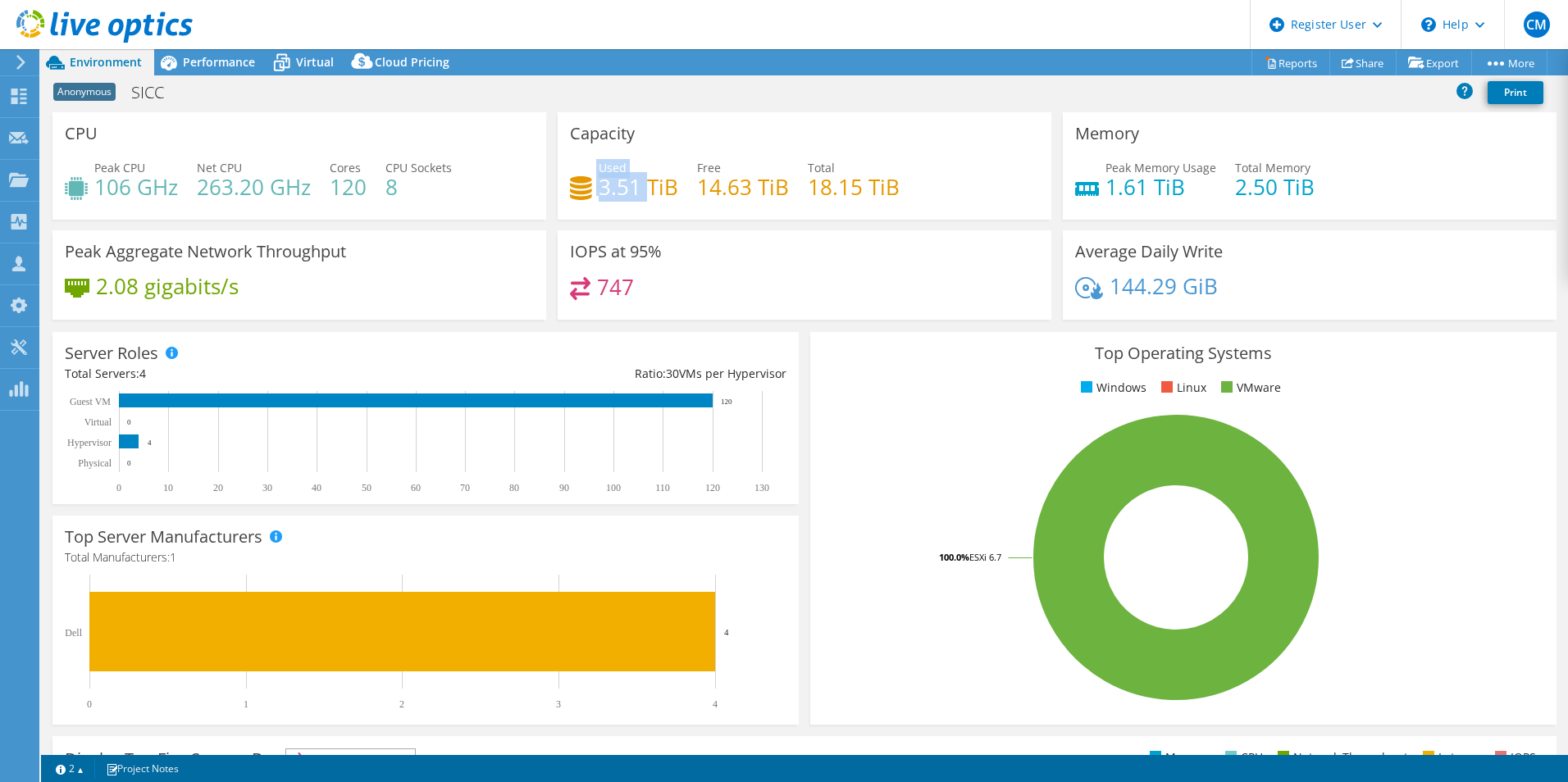
drag, startPoint x: 592, startPoint y: 184, endPoint x: 643, endPoint y: 199, distance: 53.2
click at [643, 196] on div "Used 3.51 TiB" at bounding box center [624, 177] width 109 height 37
drag, startPoint x: 643, startPoint y: 199, endPoint x: 723, endPoint y: 192, distance: 80.3
click at [723, 192] on h4 "14.63 TiB" at bounding box center [743, 186] width 92 height 18
